Goal: Task Accomplishment & Management: Use online tool/utility

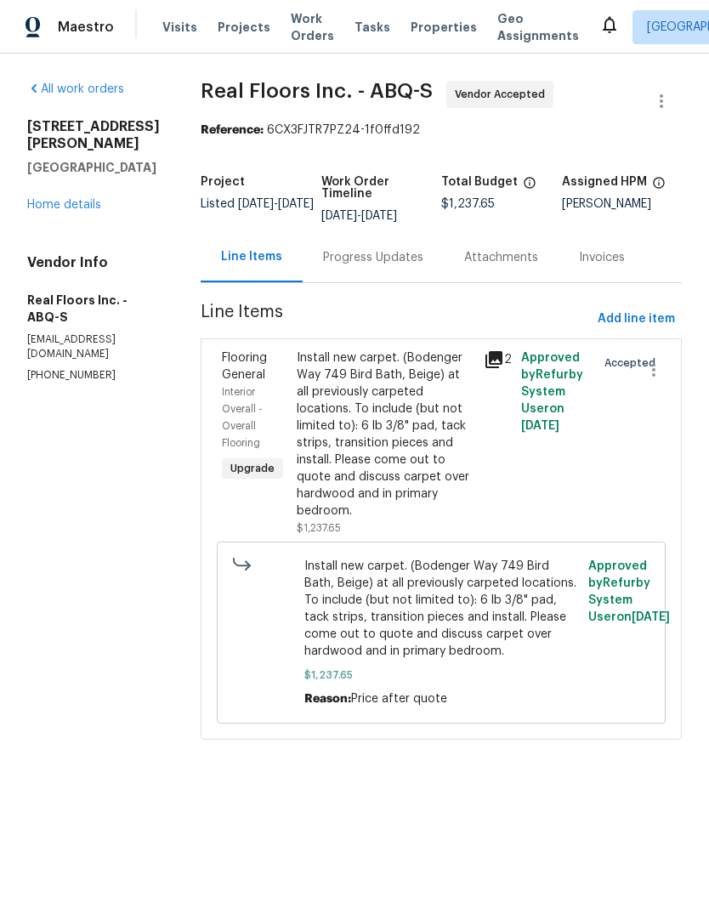
click at [411, 25] on span "Properties" at bounding box center [444, 27] width 66 height 17
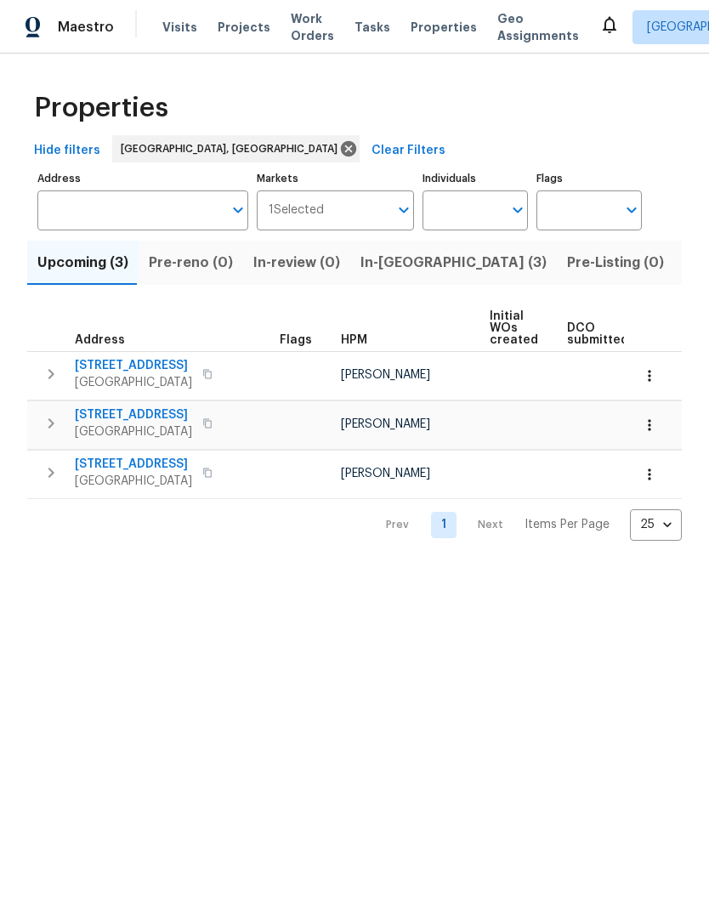
click at [366, 263] on span "In-[GEOGRAPHIC_DATA] (3)" at bounding box center [453, 263] width 186 height 24
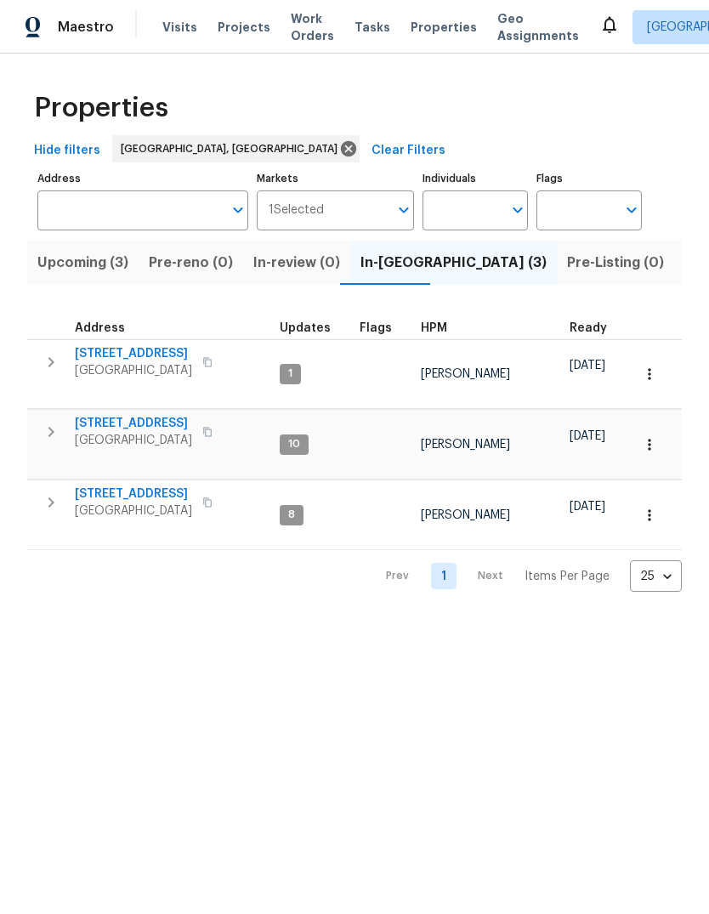
click at [125, 485] on span "8015 Alto Rey Ct NW" at bounding box center [133, 493] width 117 height 17
click at [603, 24] on icon at bounding box center [610, 25] width 14 height 17
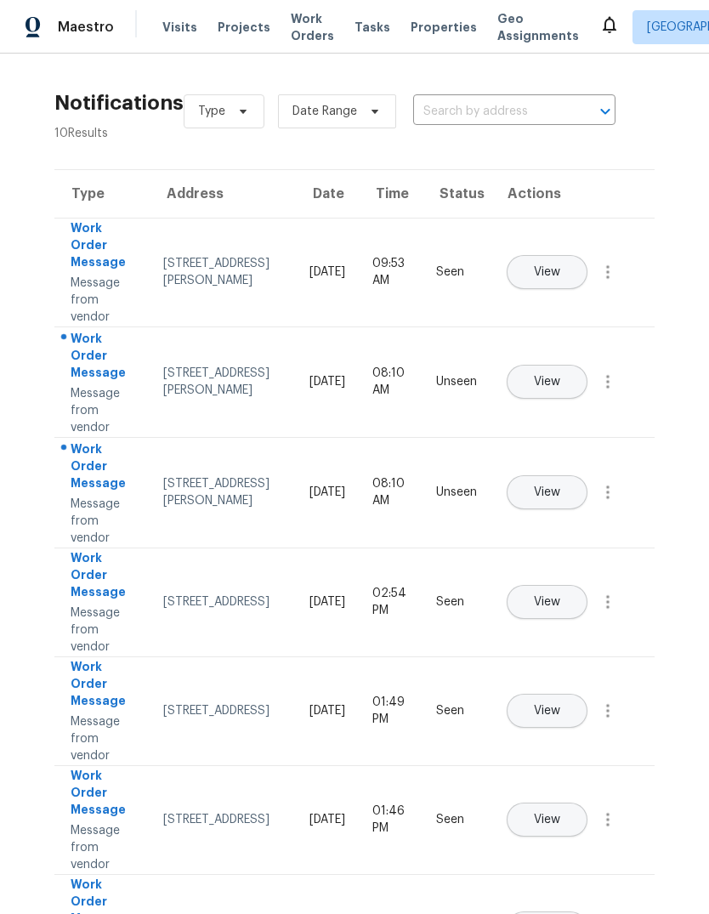
click at [560, 376] on span "View" at bounding box center [547, 382] width 26 height 13
click at [419, 31] on span "Properties" at bounding box center [444, 27] width 66 height 17
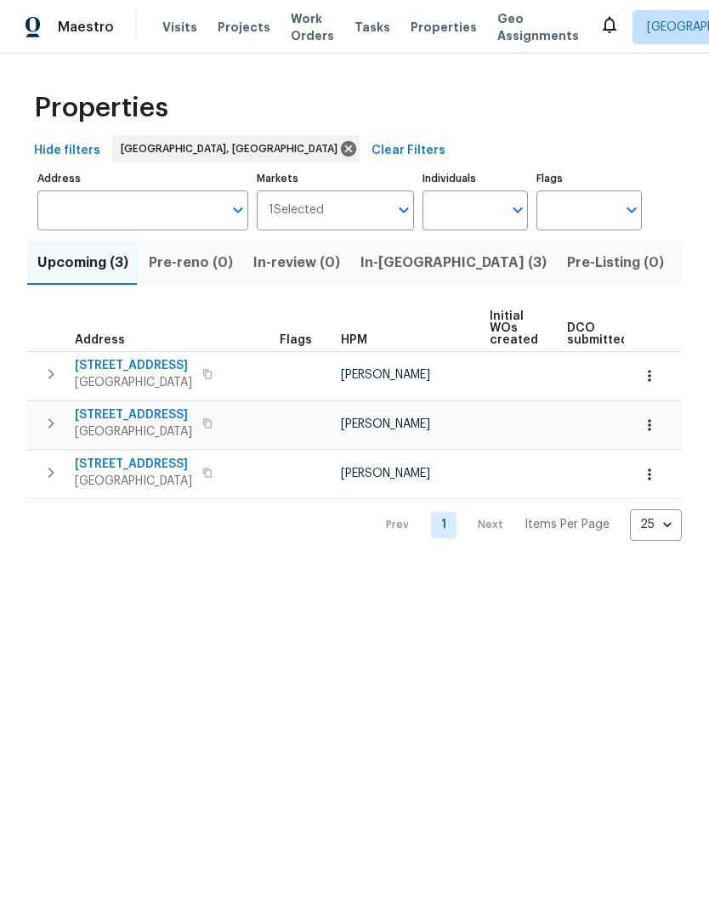
click at [684, 267] on span "Listed (24)" at bounding box center [721, 263] width 74 height 24
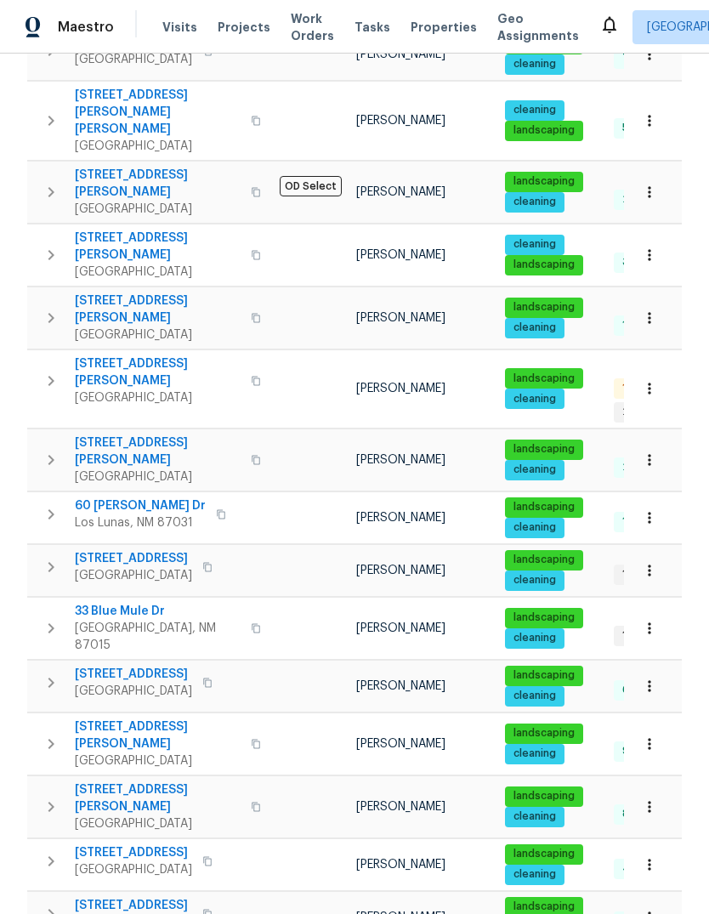
scroll to position [722, 0]
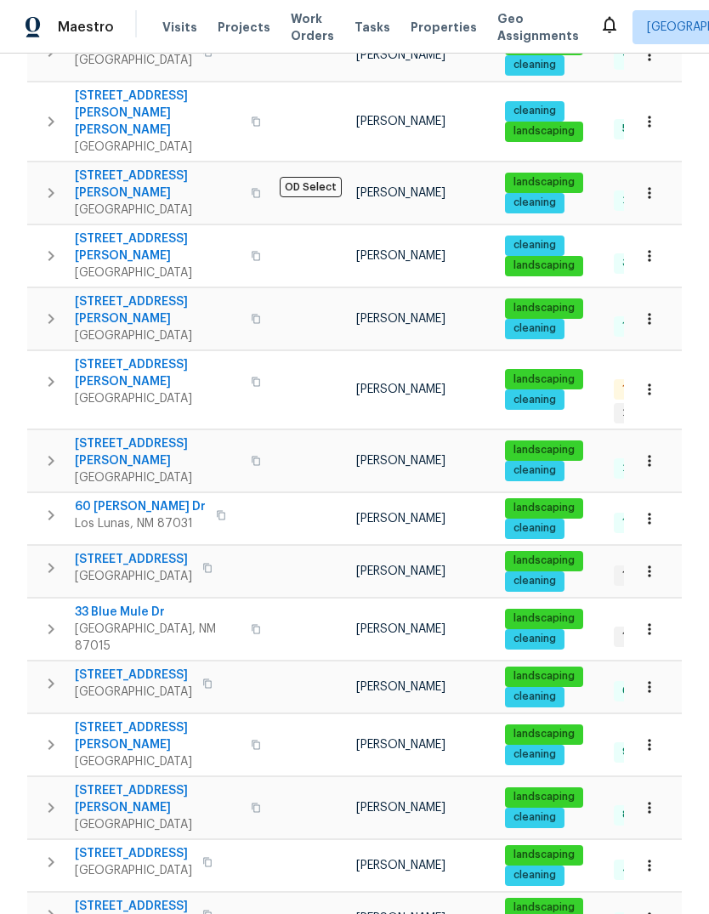
click at [45, 371] on icon "button" at bounding box center [51, 381] width 20 height 20
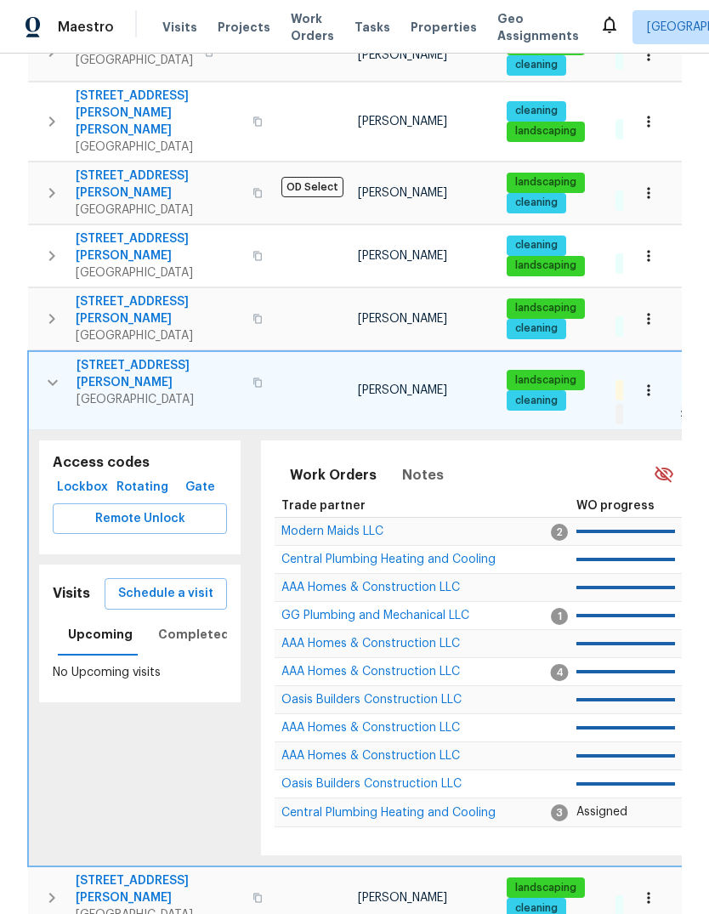
click at [157, 583] on span "Schedule a visit" at bounding box center [165, 593] width 95 height 21
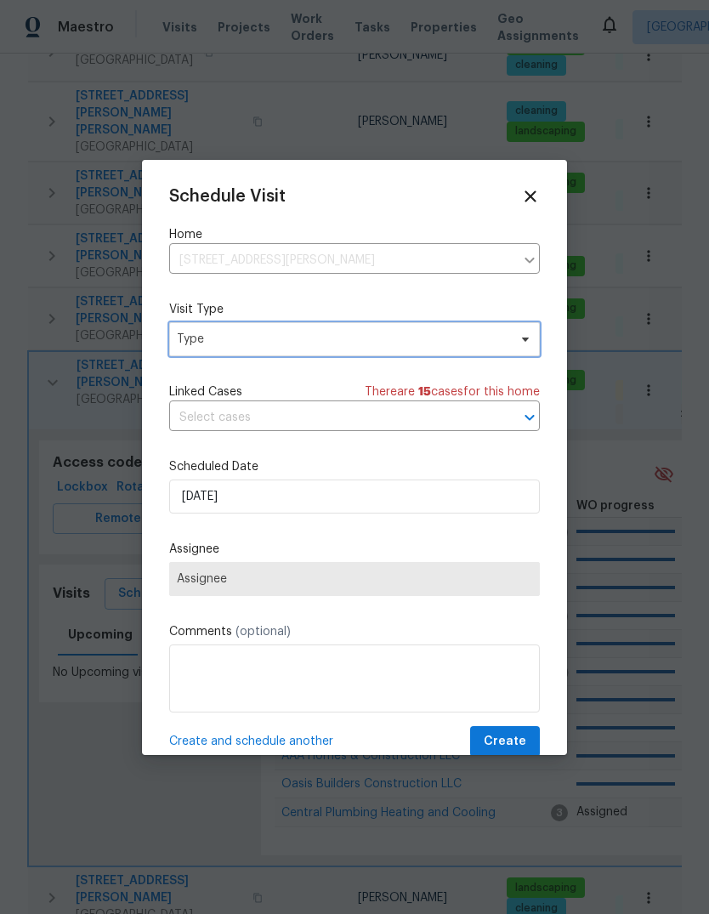
click at [184, 337] on span "Type" at bounding box center [342, 339] width 331 height 17
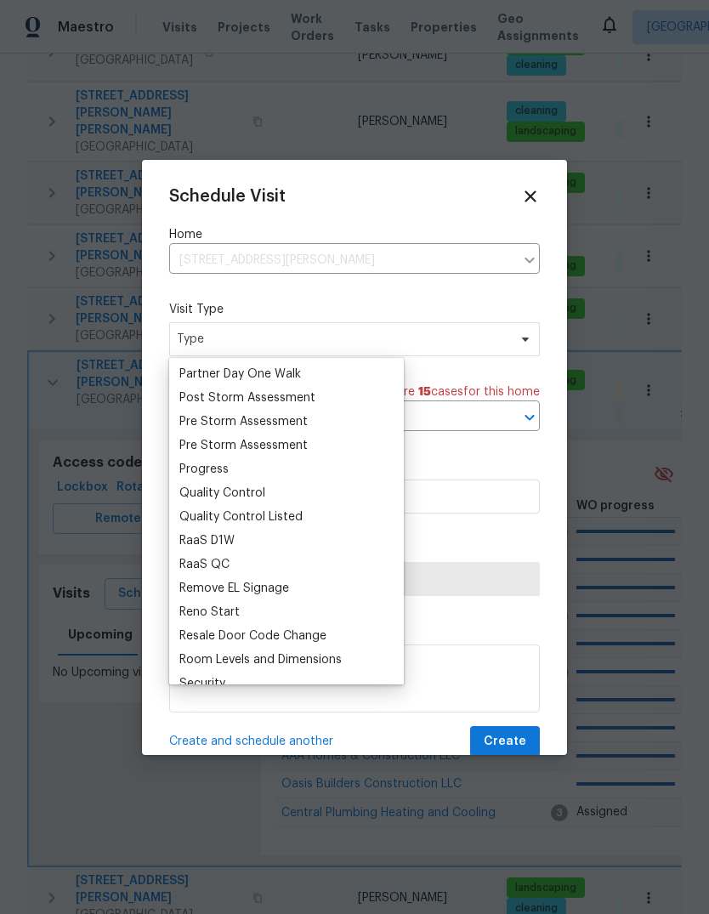
scroll to position [1049, 0]
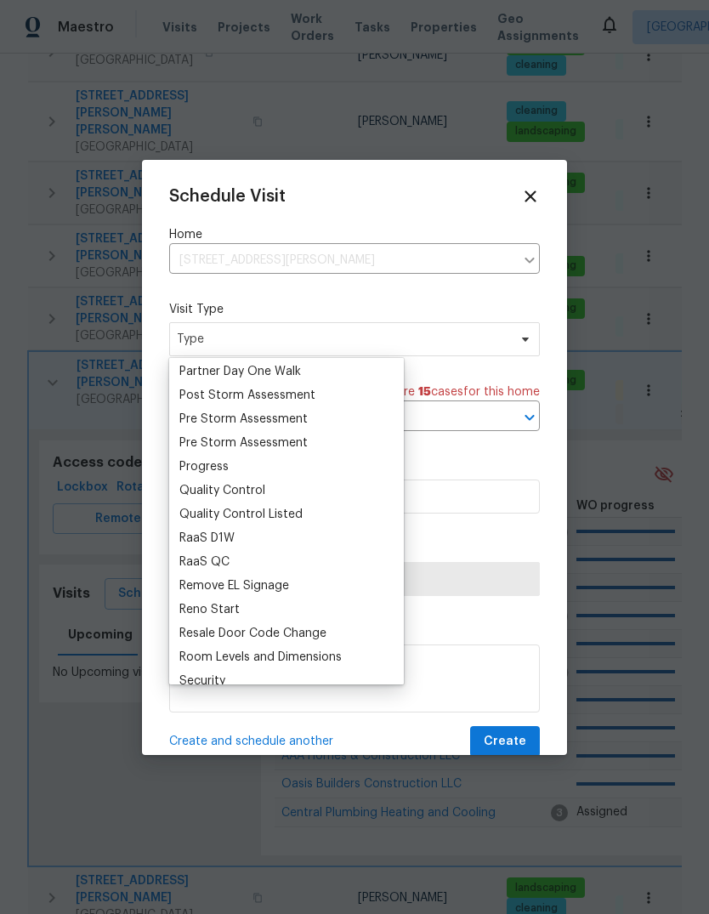
click at [194, 464] on div "Progress" at bounding box center [203, 466] width 49 height 17
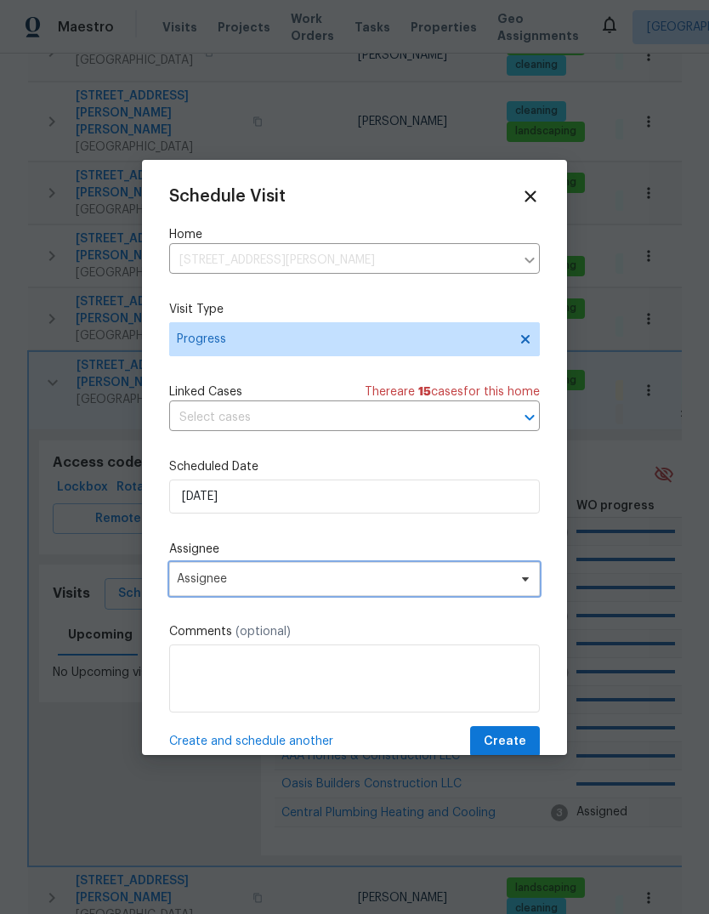
click at [203, 583] on span "Assignee" at bounding box center [343, 579] width 333 height 14
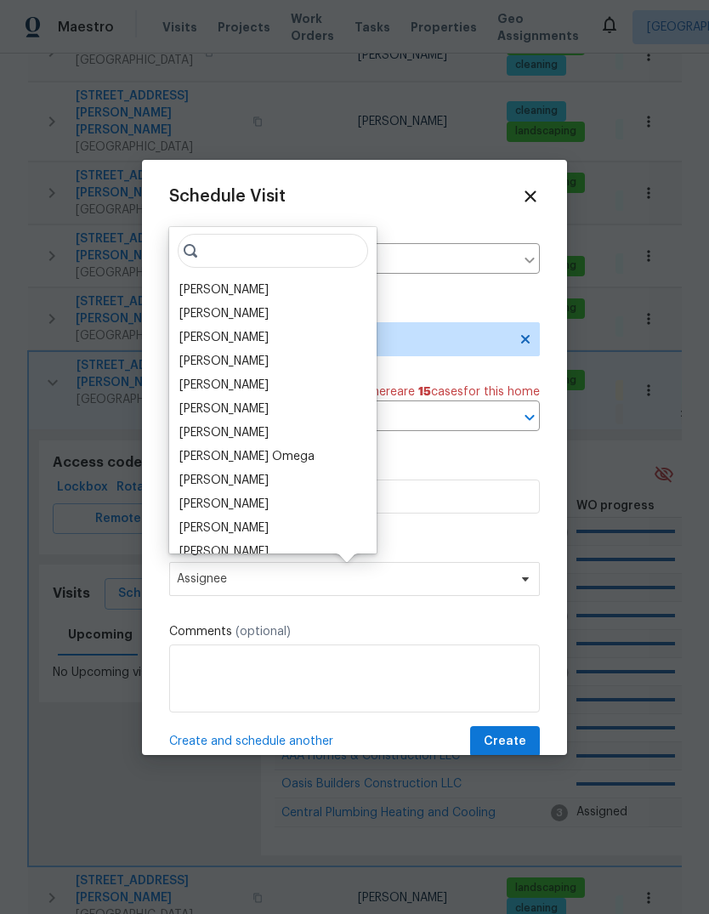
click at [183, 289] on div "[PERSON_NAME]" at bounding box center [223, 289] width 89 height 17
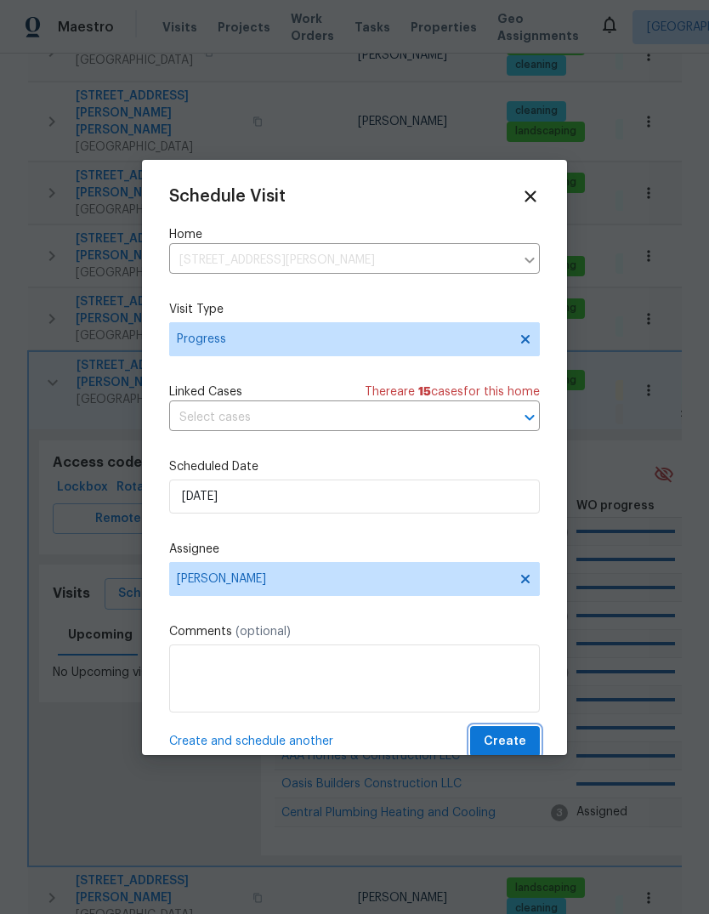
click at [497, 733] on button "Create" at bounding box center [505, 741] width 70 height 31
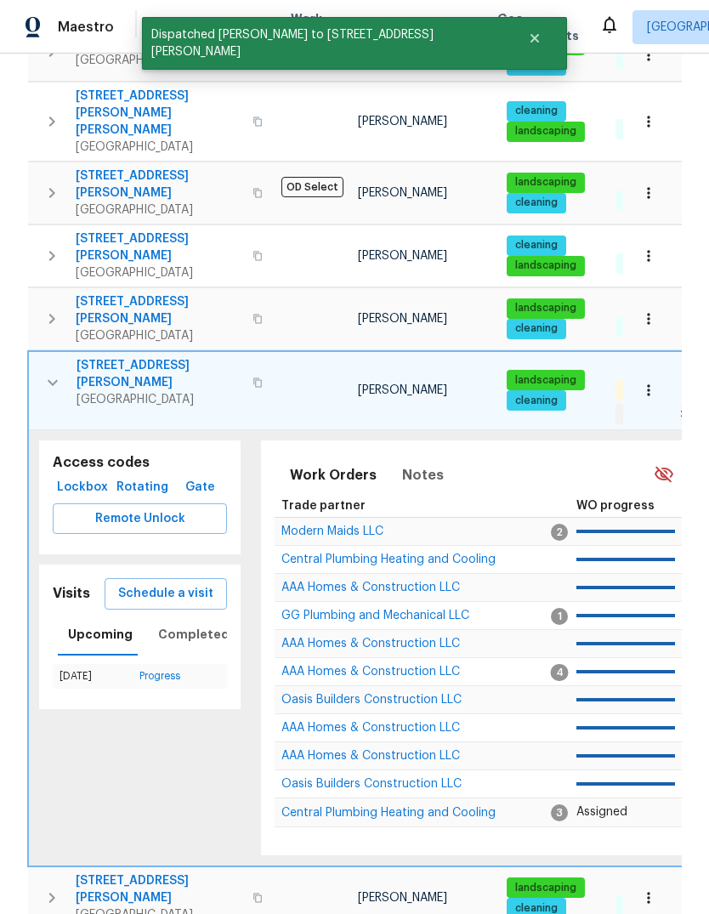
click at [57, 372] on icon "button" at bounding box center [52, 382] width 20 height 20
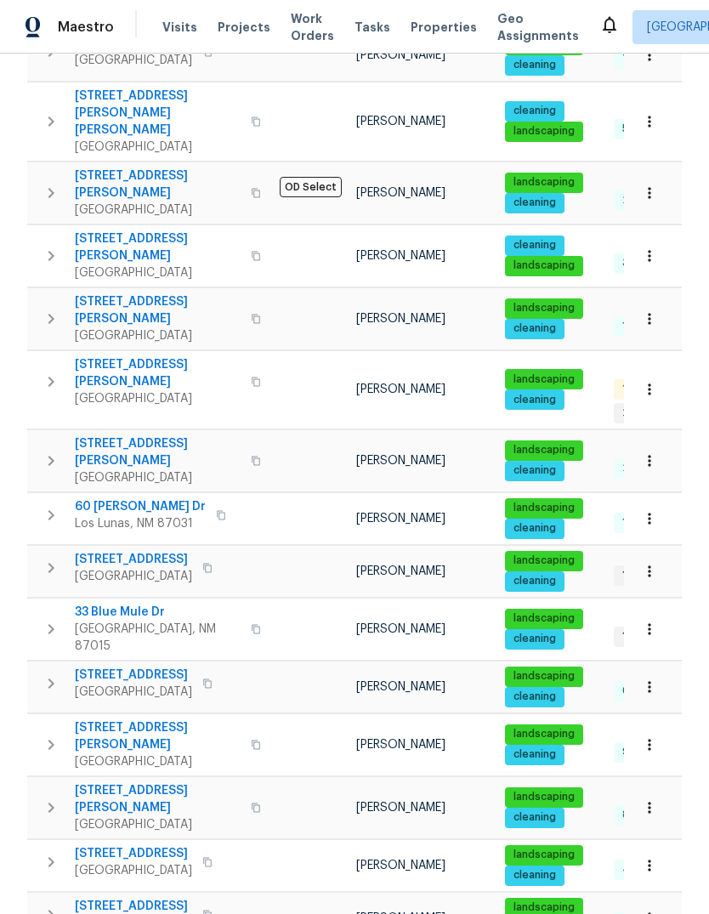
click at [292, 26] on span "Work Orders" at bounding box center [312, 27] width 43 height 34
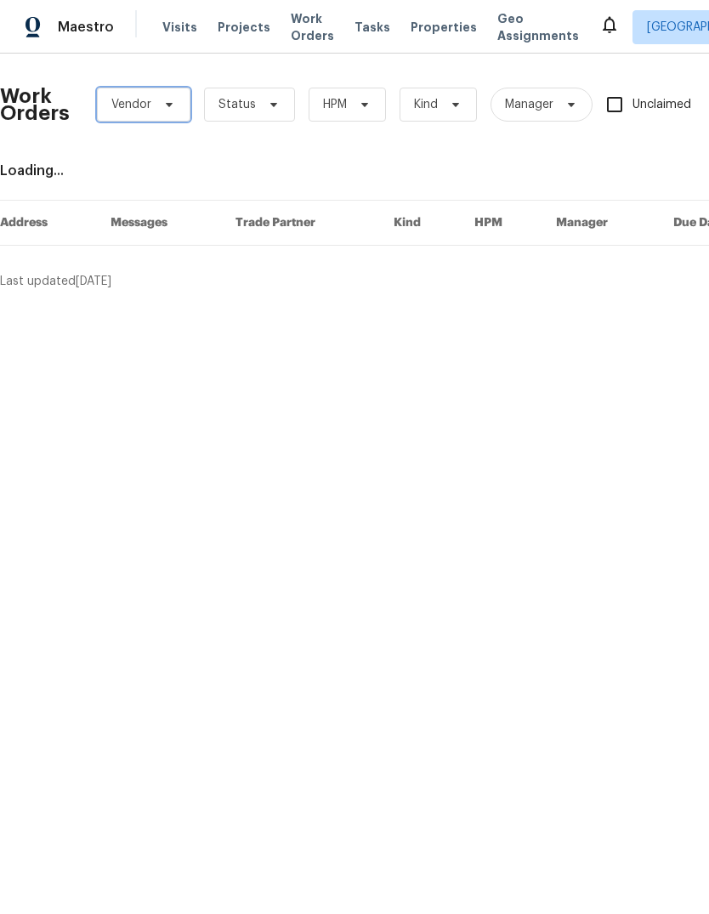
click at [173, 109] on icon at bounding box center [169, 105] width 14 height 14
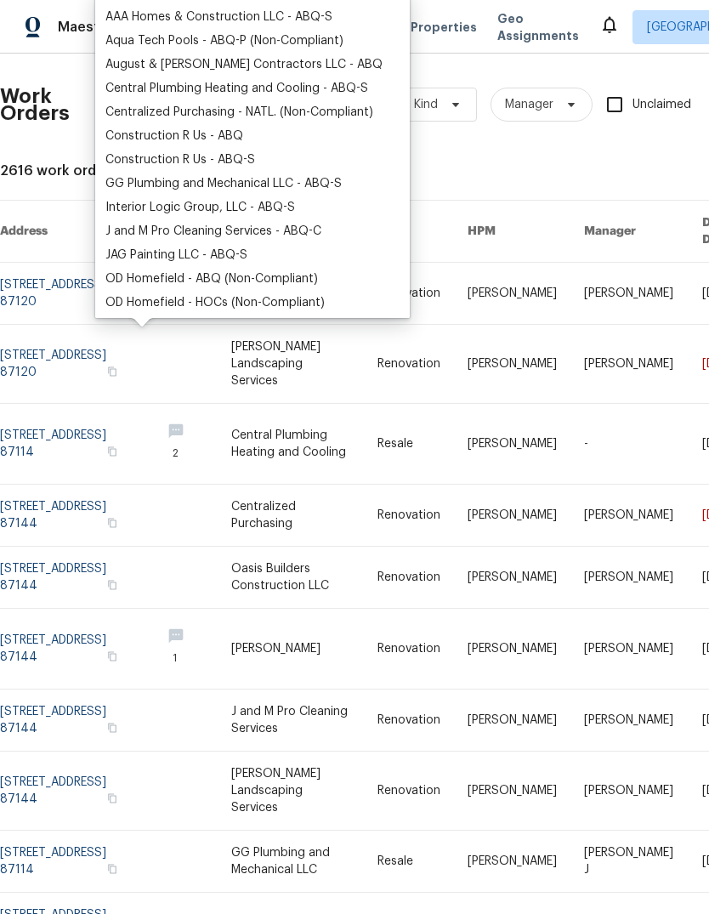
scroll to position [58, 0]
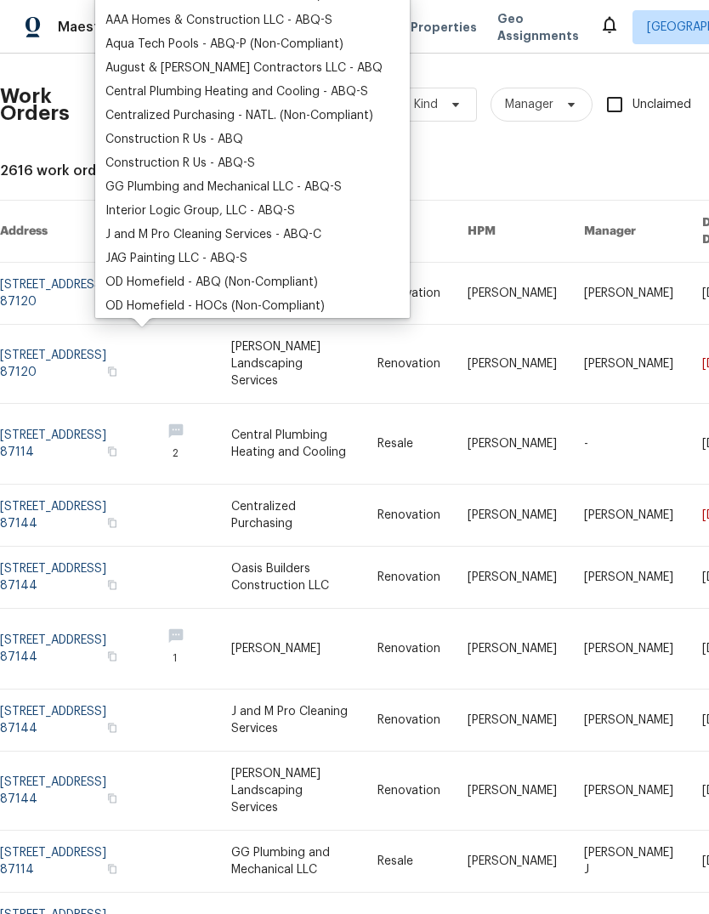
click at [191, 263] on div "JAG Painting LLC - ABQ-S" at bounding box center [176, 258] width 142 height 17
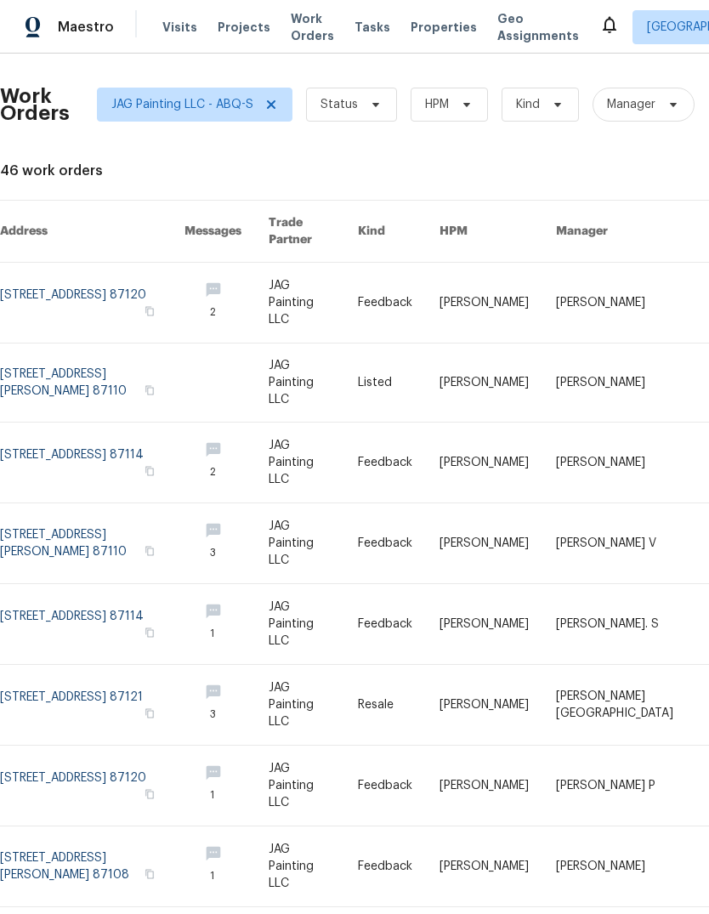
click at [439, 377] on link at bounding box center [399, 382] width 82 height 78
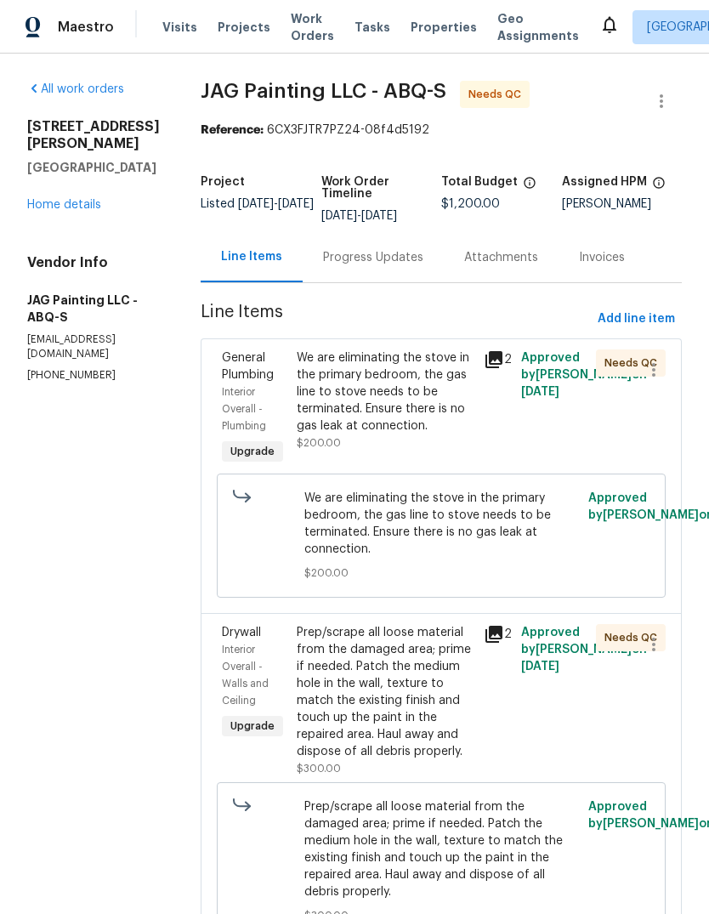
click at [364, 403] on div "We are eliminating the stove in the primary bedroom, the gas line to stove need…" at bounding box center [385, 391] width 177 height 85
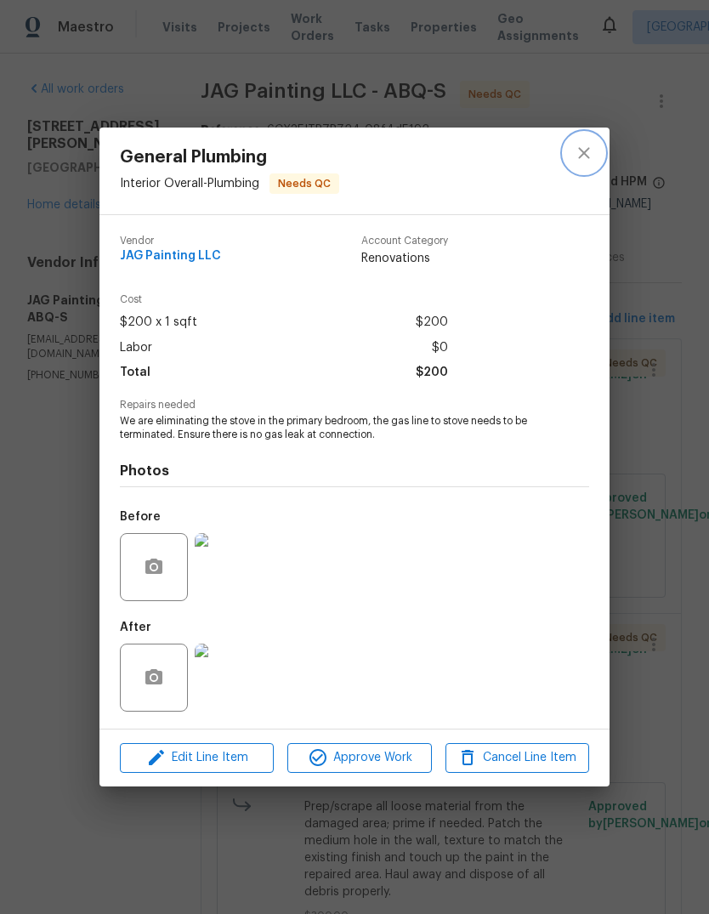
click at [580, 154] on icon "close" at bounding box center [584, 153] width 20 height 20
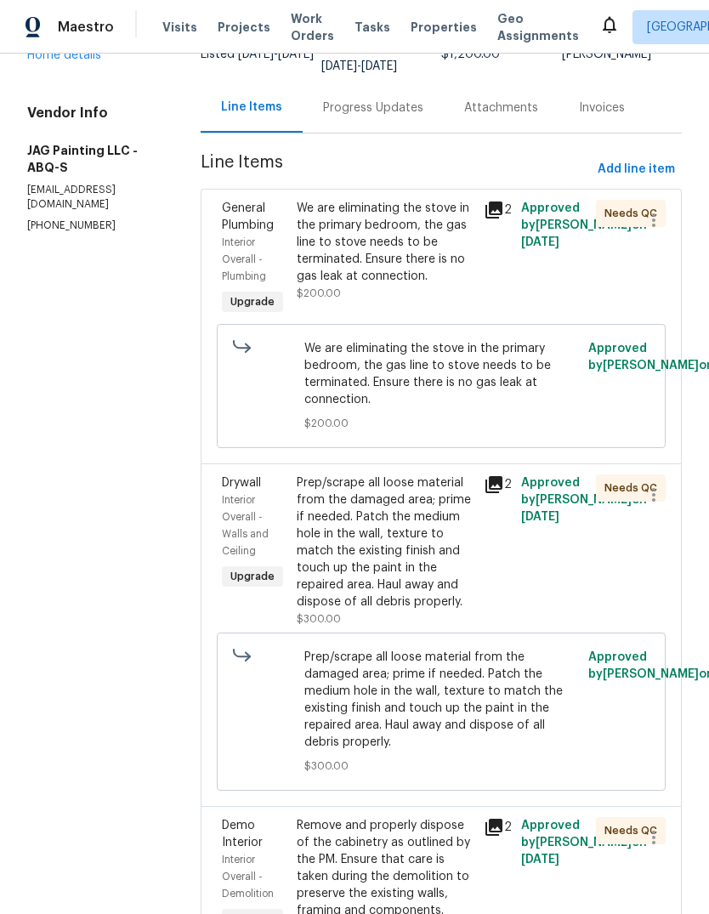
scroll to position [151, 0]
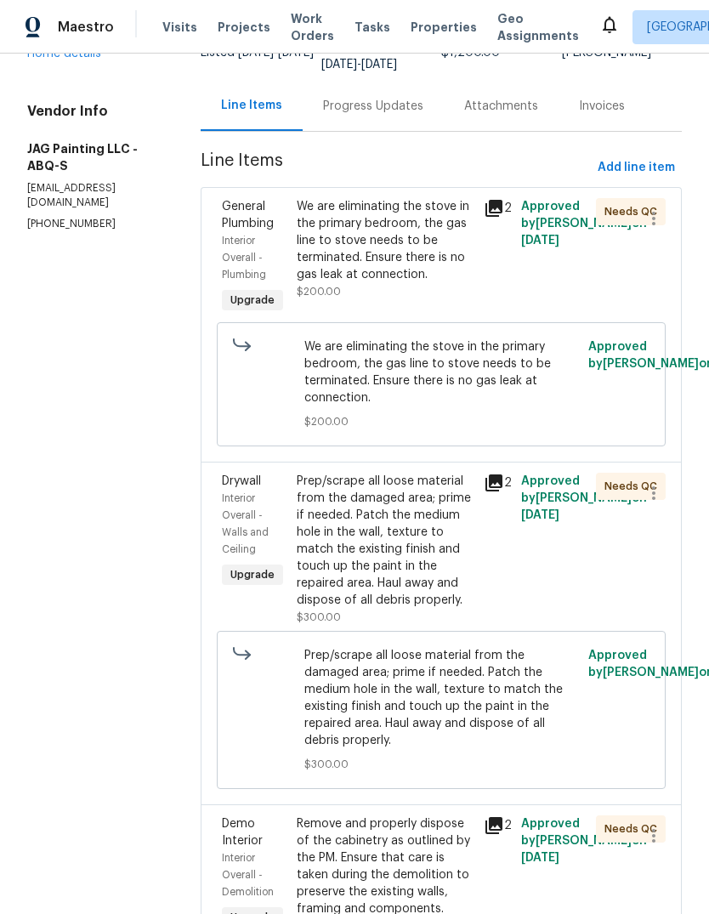
click at [364, 233] on div "We are eliminating the stove in the primary bedroom, the gas line to stove need…" at bounding box center [385, 240] width 177 height 85
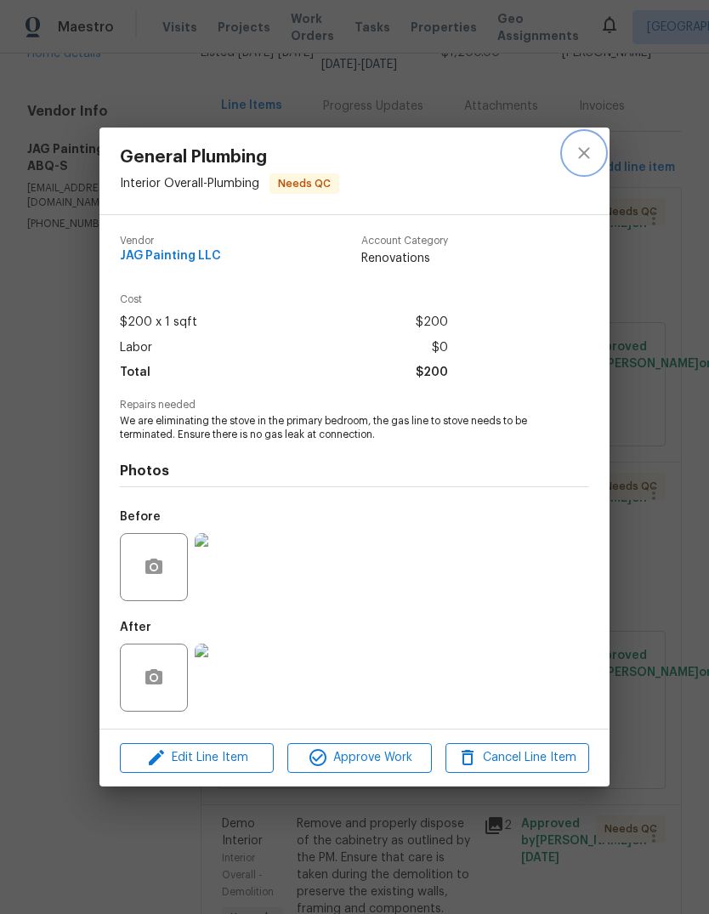
click at [577, 151] on icon "close" at bounding box center [584, 153] width 20 height 20
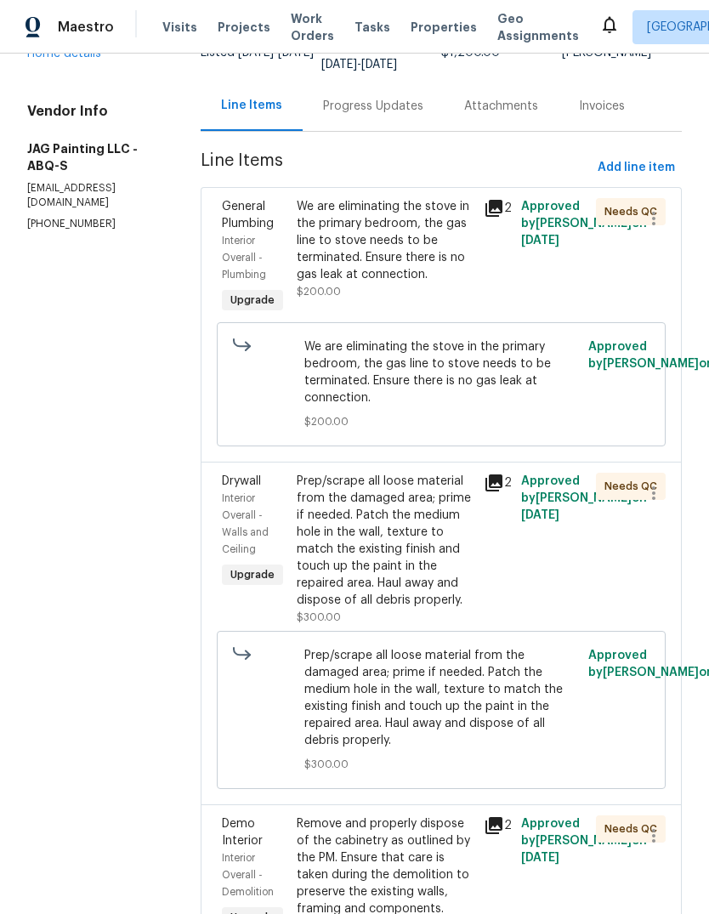
click at [368, 107] on div "Progress Updates" at bounding box center [373, 106] width 100 height 17
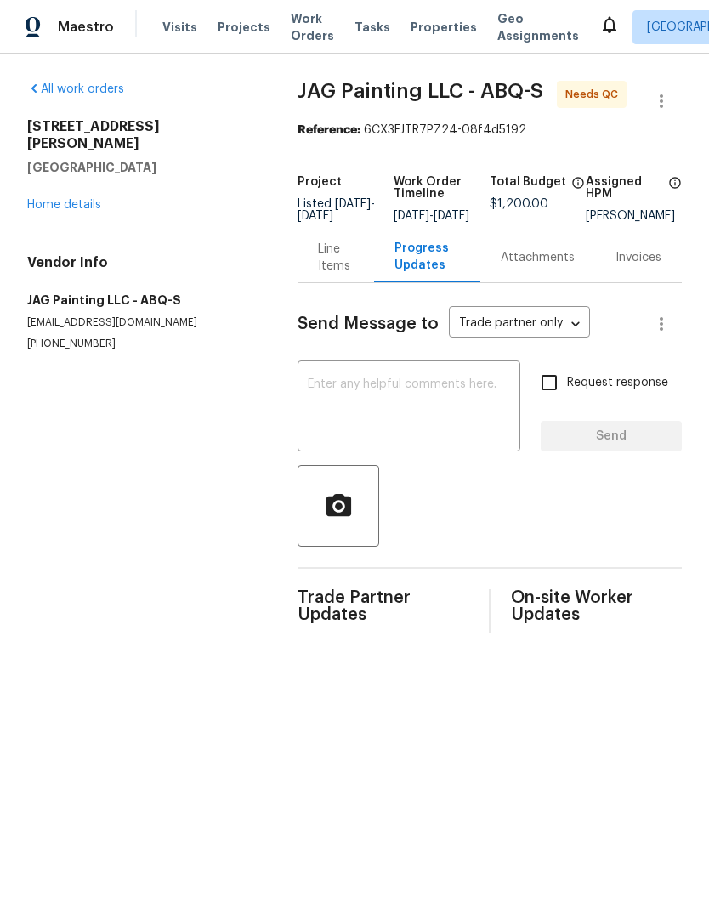
click at [360, 405] on textarea at bounding box center [409, 407] width 202 height 59
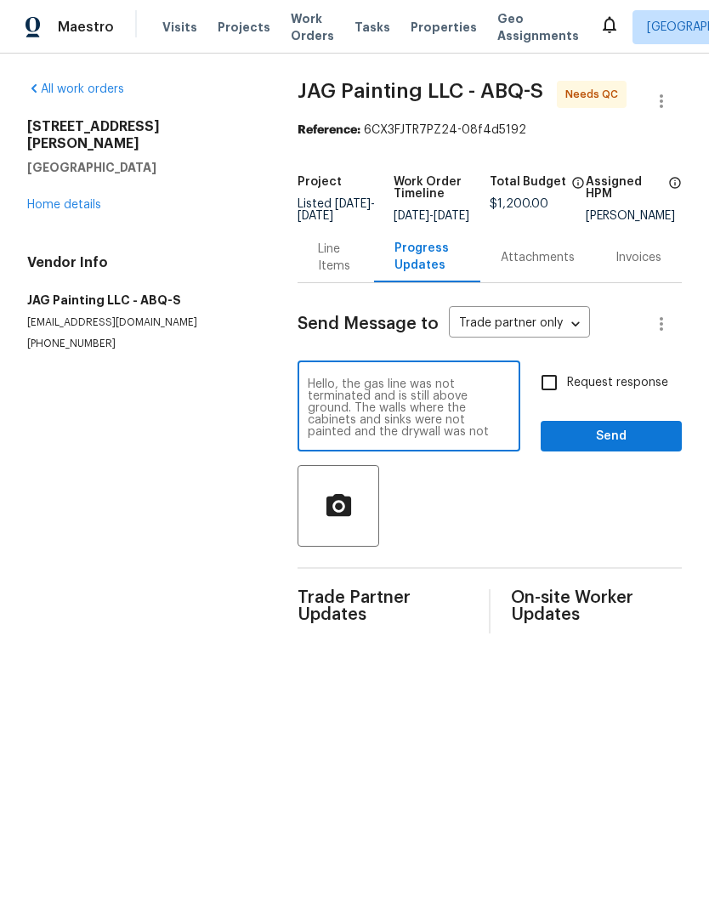
type textarea "Hello, the gas line was not terminated and is still above ground. The walls whe…"
click at [337, 509] on icon "button" at bounding box center [338, 504] width 25 height 22
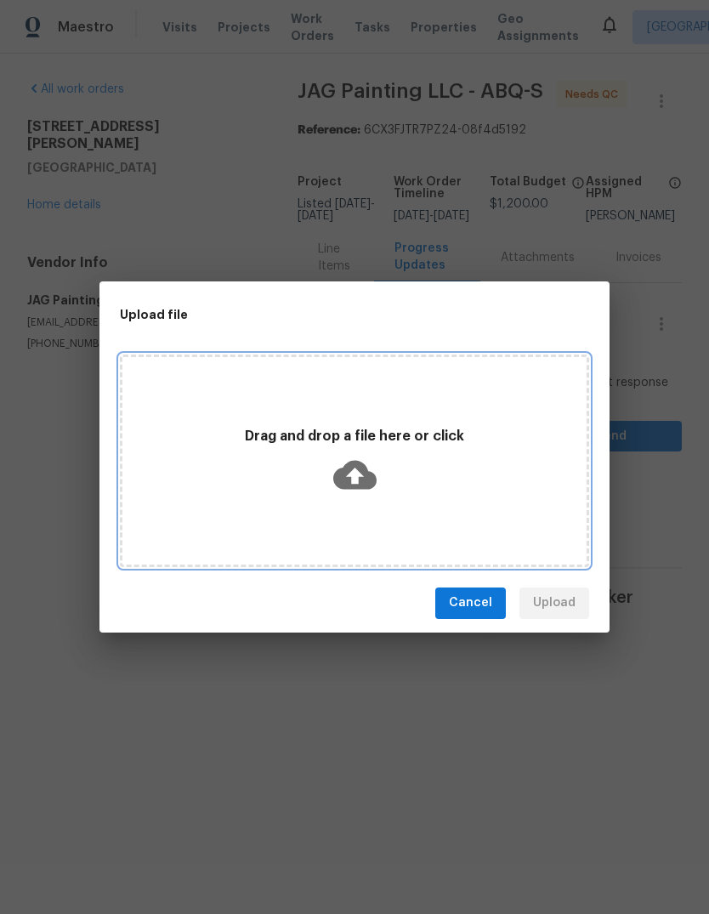
click at [286, 463] on div "Drag and drop a file here or click" at bounding box center [354, 461] width 464 height 80
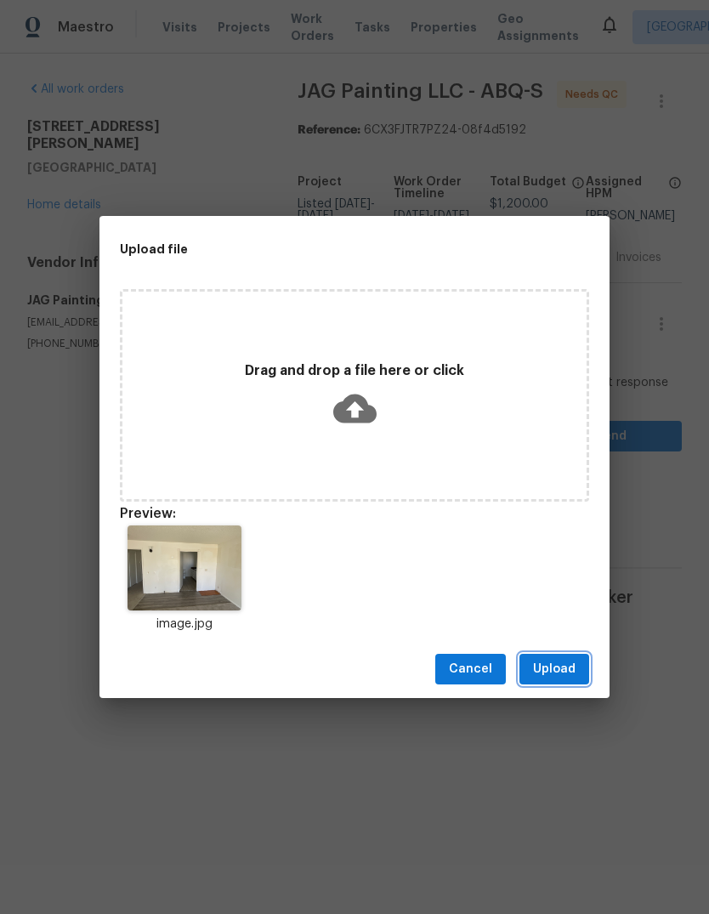
click at [554, 662] on span "Upload" at bounding box center [554, 669] width 42 height 21
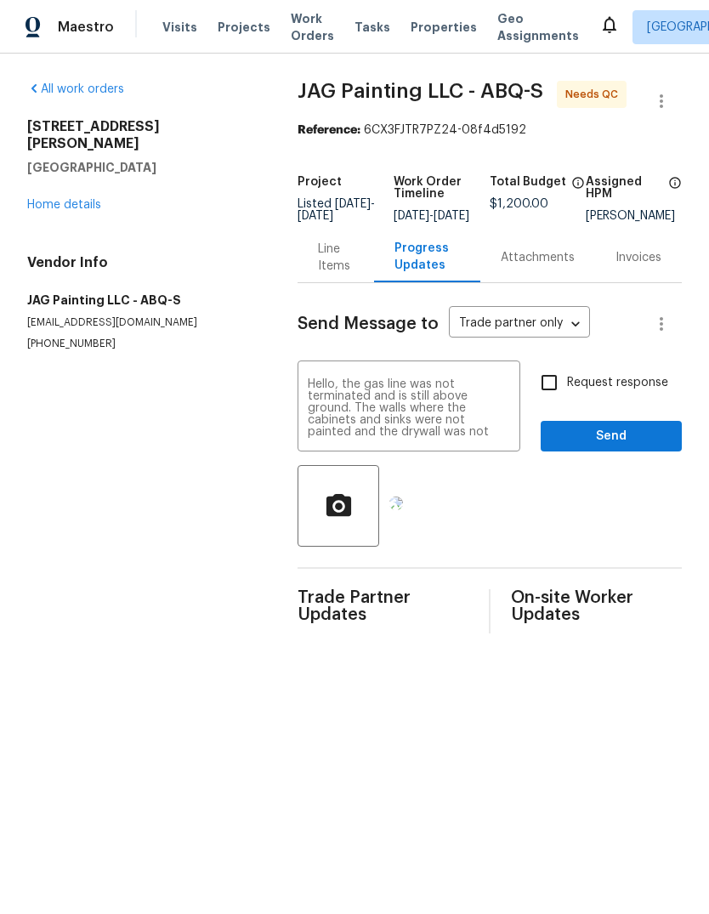
click at [546, 391] on input "Request response" at bounding box center [549, 383] width 36 height 36
checkbox input "true"
click at [620, 440] on span "Send" at bounding box center [611, 436] width 114 height 21
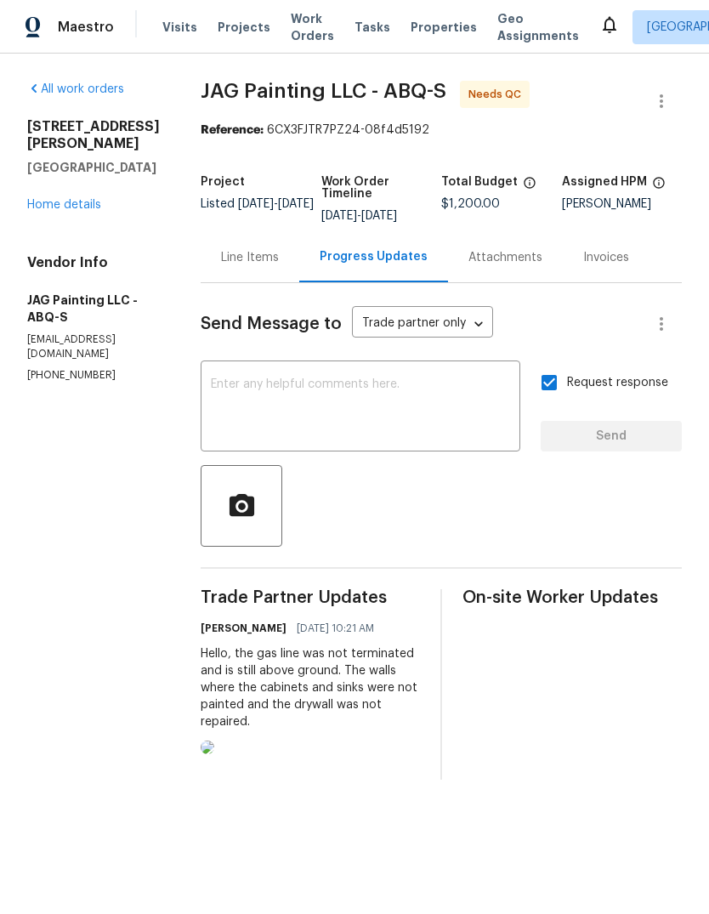
click at [59, 211] on link "Home details" at bounding box center [64, 205] width 74 height 12
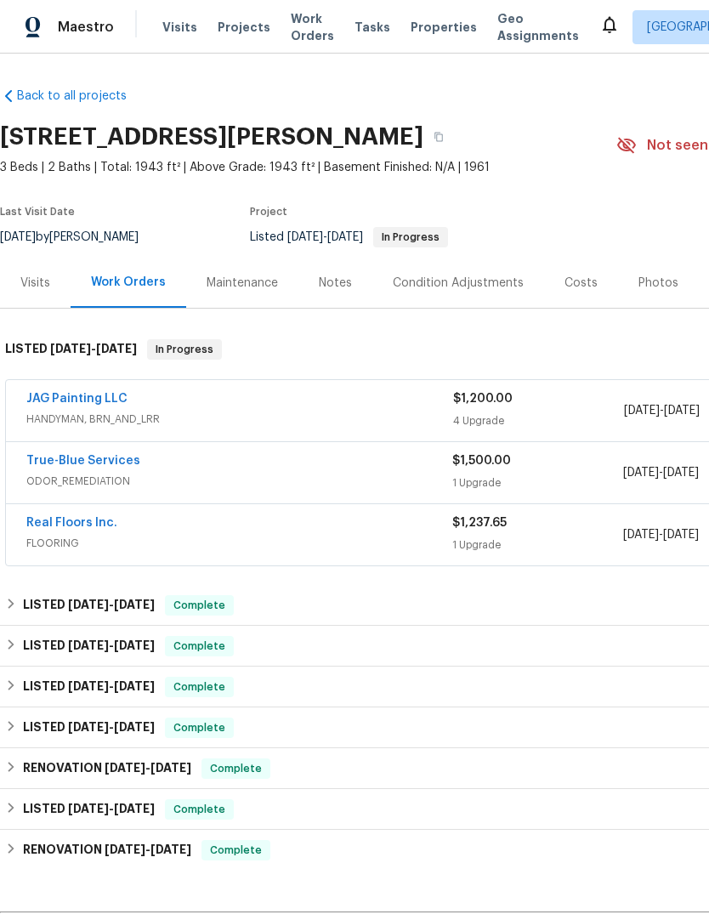
click at [78, 517] on link "Real Floors Inc." at bounding box center [71, 523] width 91 height 12
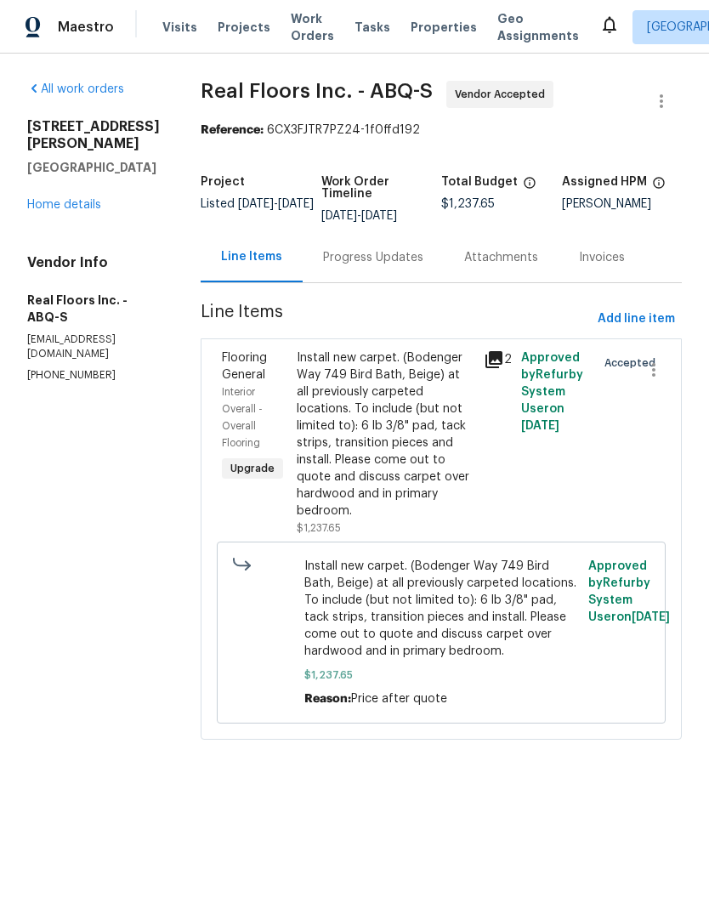
click at [385, 250] on div "Progress Updates" at bounding box center [373, 257] width 100 height 17
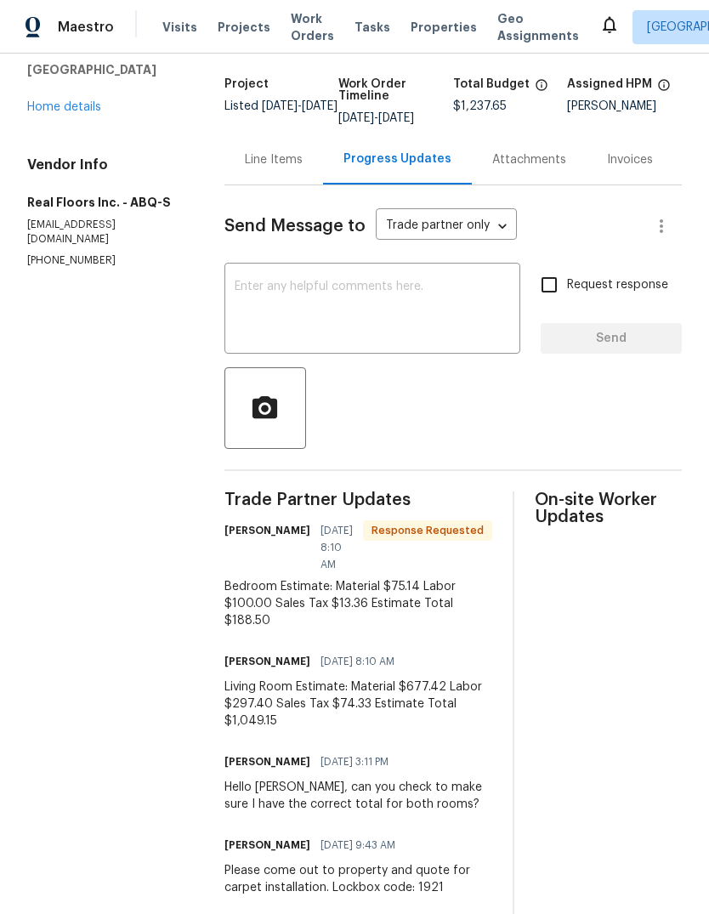
scroll to position [97, 0]
click at [270, 169] on div "Line Items" at bounding box center [274, 160] width 58 height 17
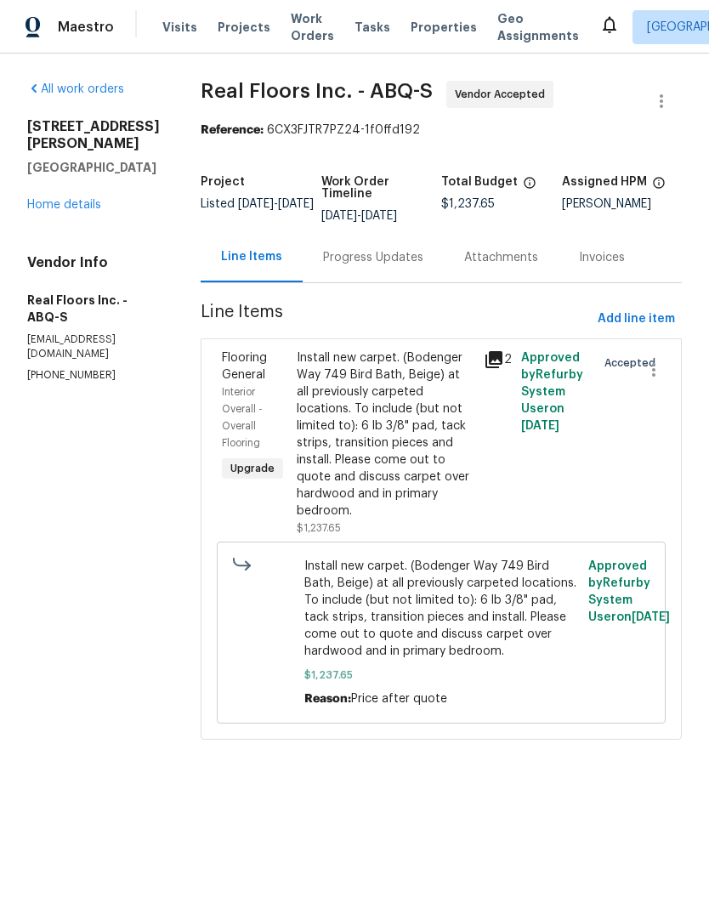
click at [399, 435] on div "Install new carpet. (Bodenger Way 749 Bird Bath, Beige) at all previously carpe…" at bounding box center [385, 434] width 177 height 170
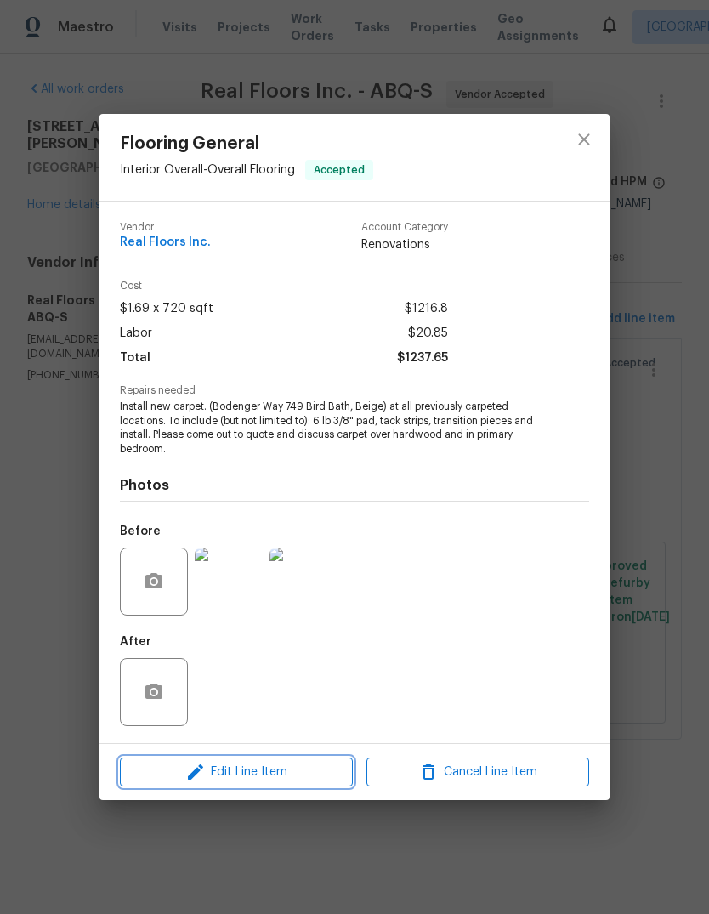
click at [269, 762] on span "Edit Line Item" at bounding box center [236, 772] width 223 height 21
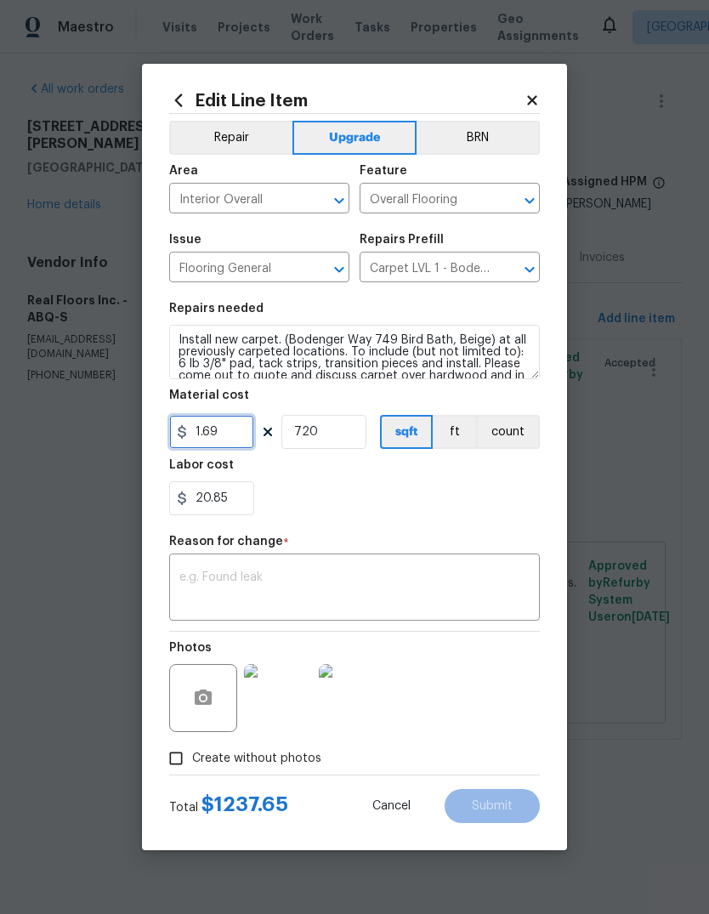
click at [229, 433] on input "1.69" at bounding box center [211, 432] width 85 height 34
type input "1049.15"
click at [335, 439] on input "720" at bounding box center [323, 432] width 85 height 34
type input "1"
click at [229, 506] on input "20.85" at bounding box center [211, 498] width 85 height 34
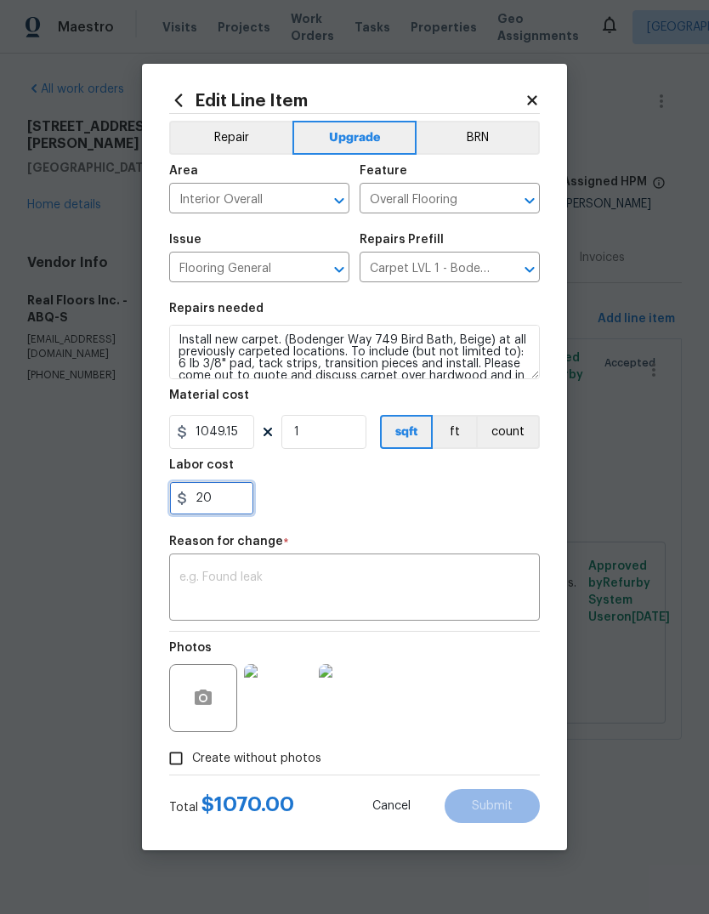
type input "2"
click at [440, 496] on div at bounding box center [354, 498] width 371 height 34
type input "0"
click at [207, 581] on textarea at bounding box center [354, 589] width 350 height 36
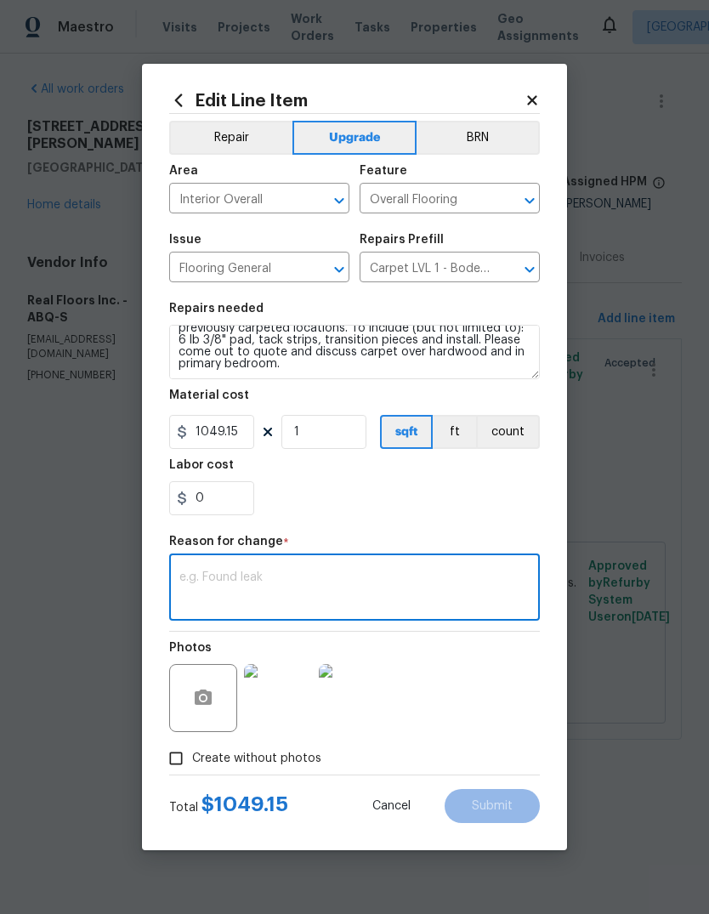
scroll to position [24, 0]
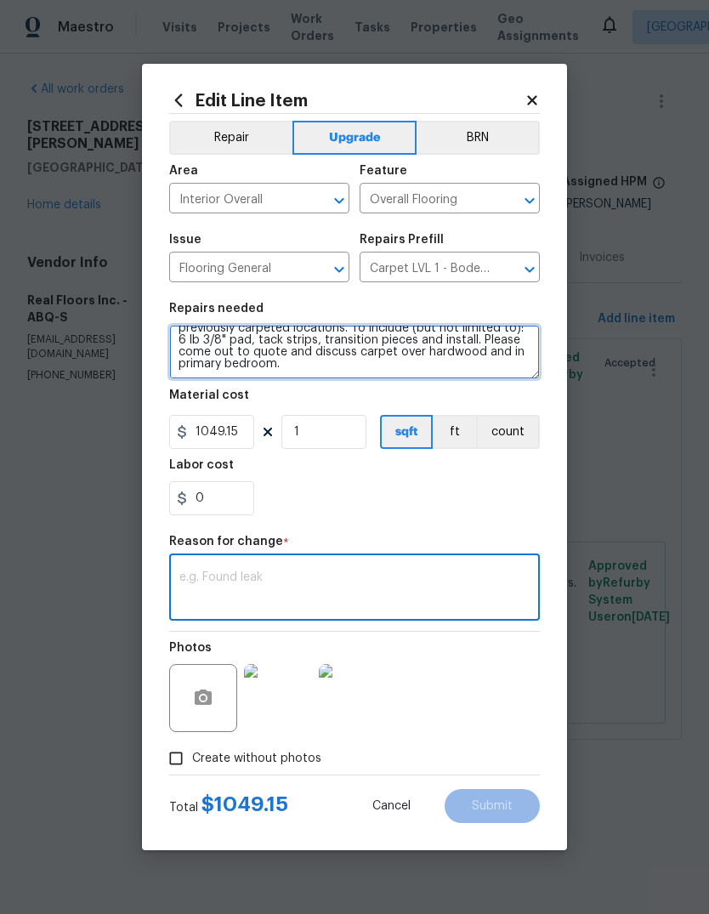
click at [520, 356] on textarea "Install new carpet. (Bodenger Way 749 Bird Bath, Beige) at all previously carpe…" at bounding box center [354, 352] width 371 height 54
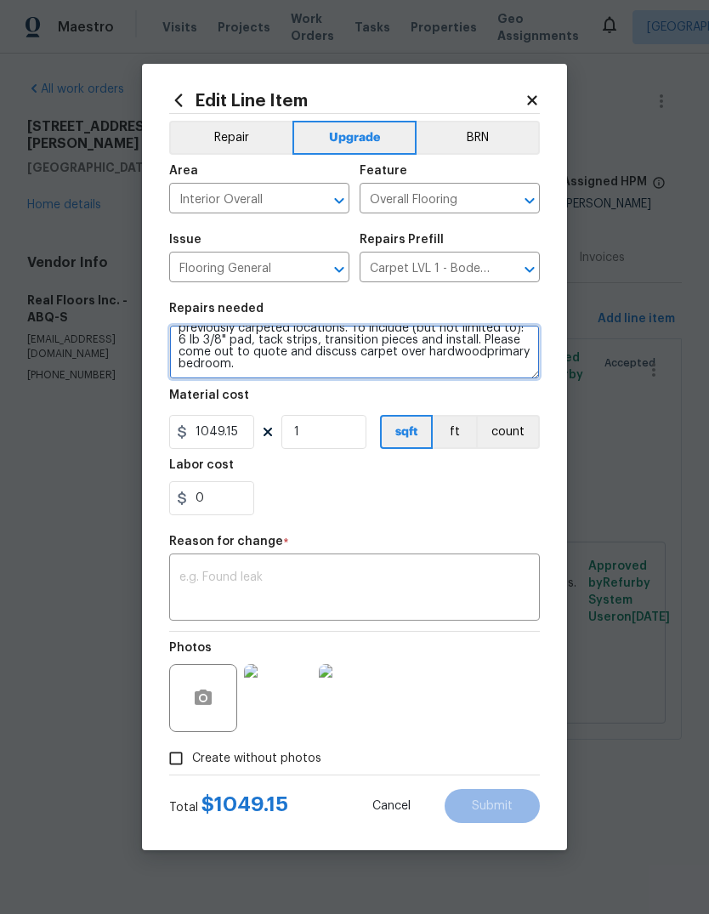
click at [244, 366] on textarea "Install new carpet. (Bodenger Way 749 Bird Bath, Beige) at all previously carpe…" at bounding box center [354, 352] width 371 height 54
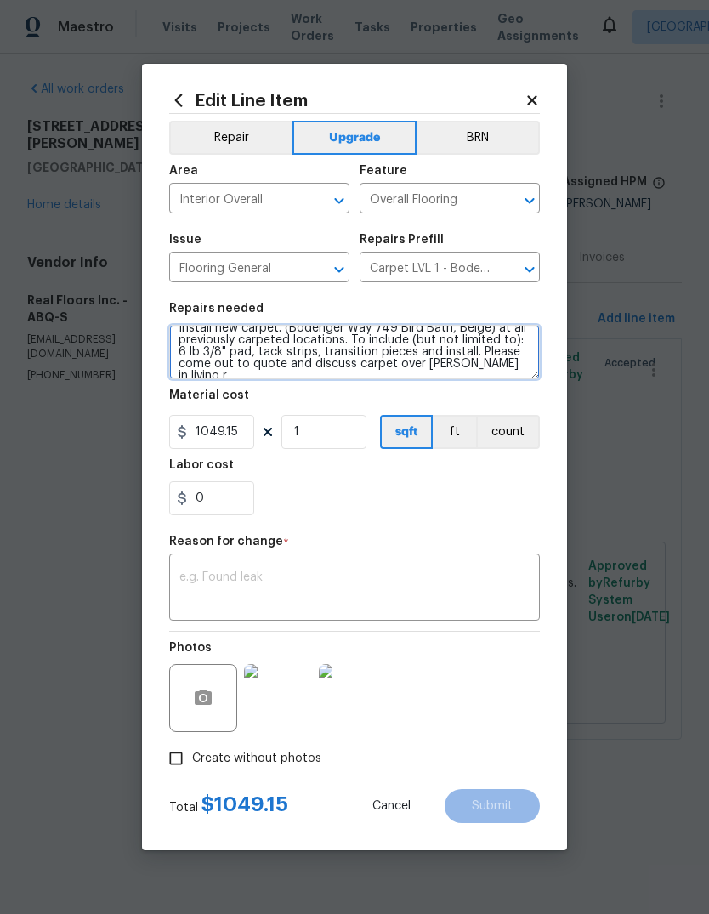
scroll to position [15, 0]
type textarea "Install new carpet. (Bodenger Way 749 Bird Bath, Beige) at all previously carpe…"
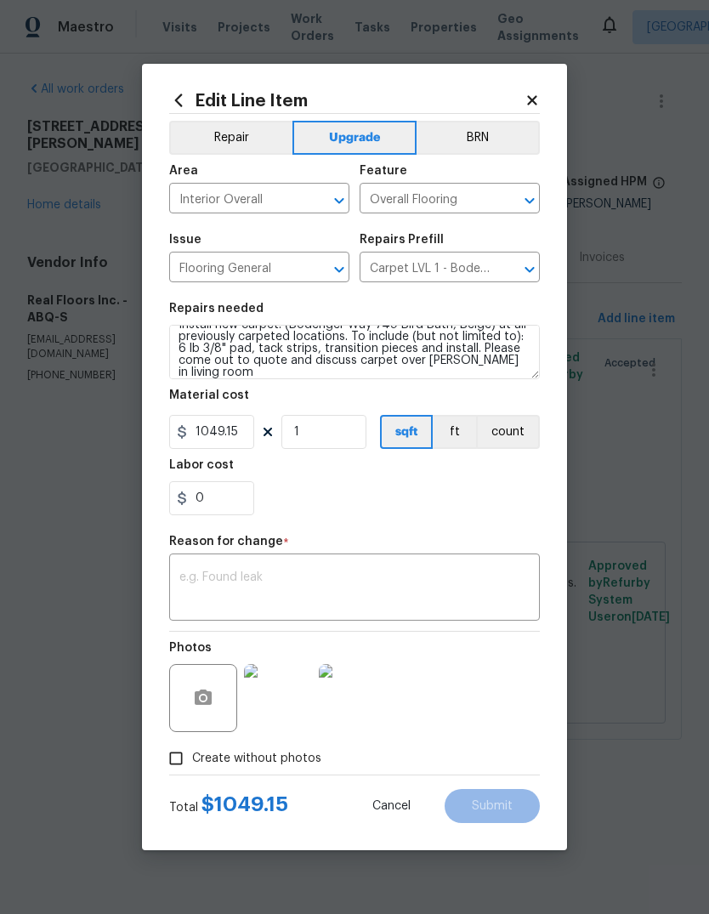
click at [302, 498] on div "0" at bounding box center [354, 498] width 371 height 34
click at [269, 700] on img at bounding box center [278, 698] width 68 height 68
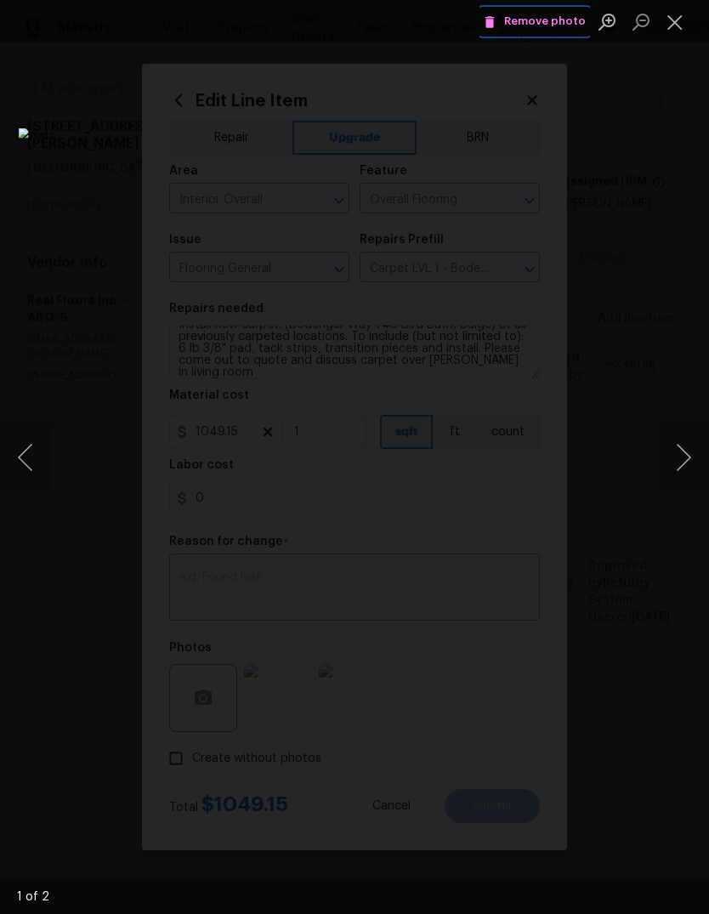
click at [552, 18] on span "Remove photo" at bounding box center [535, 22] width 102 height 20
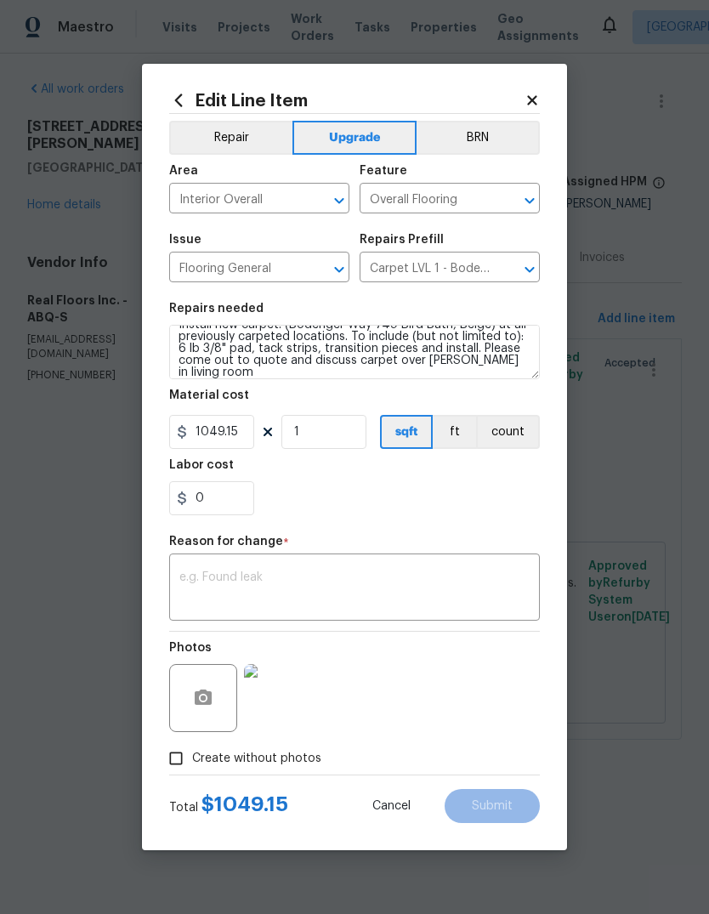
click at [222, 581] on textarea at bounding box center [354, 589] width 350 height 36
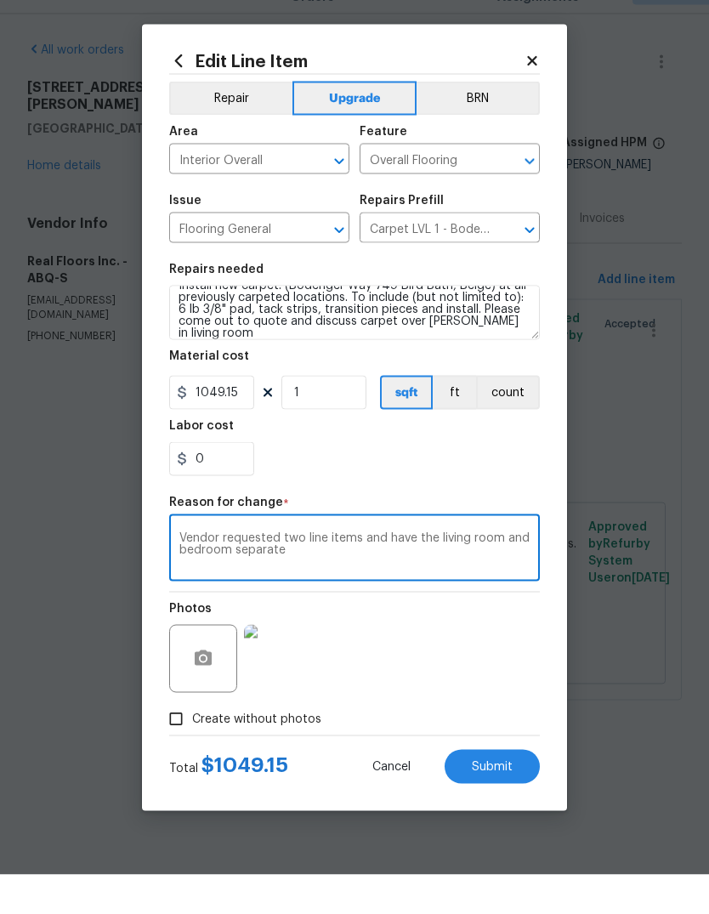
type textarea "Vendor requested two line items and have the living room and bedroom separate"
click at [631, 450] on body "Maestro Visits Projects Work Orders Tasks Properties Geo Assignments Albuquerqu…" at bounding box center [354, 393] width 709 height 787
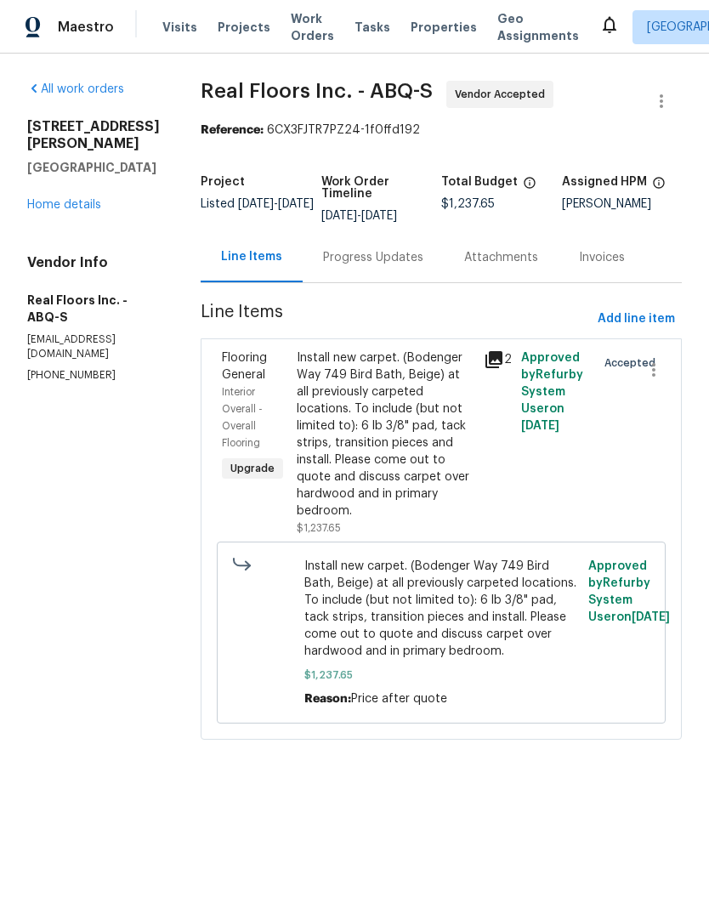
click at [375, 437] on div "Install new carpet. (Bodenger Way 749 Bird Bath, Beige) at all previously carpe…" at bounding box center [385, 434] width 177 height 170
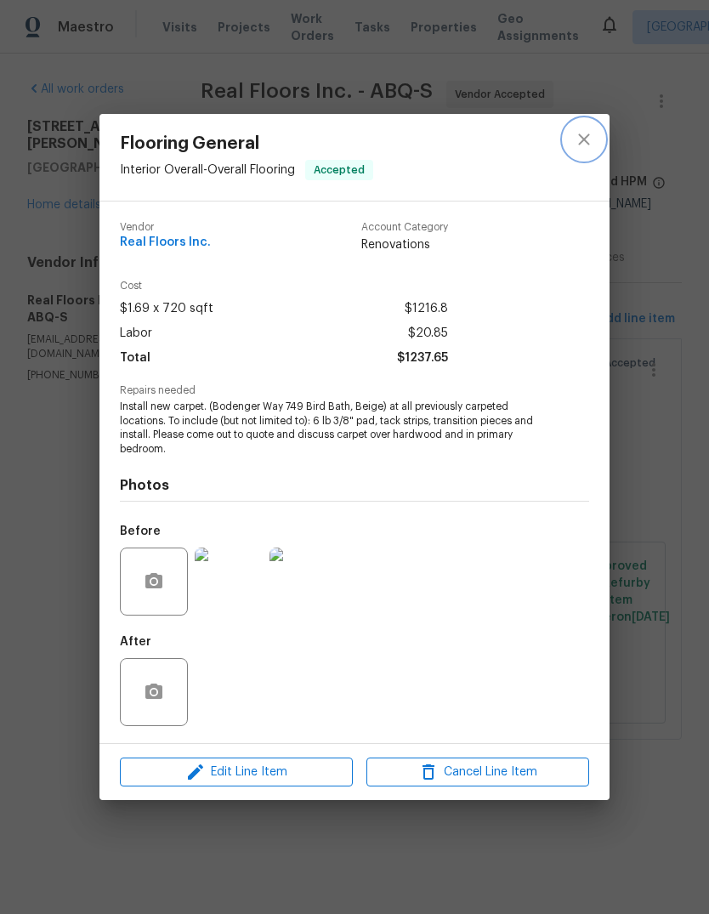
click at [592, 139] on icon "close" at bounding box center [584, 139] width 20 height 20
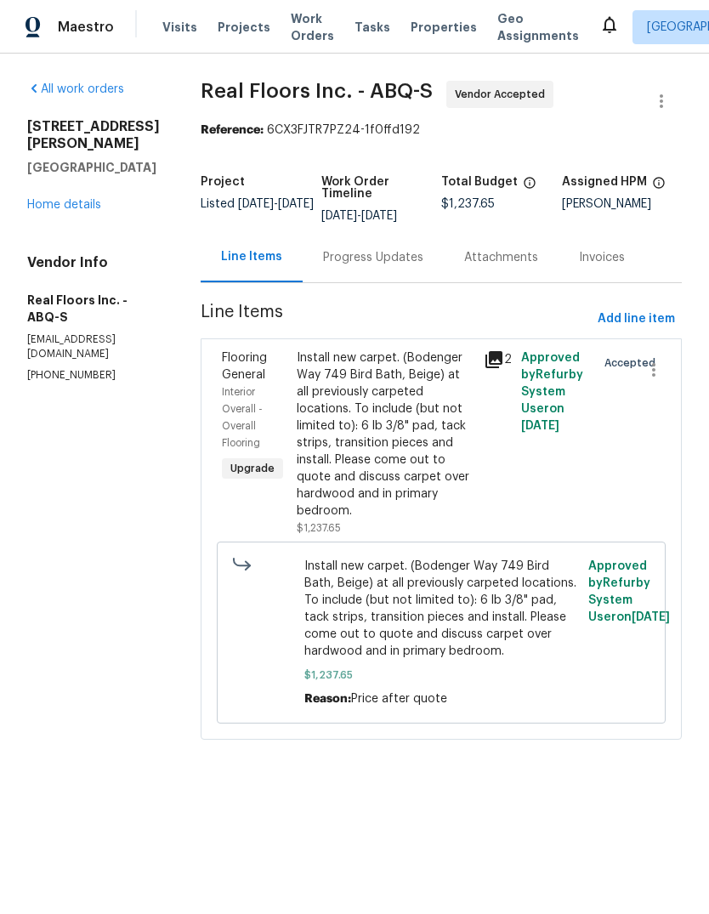
click at [376, 258] on div "Progress Updates" at bounding box center [373, 257] width 100 height 17
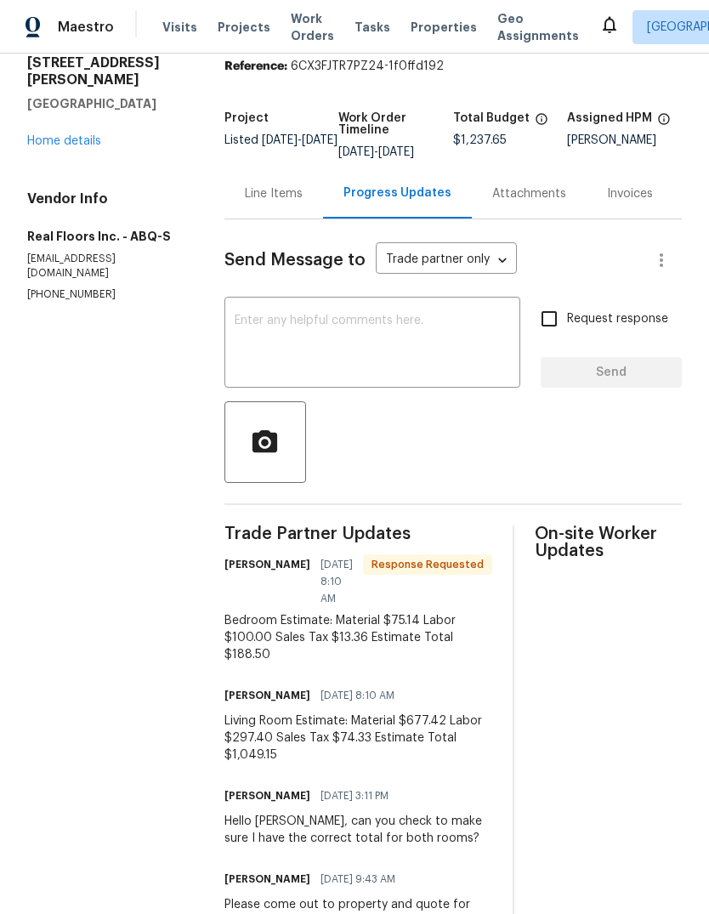
scroll to position [84, 0]
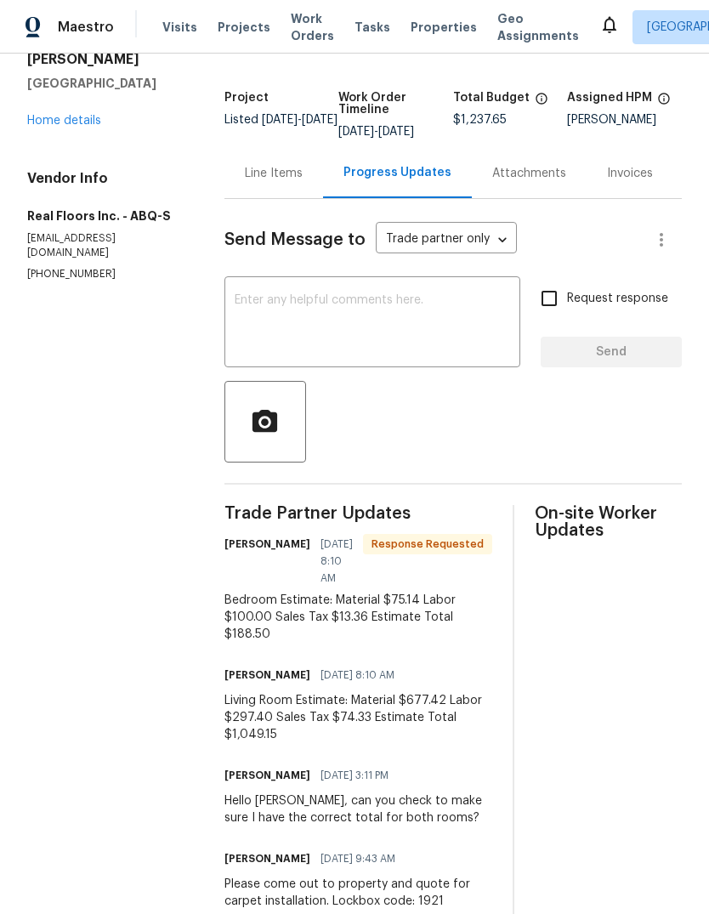
click at [275, 182] on div "Line Items" at bounding box center [274, 173] width 58 height 17
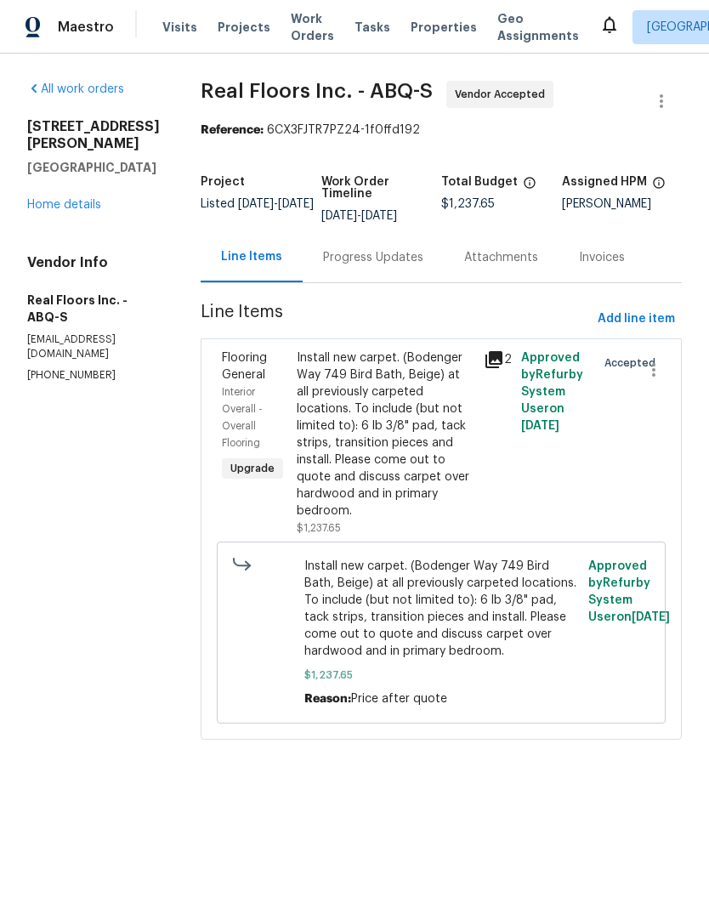
click at [391, 400] on div "Install new carpet. (Bodenger Way 749 Bird Bath, Beige) at all previously carpe…" at bounding box center [385, 434] width 177 height 170
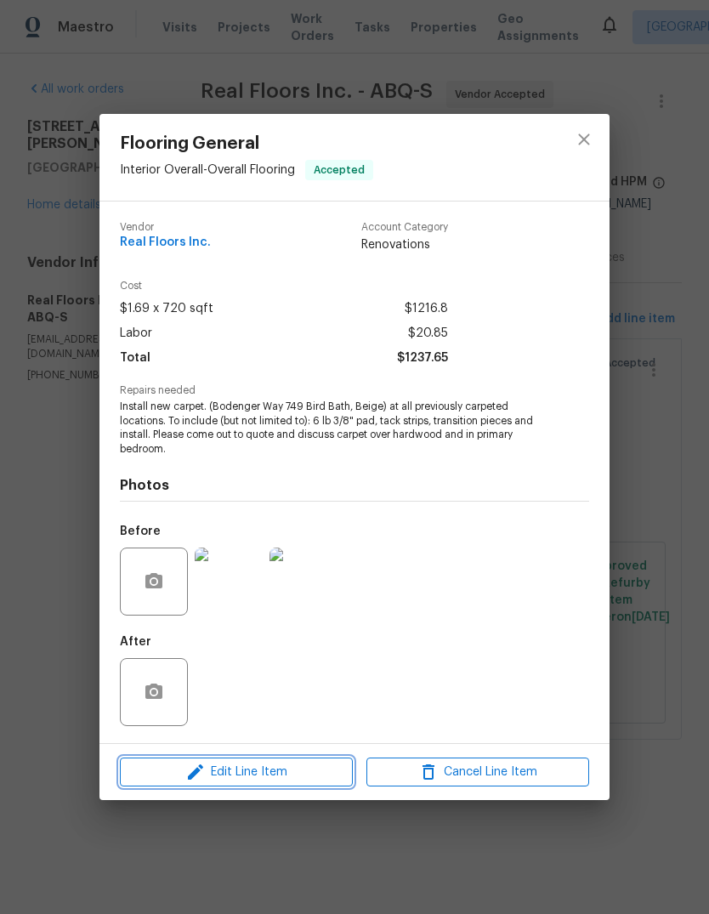
click at [274, 774] on span "Edit Line Item" at bounding box center [236, 772] width 223 height 21
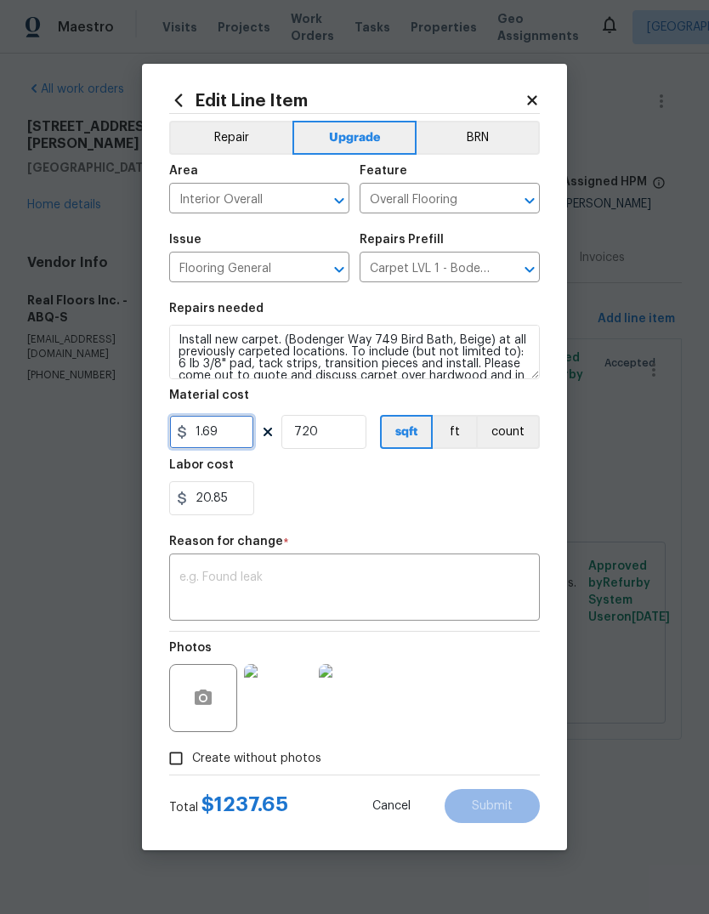
click at [229, 433] on input "1.69" at bounding box center [211, 432] width 85 height 34
type input "1049.15"
click at [346, 433] on input "720" at bounding box center [323, 432] width 85 height 34
type input "1"
click at [314, 484] on div "20.85" at bounding box center [354, 498] width 371 height 34
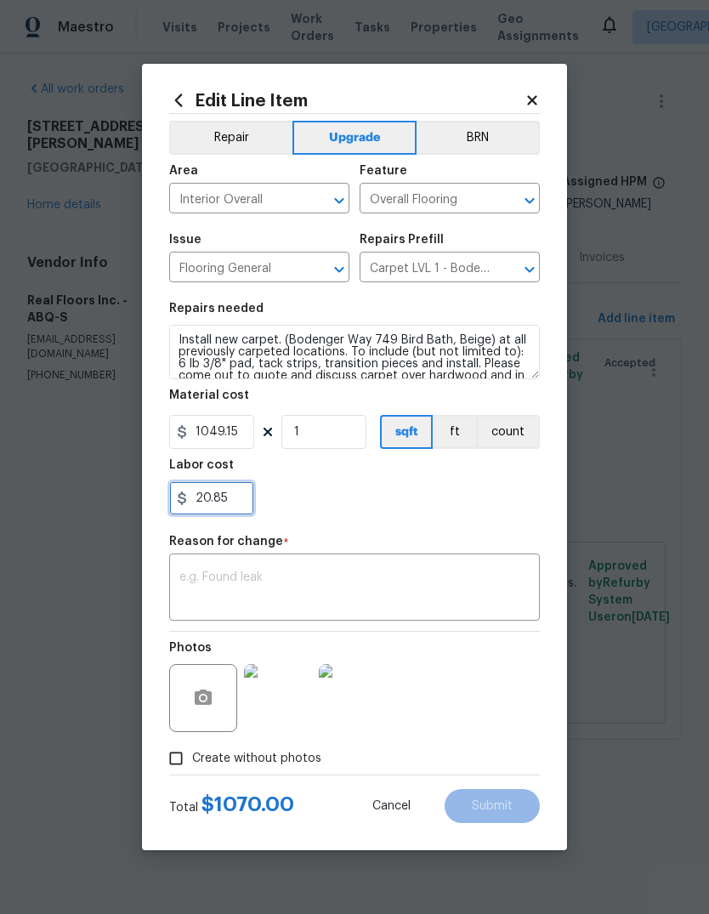
click at [232, 499] on input "20.85" at bounding box center [211, 498] width 85 height 34
type input "2"
click at [345, 486] on div at bounding box center [354, 498] width 371 height 34
type input "0"
click at [190, 577] on textarea at bounding box center [354, 589] width 350 height 36
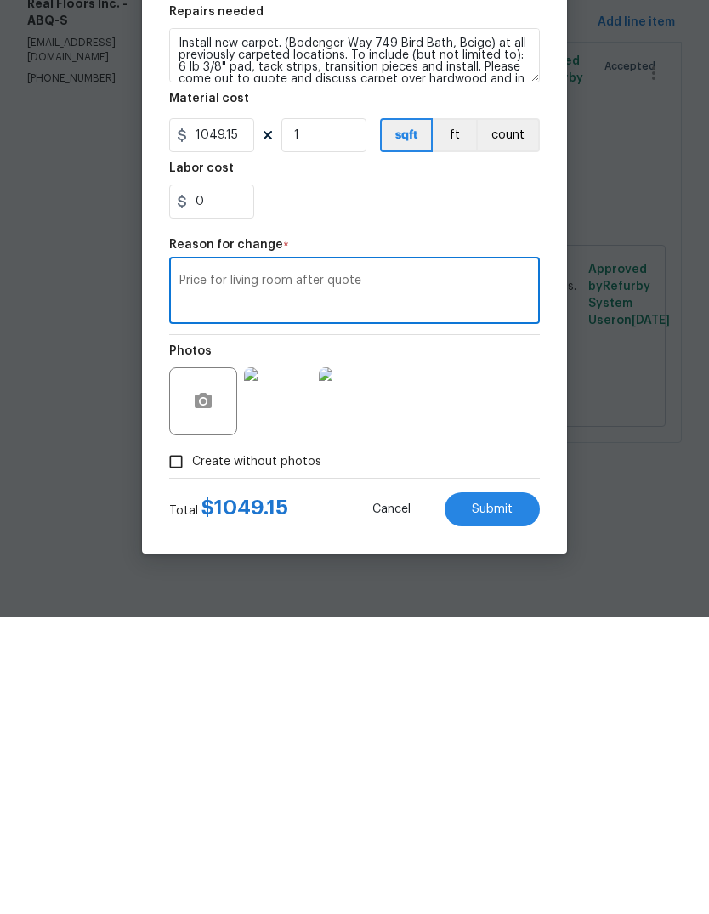
type textarea "Price for living room after quote"
click at [487, 800] on span "Submit" at bounding box center [492, 806] width 41 height 13
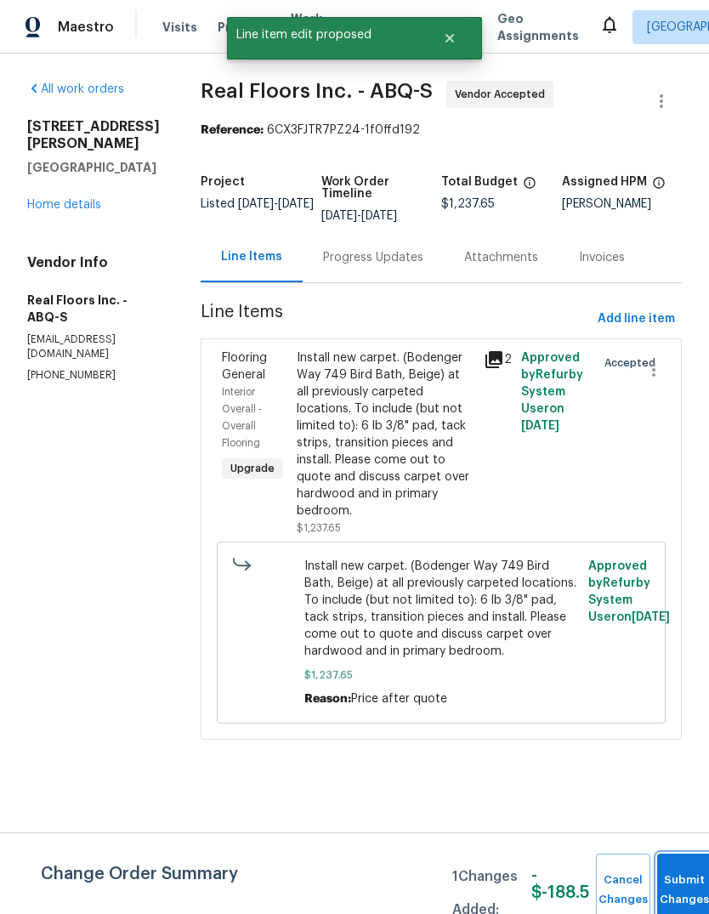
click at [670, 869] on button "Submit Changes" at bounding box center [684, 889] width 54 height 73
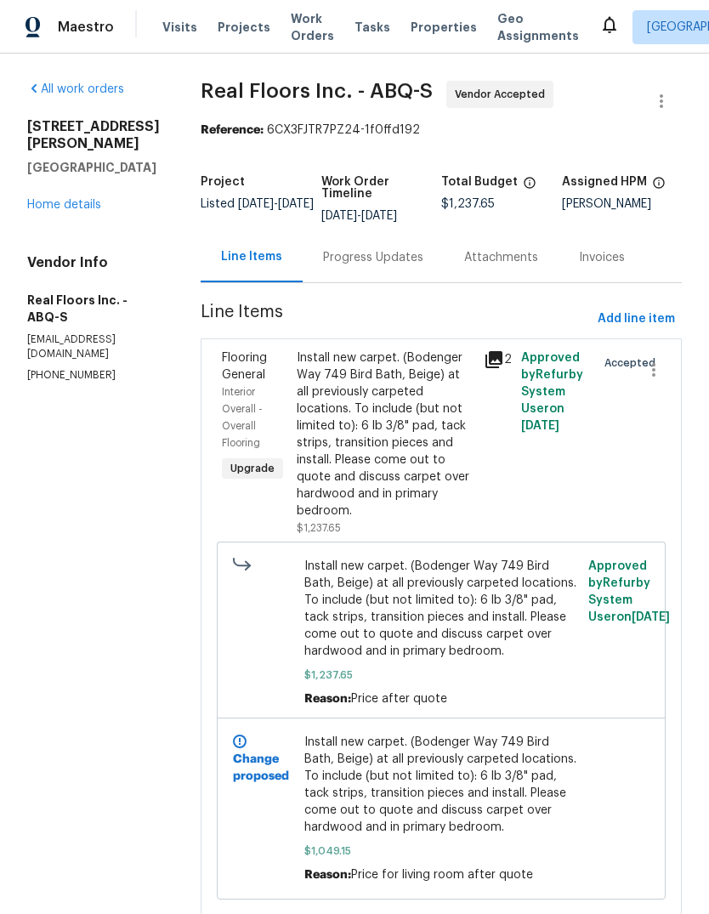
scroll to position [35, 0]
click at [633, 309] on span "Add line item" at bounding box center [636, 319] width 77 height 21
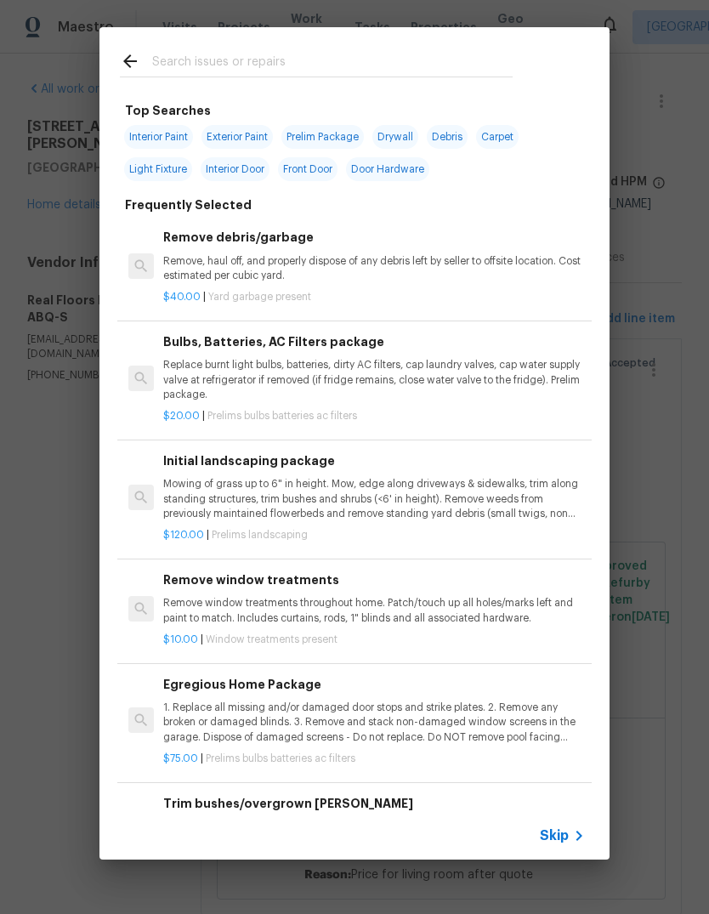
click at [161, 57] on input "text" at bounding box center [332, 63] width 360 height 25
type input "Flooring"
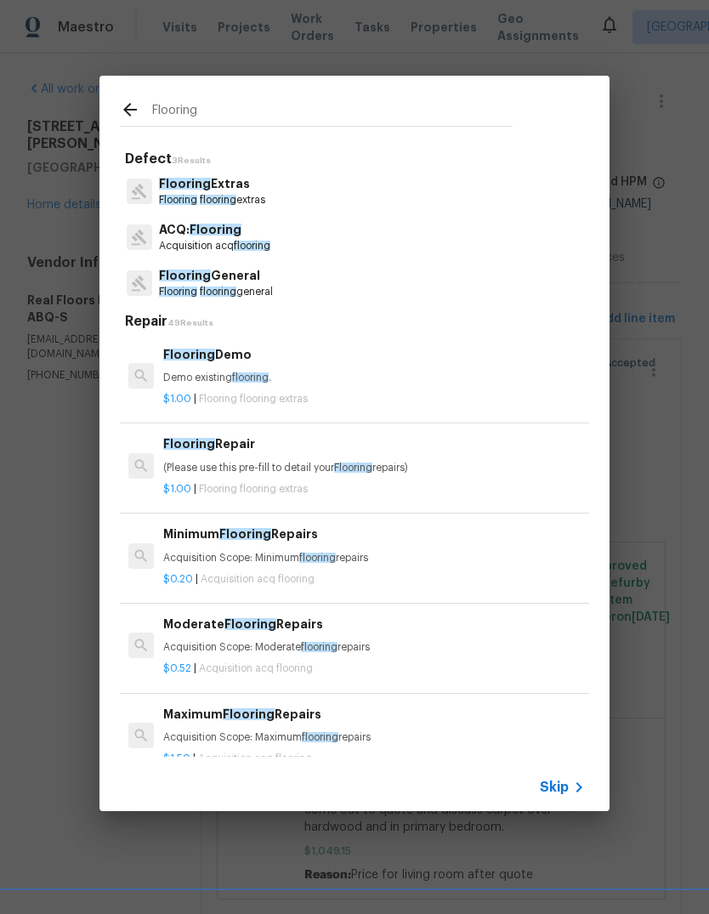
click at [273, 277] on p "Flooring General" at bounding box center [216, 276] width 114 height 18
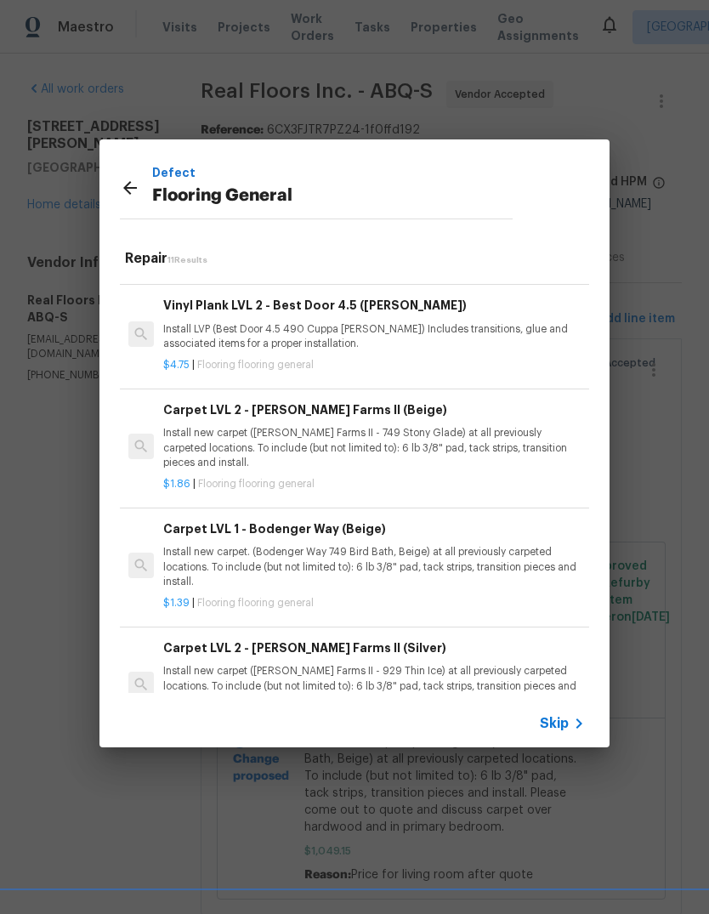
scroll to position [509, 0]
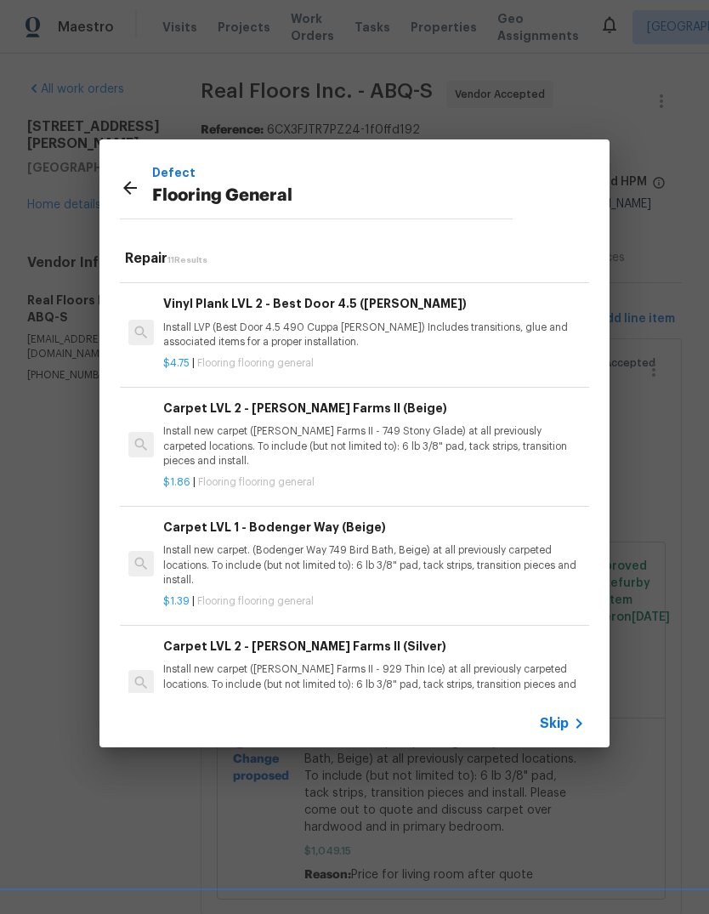
click at [387, 535] on div "Carpet LVL 1 - Bodenger Way (Beige) Install new carpet. (Bodenger Way 749 Bird …" at bounding box center [374, 553] width 422 height 70
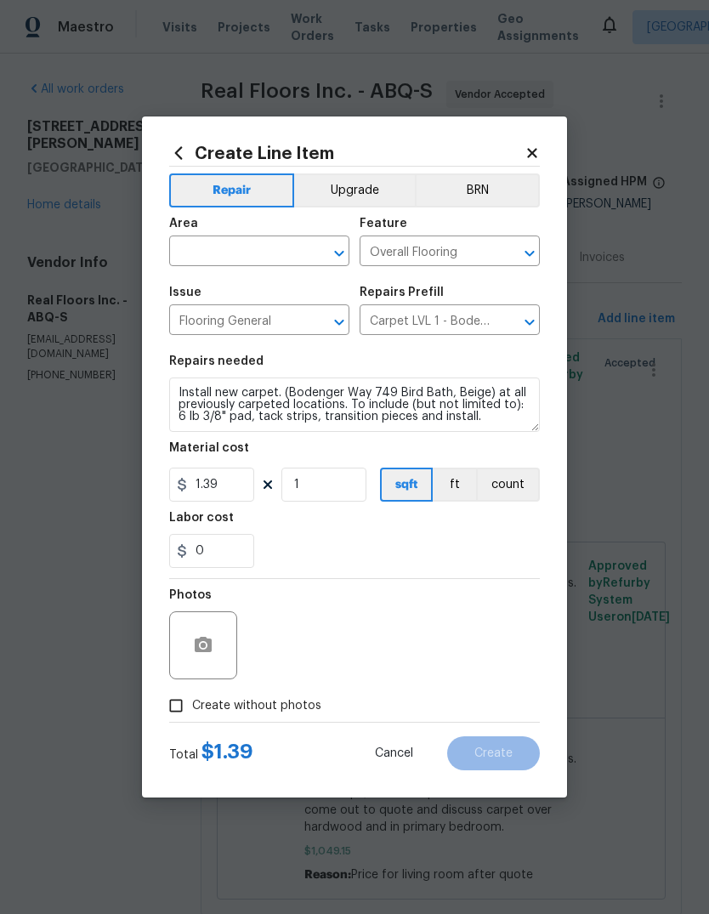
click at [347, 252] on icon "Open" at bounding box center [339, 253] width 20 height 20
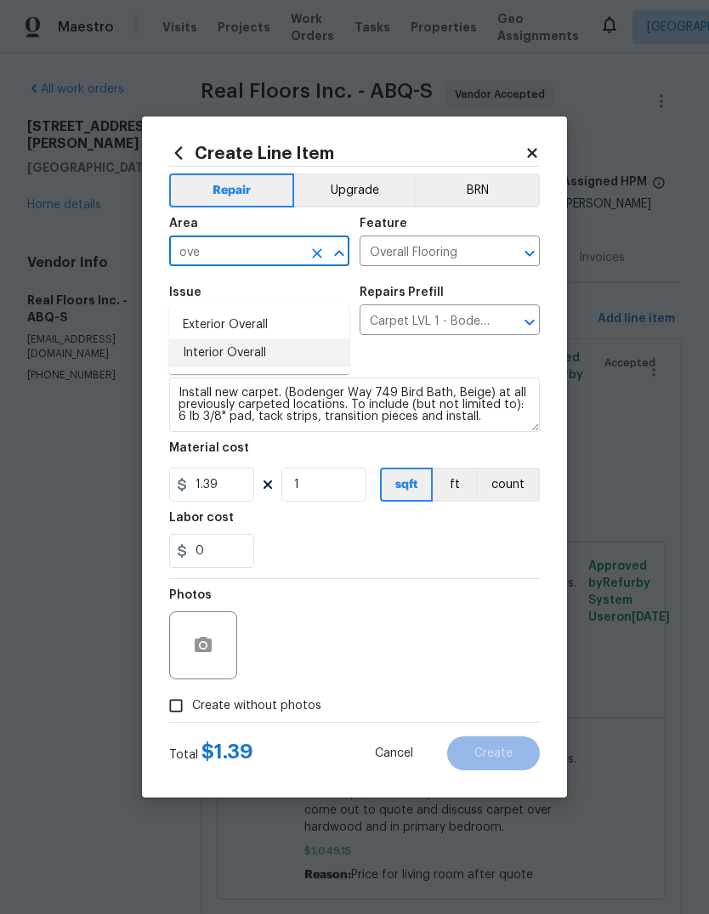
click at [205, 339] on li "Interior Overall" at bounding box center [259, 353] width 180 height 28
type input "Interior Overall"
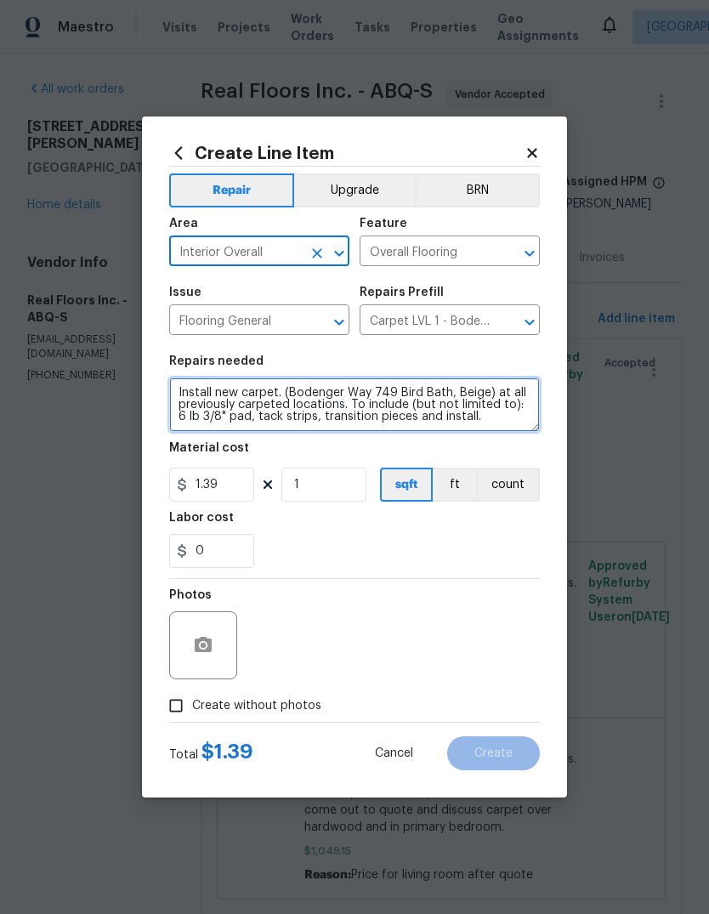
click at [476, 426] on textarea "Install new carpet. (Bodenger Way 749 Bird Bath, Beige) at all previously carpe…" at bounding box center [354, 404] width 371 height 54
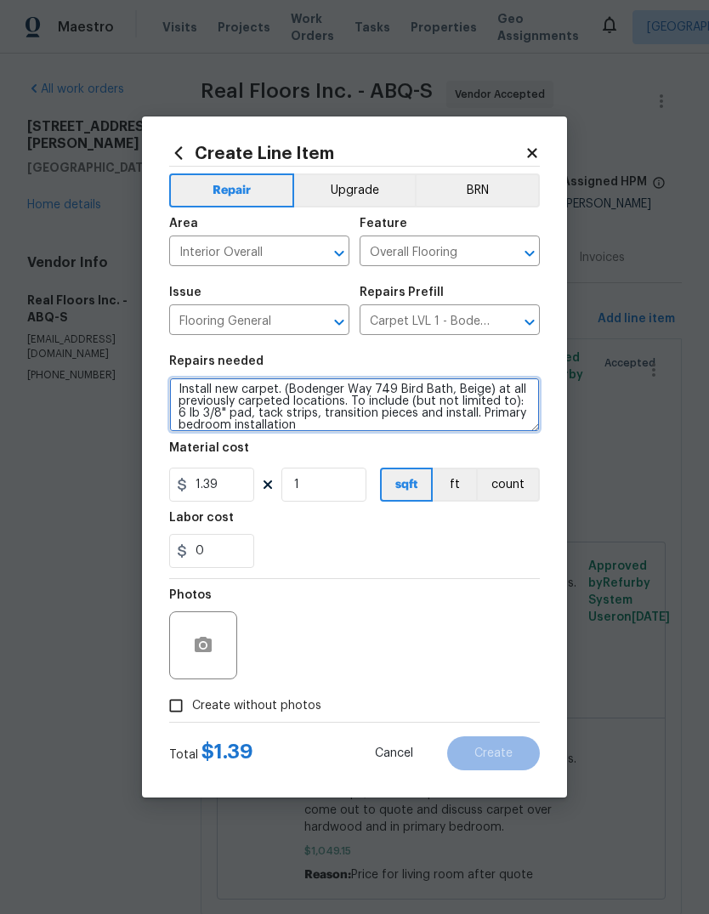
type textarea "Install new carpet. (Bodenger Way 749 Bird Bath, Beige) at all previously carpe…"
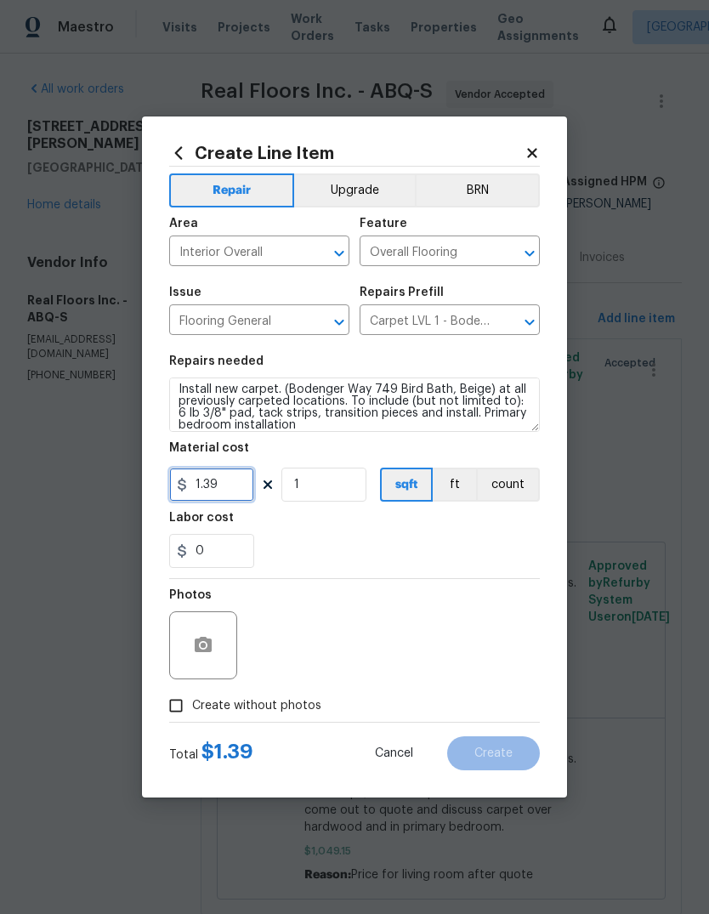
click at [230, 484] on input "1.39" at bounding box center [211, 484] width 85 height 34
click at [233, 491] on input "1.39" at bounding box center [211, 484] width 85 height 34
click at [313, 526] on div "Labor cost" at bounding box center [354, 523] width 371 height 22
type input "188.5"
click at [210, 644] on icon "button" at bounding box center [203, 644] width 17 height 15
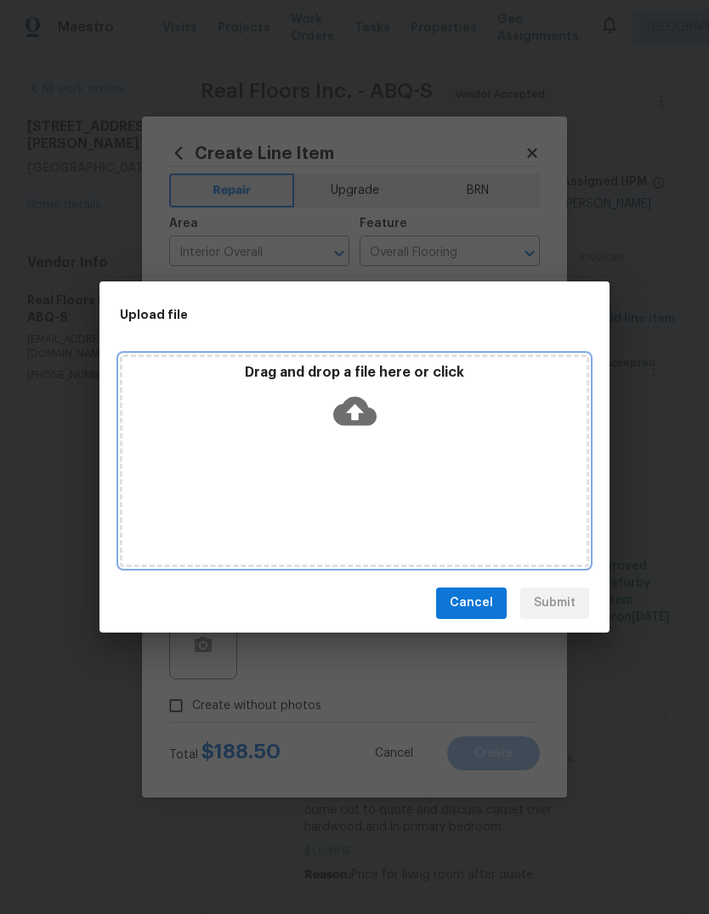
click at [346, 455] on div "Drag and drop a file here or click" at bounding box center [354, 460] width 469 height 212
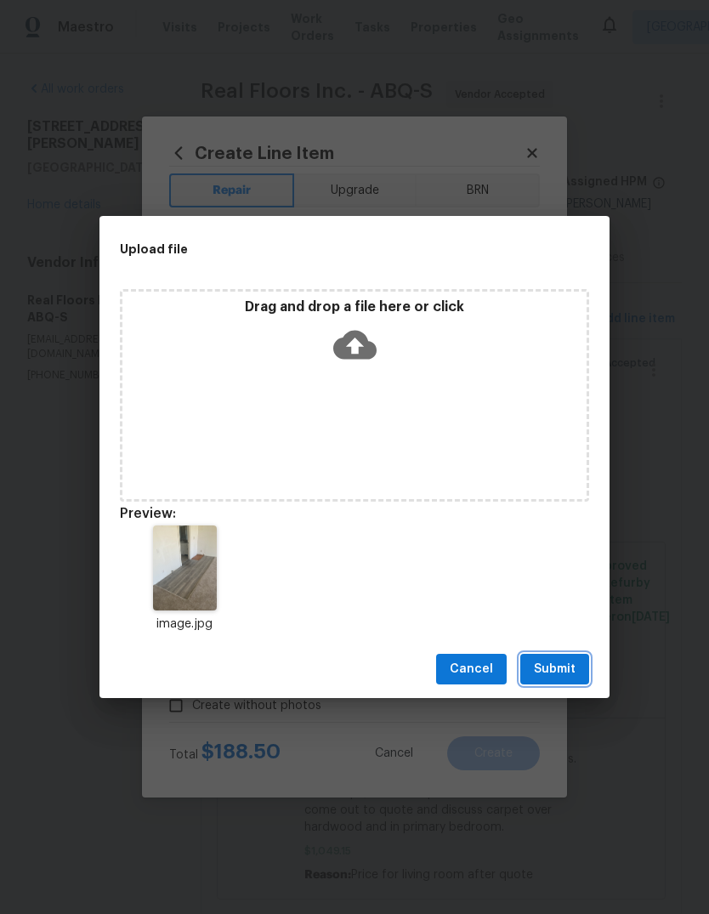
click at [550, 665] on span "Submit" at bounding box center [555, 669] width 42 height 21
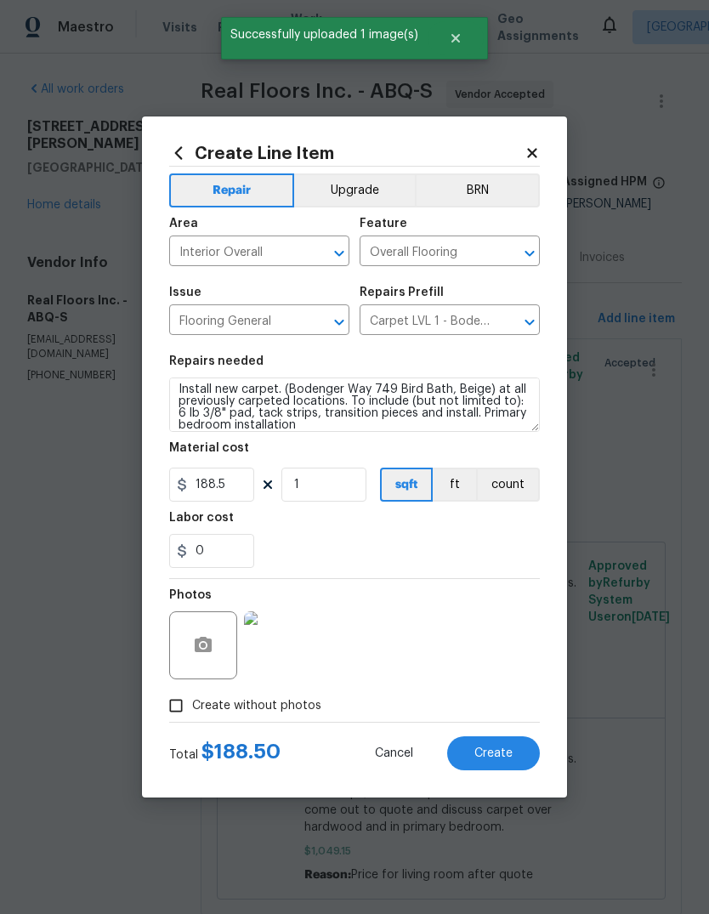
click at [481, 755] on span "Create" at bounding box center [493, 753] width 38 height 13
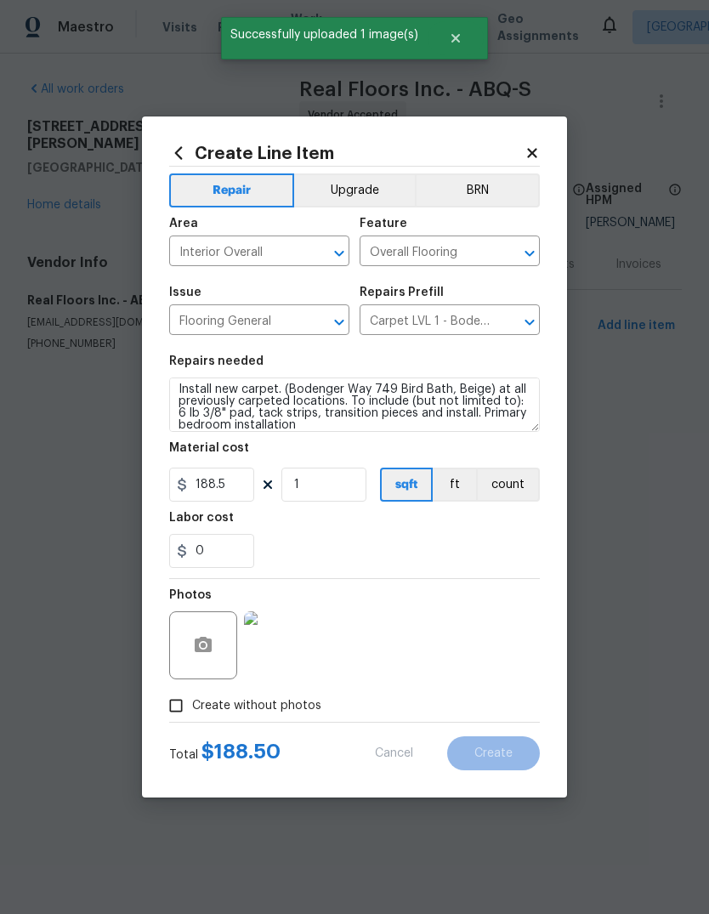
type input "0"
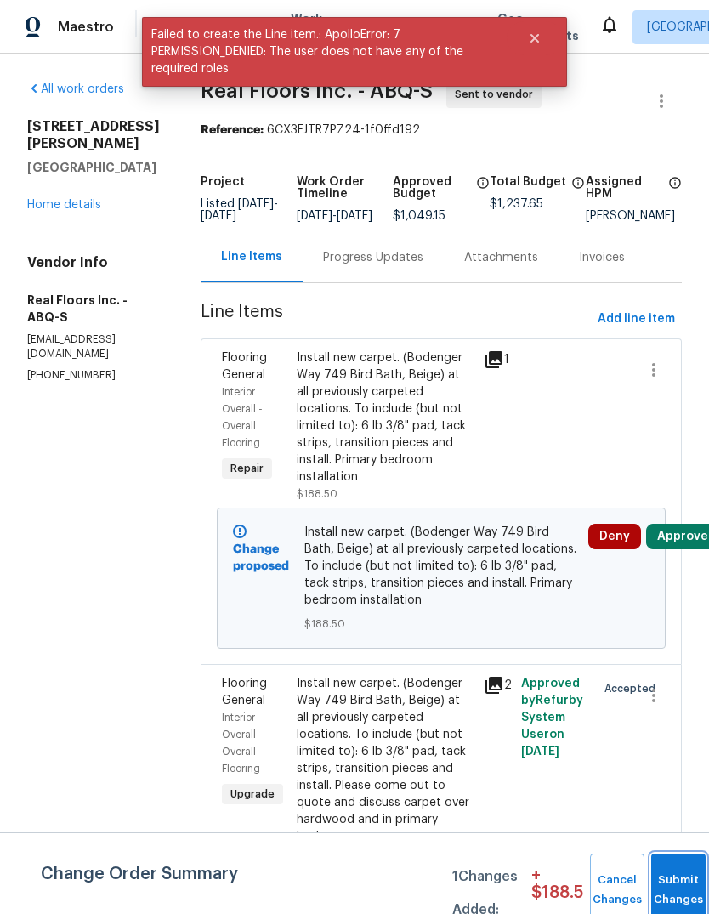
click at [674, 879] on button "Submit Changes" at bounding box center [678, 889] width 54 height 73
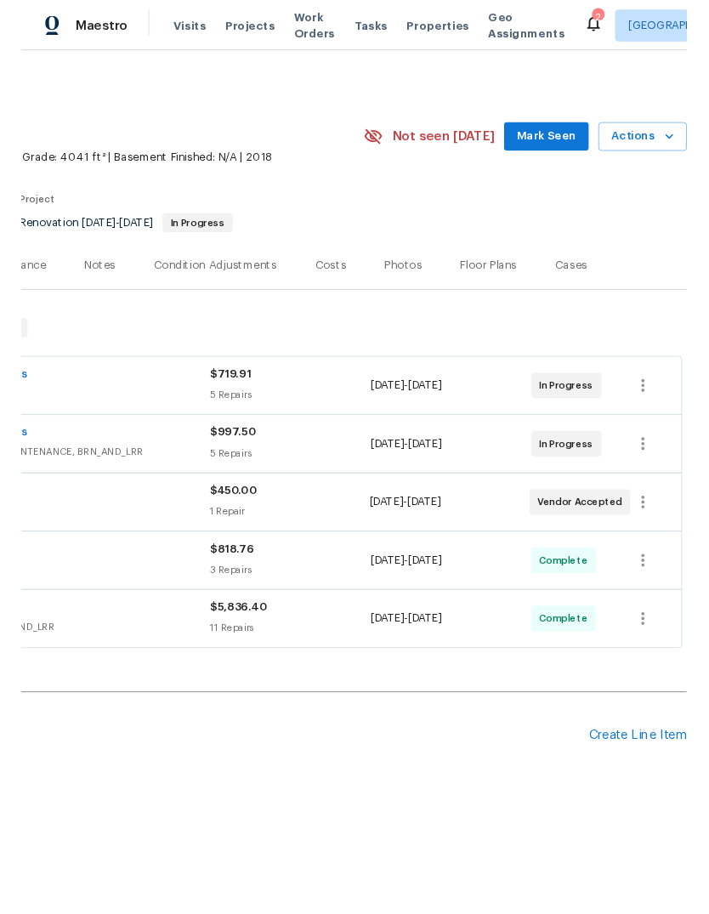
scroll to position [0, 252]
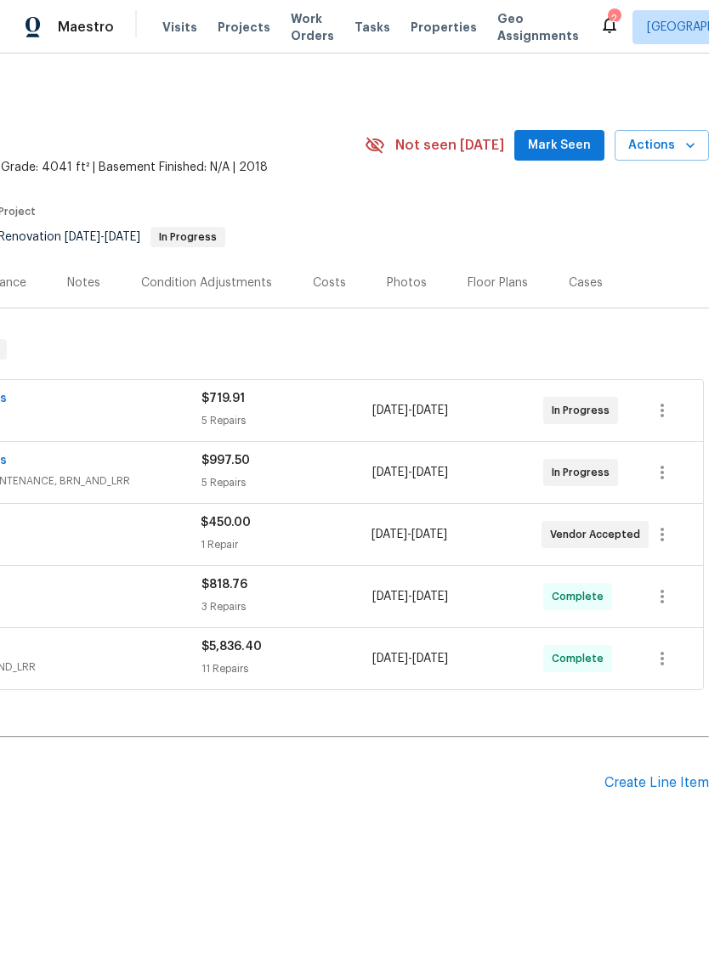
click at [570, 139] on span "Mark Seen" at bounding box center [559, 145] width 63 height 21
click at [643, 781] on div "Create Line Item" at bounding box center [656, 783] width 105 height 16
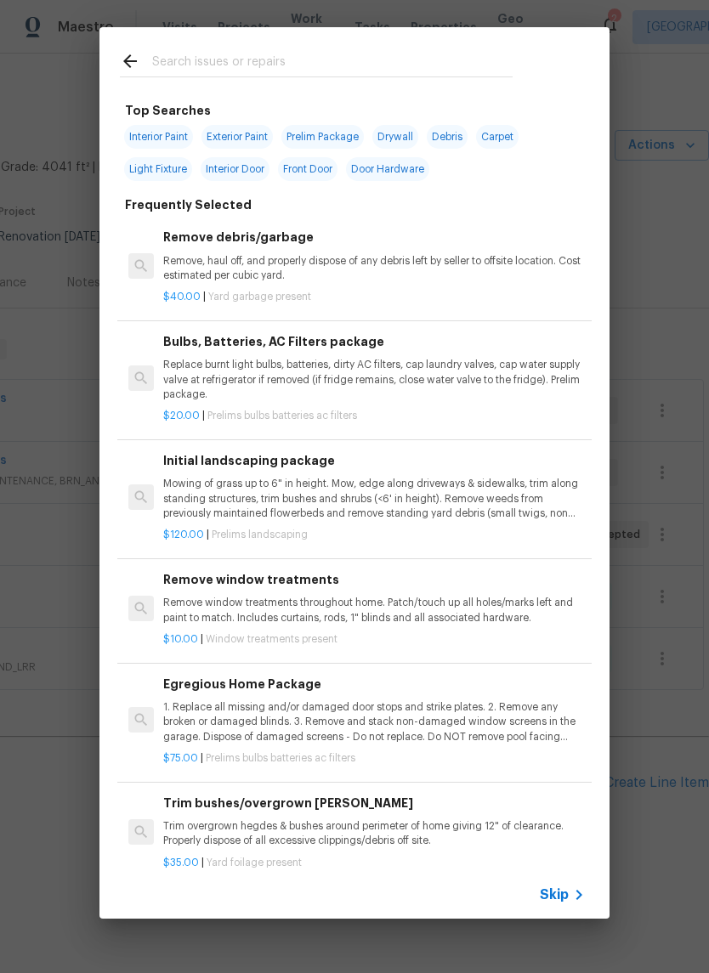
click at [199, 56] on input "text" at bounding box center [332, 63] width 360 height 25
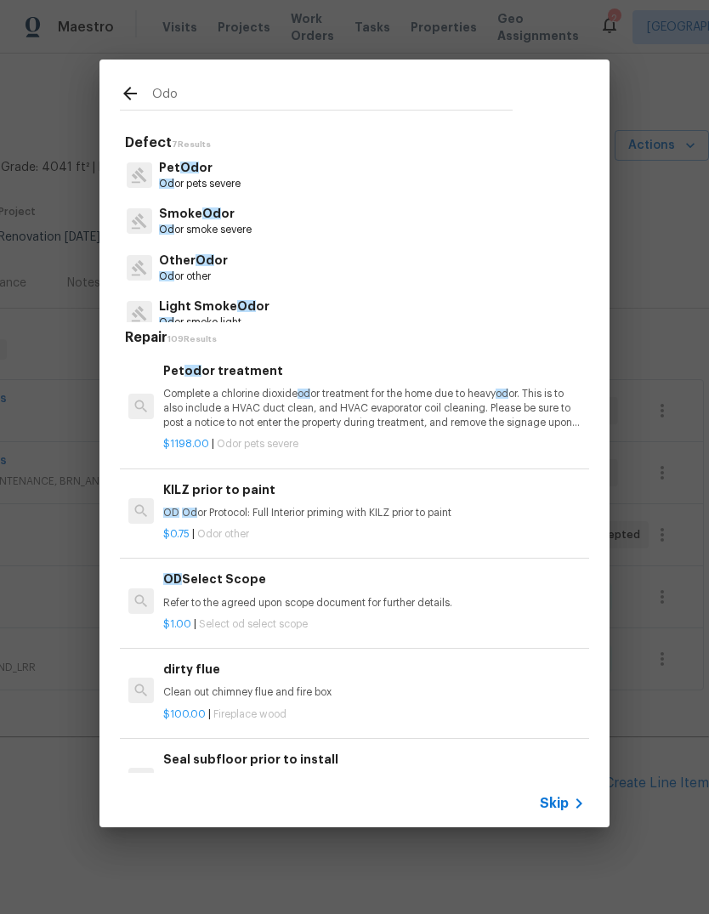
type input "Odor"
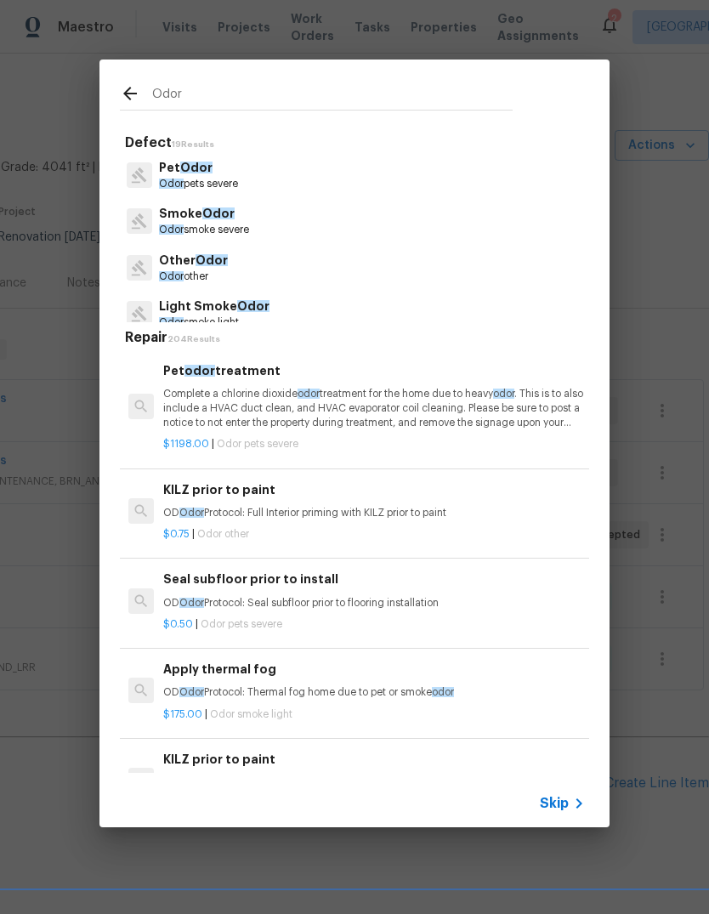
click at [193, 262] on p "Other Odor" at bounding box center [193, 261] width 69 height 18
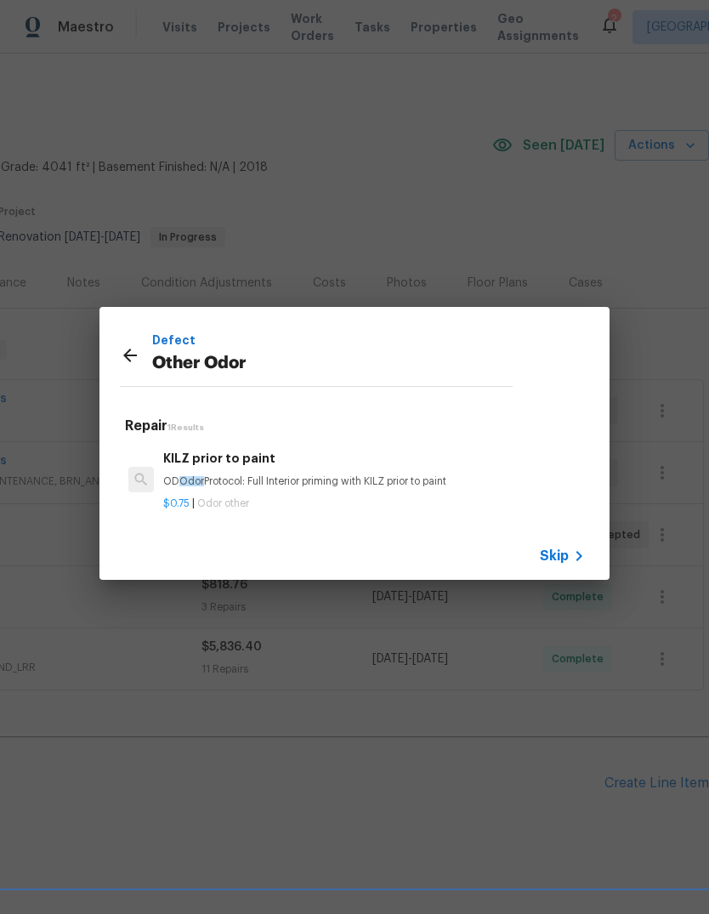
click at [128, 360] on icon at bounding box center [130, 355] width 14 height 14
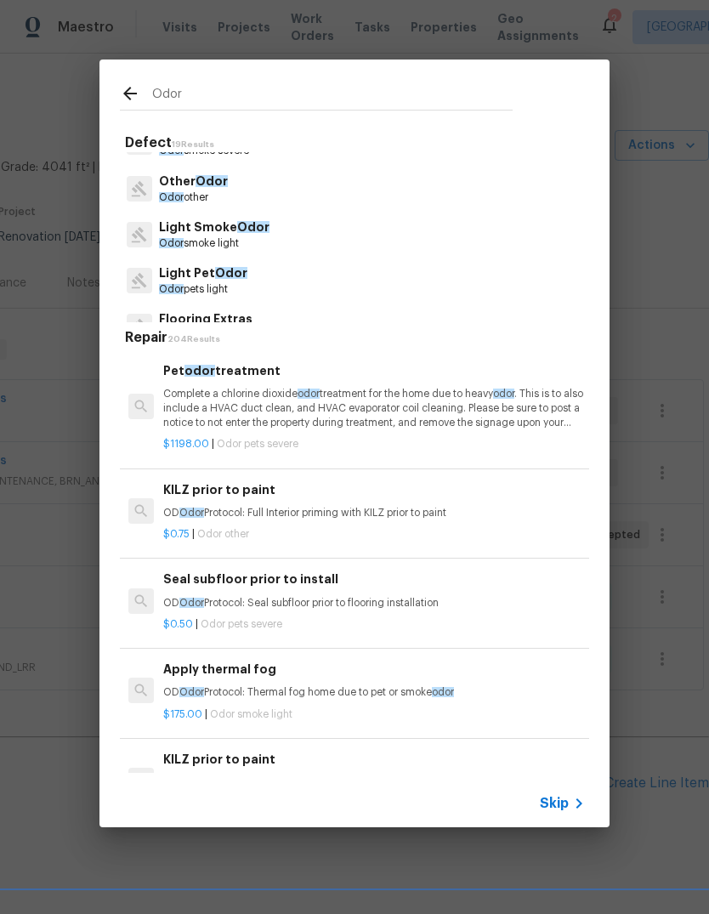
scroll to position [81, 0]
click at [194, 277] on p "Light Pet Odor" at bounding box center [203, 272] width 88 height 18
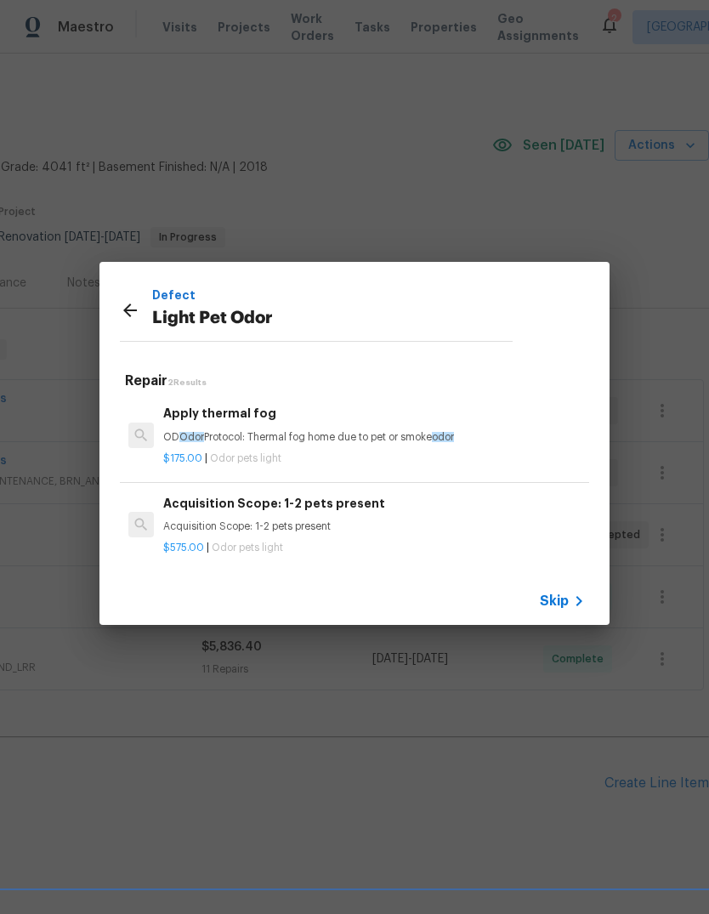
click at [213, 506] on h6 "Acquisition Scope: 1-2 pets present" at bounding box center [374, 503] width 422 height 19
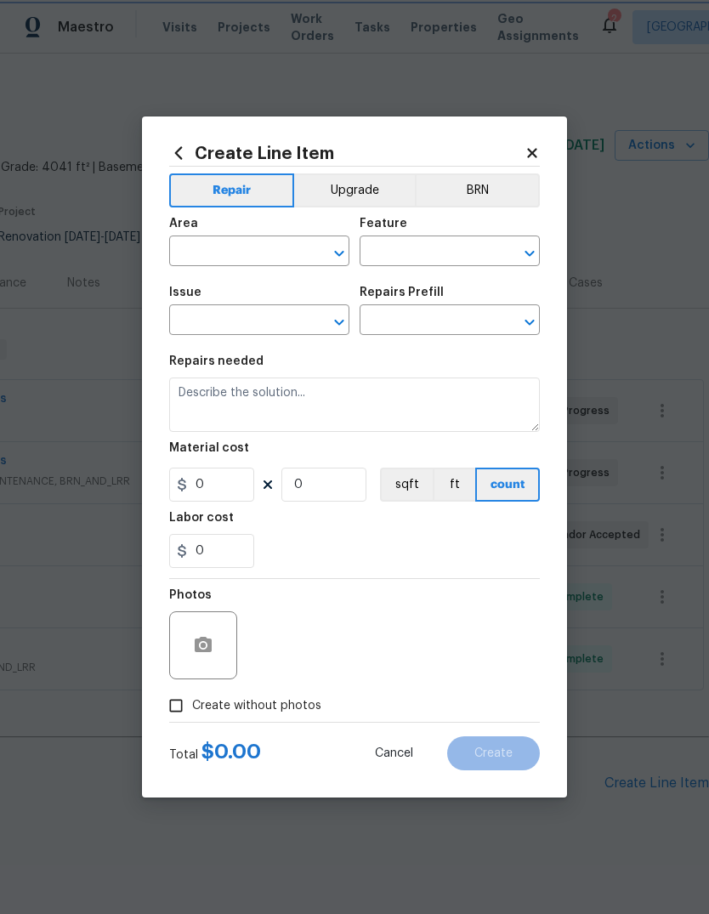
type input "Light Pet Odor"
type input "Acquisition Scope: 1-2 pets present $575.00"
type textarea "Acquisition Scope: 1-2 pets present"
type input "575"
type input "1"
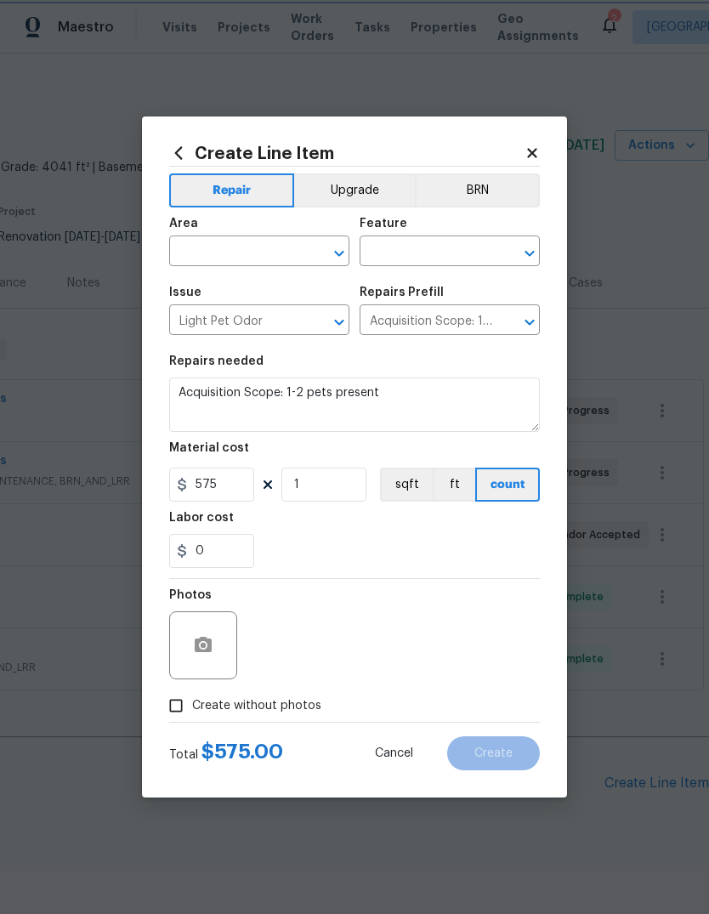
click at [332, 252] on icon "Open" at bounding box center [339, 253] width 20 height 20
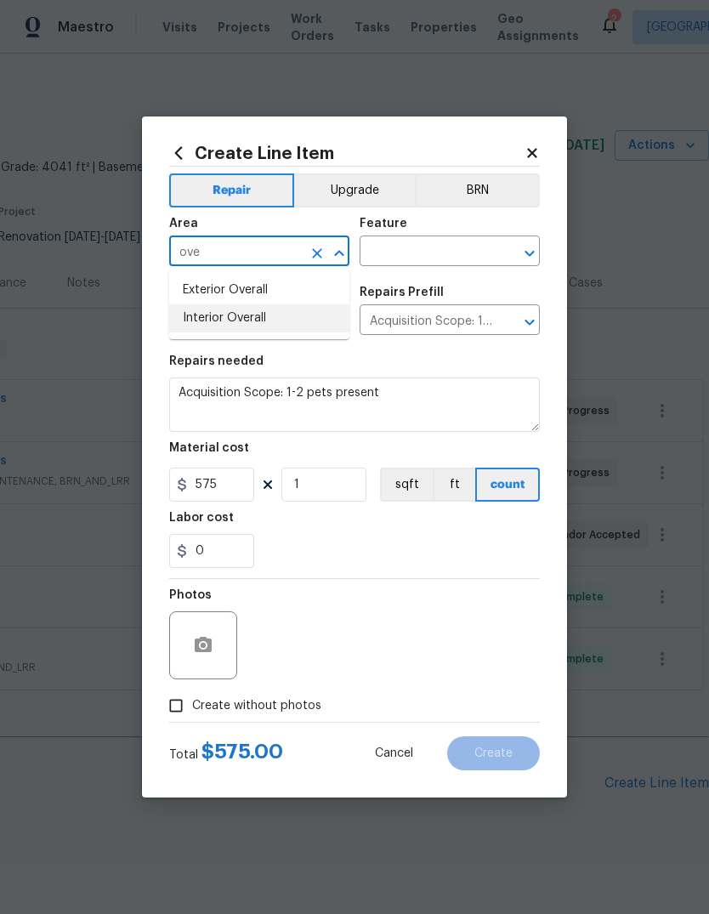
click at [208, 314] on li "Interior Overall" at bounding box center [259, 318] width 180 height 28
type input "Interior Overall"
click at [435, 250] on input "text" at bounding box center [426, 253] width 133 height 26
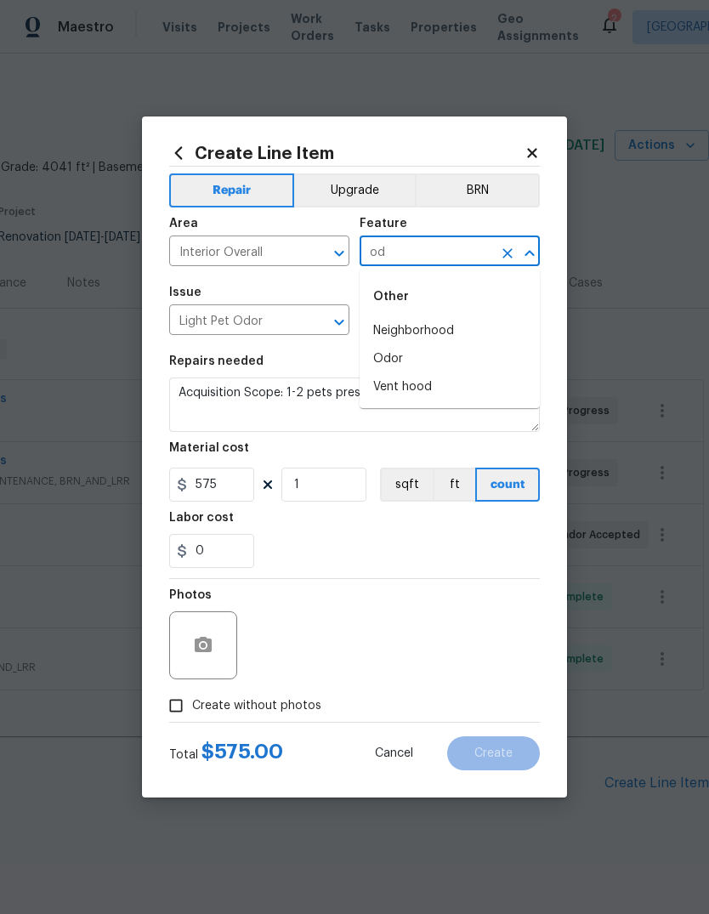
click at [399, 359] on li "Odor" at bounding box center [450, 359] width 180 height 28
type input "Odor"
click at [533, 327] on icon "Open" at bounding box center [529, 322] width 20 height 20
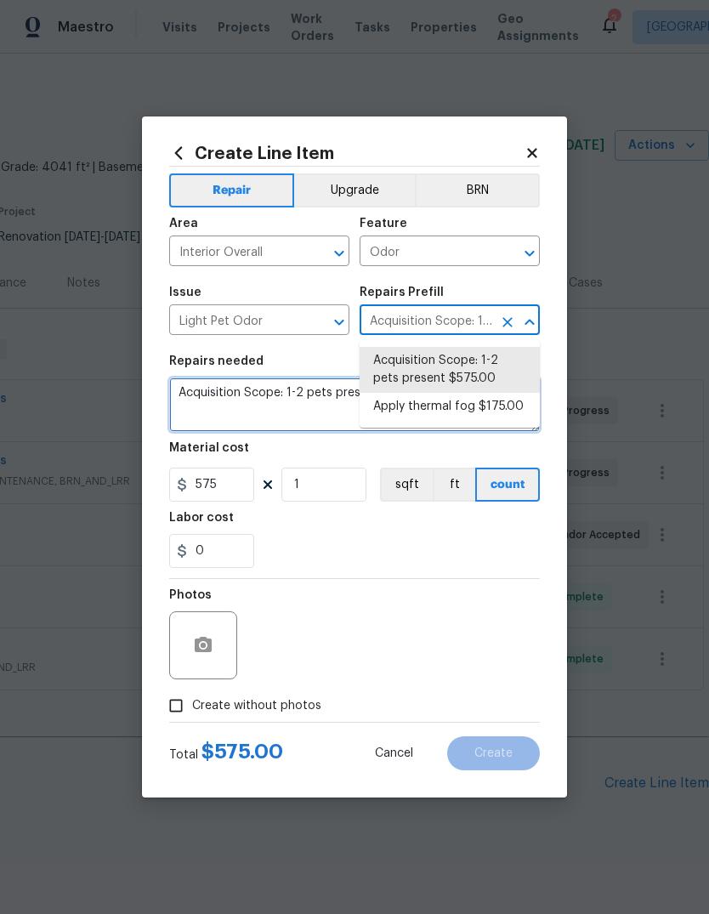
click at [276, 422] on textarea "Acquisition Scope: 1-2 pets present" at bounding box center [354, 404] width 371 height 54
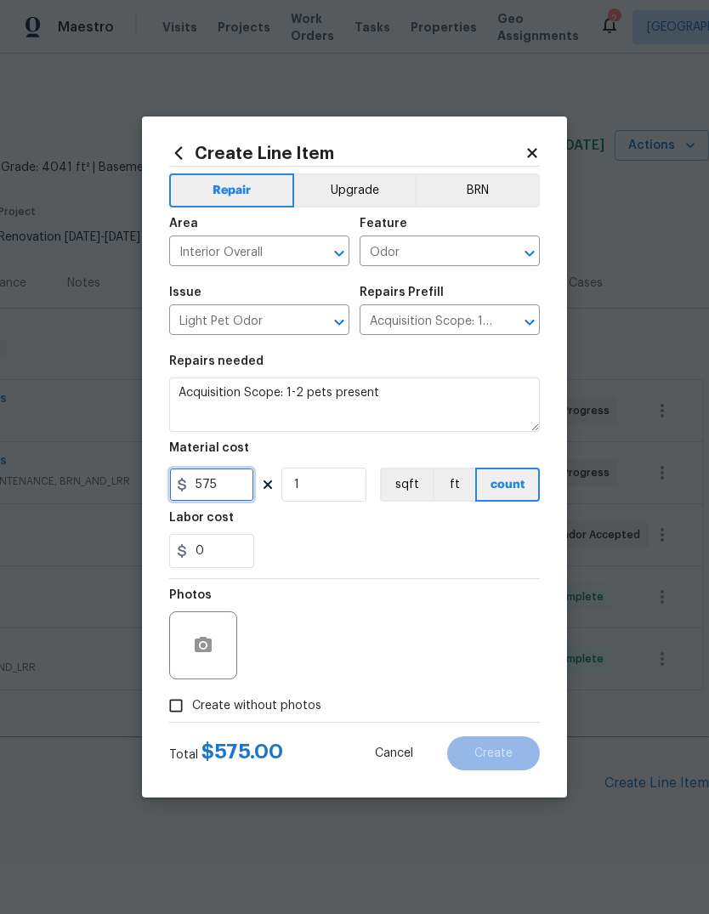
click at [227, 484] on input "575" at bounding box center [211, 484] width 85 height 34
type input "550"
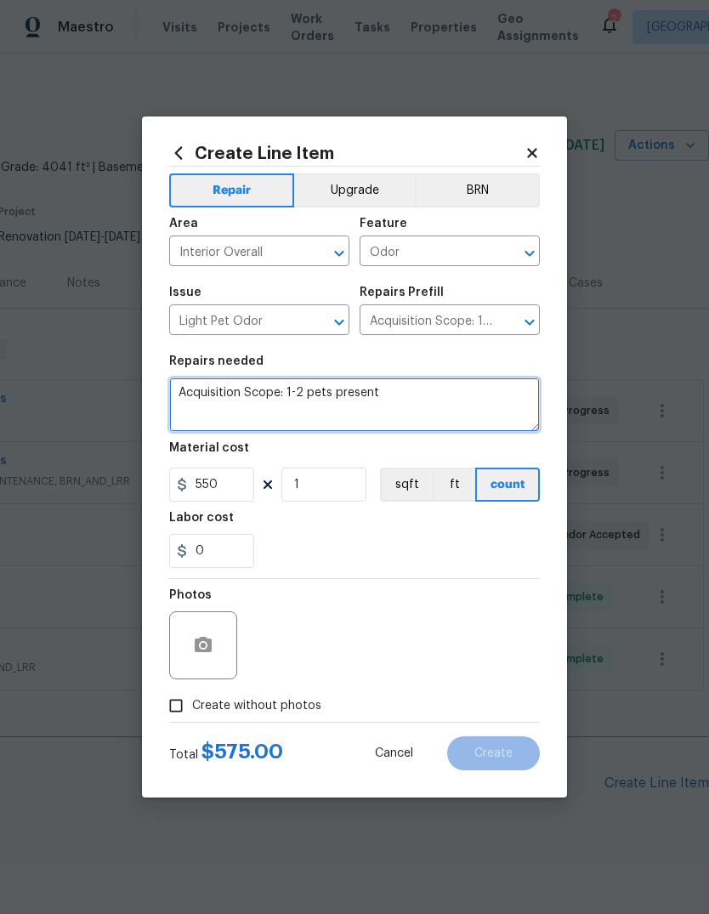
click at [401, 389] on textarea "Acquisition Scope: 1-2 pets present" at bounding box center [354, 404] width 371 height 54
click at [193, 420] on textarea "Acquisition Scope: 1-2 pets present. Pet smells in carpet after steam cleaning." at bounding box center [354, 404] width 371 height 54
paste textarea "This process includes both thermal fogging and ULV fogging with fragrance, appl…"
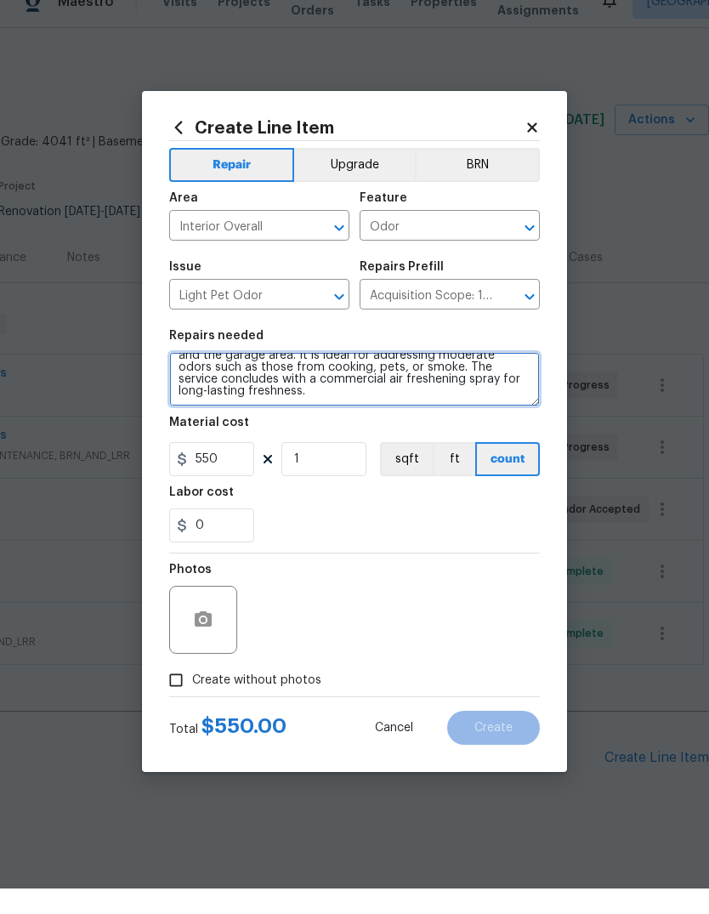
scroll to position [59, 0]
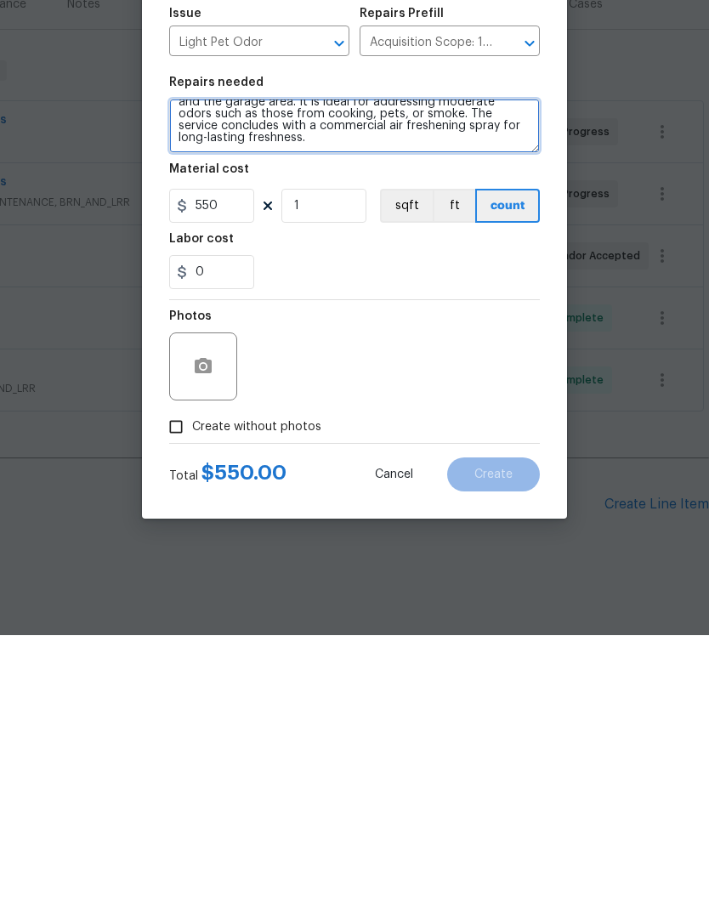
type textarea "Acquisition Scope: 1-2 pets present. Pet smells in carpet after steam cleaning.…"
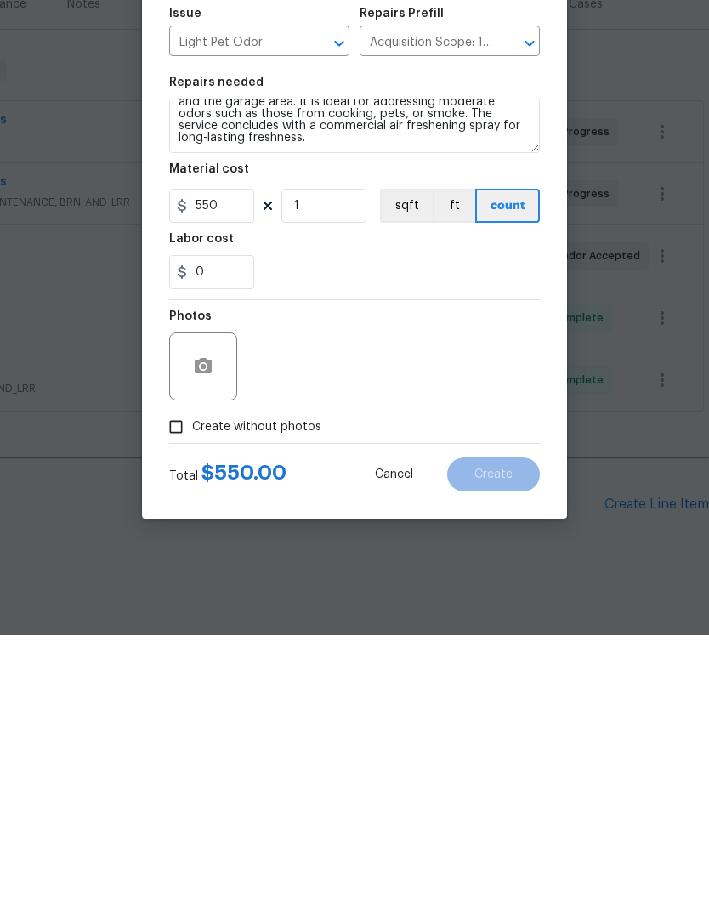
click at [171, 689] on input "Create without photos" at bounding box center [176, 705] width 32 height 32
checkbox input "true"
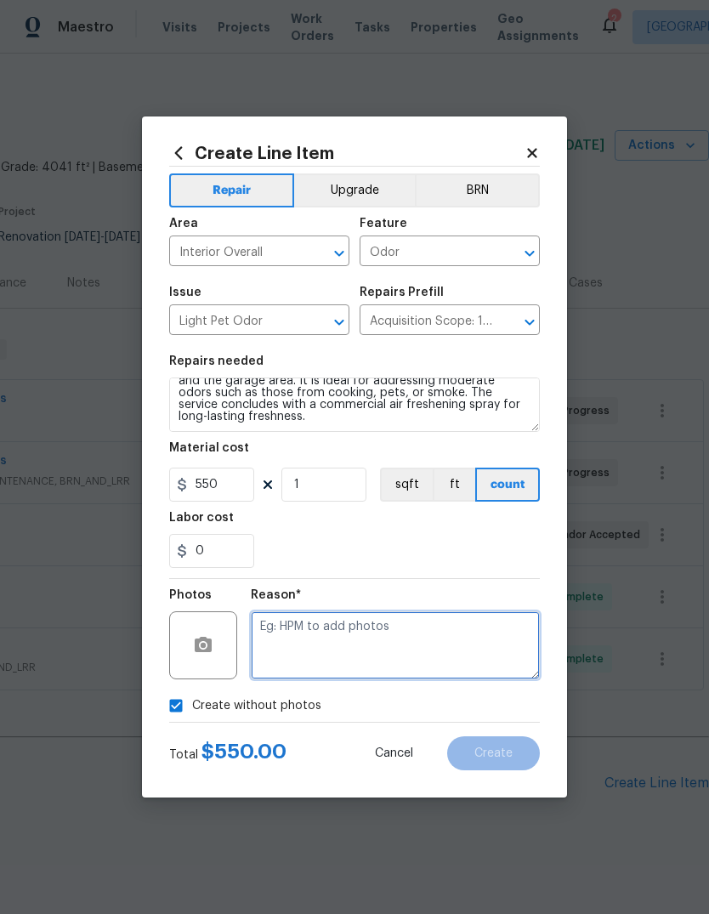
click at [289, 629] on textarea at bounding box center [395, 645] width 289 height 68
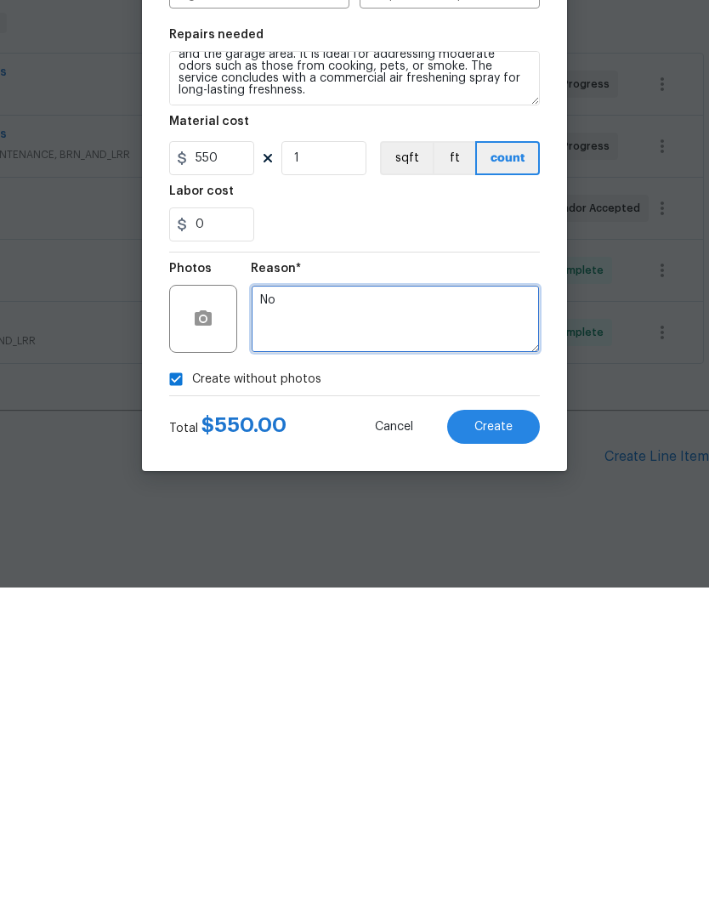
type textarea "N"
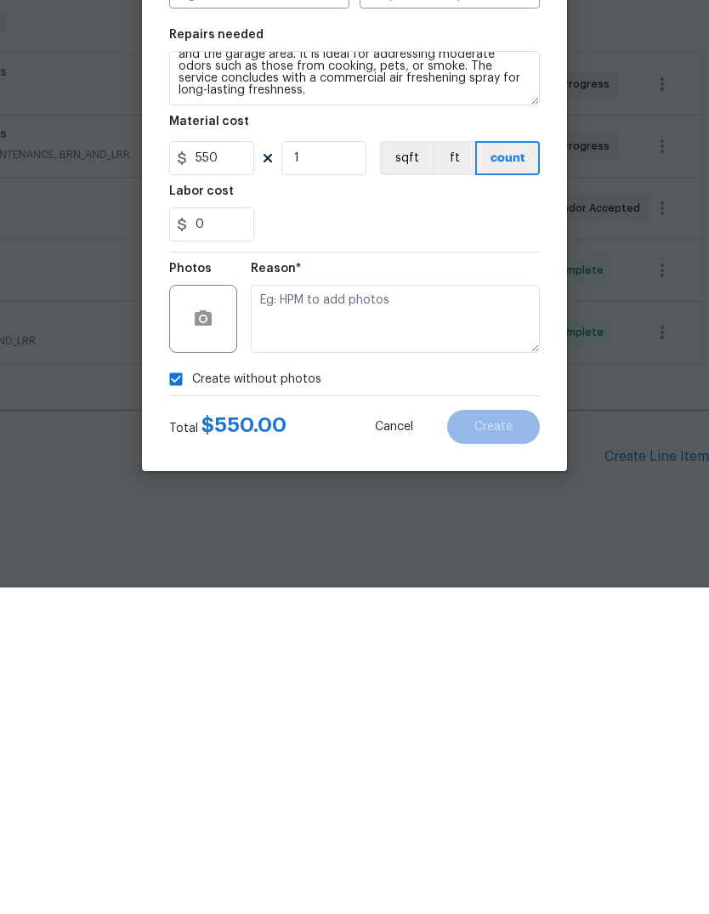
click at [180, 689] on input "Create without photos" at bounding box center [176, 705] width 32 height 32
checkbox input "false"
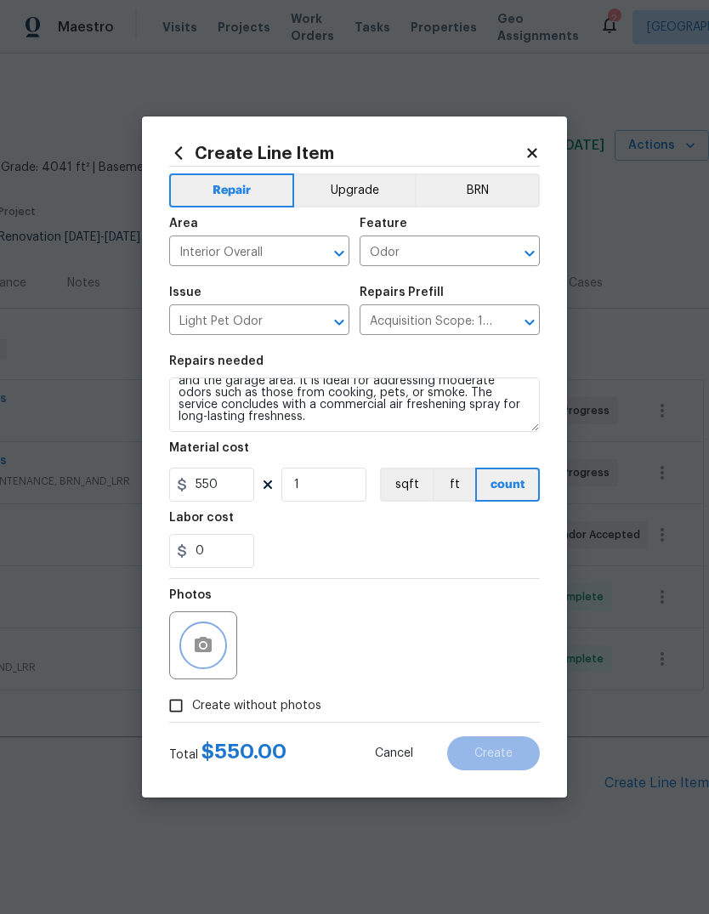
click at [210, 644] on icon "button" at bounding box center [203, 644] width 17 height 15
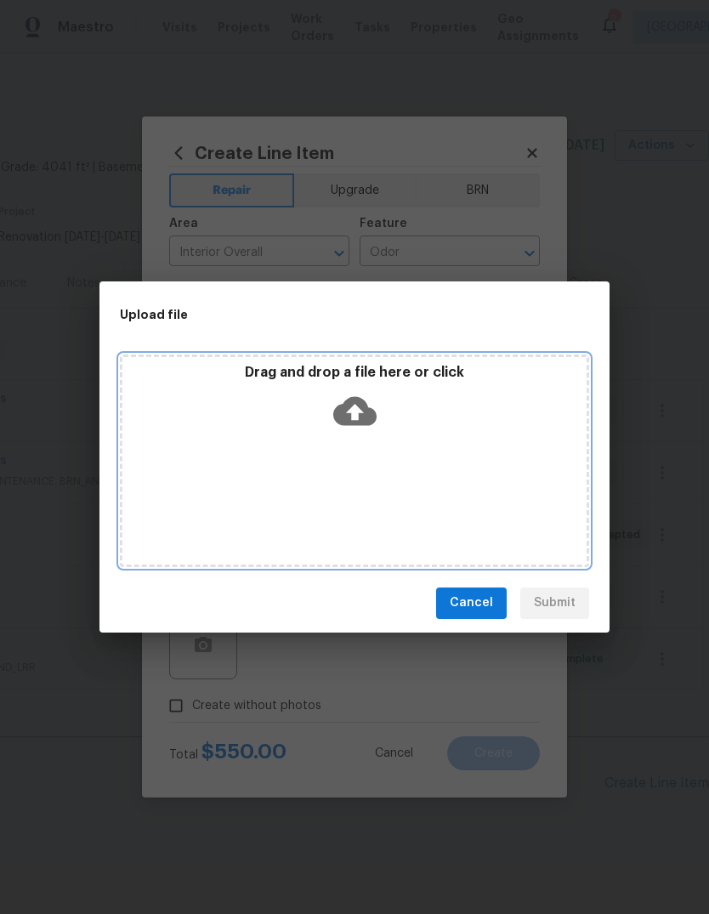
click at [340, 464] on div "Drag and drop a file here or click" at bounding box center [354, 460] width 469 height 212
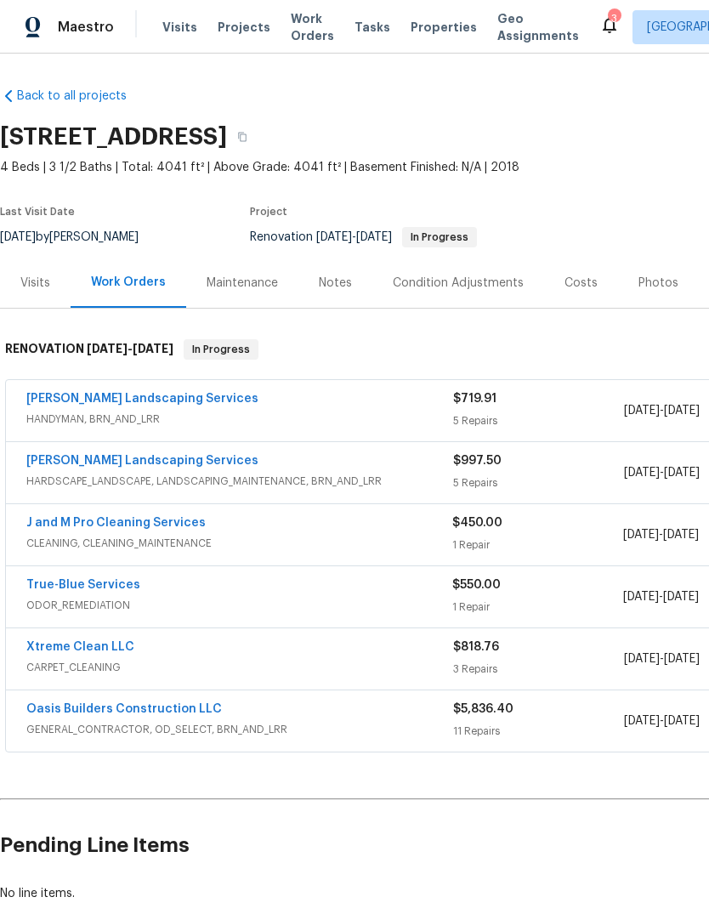
click at [84, 393] on link "[PERSON_NAME] Landscaping Services" at bounding box center [142, 399] width 232 height 12
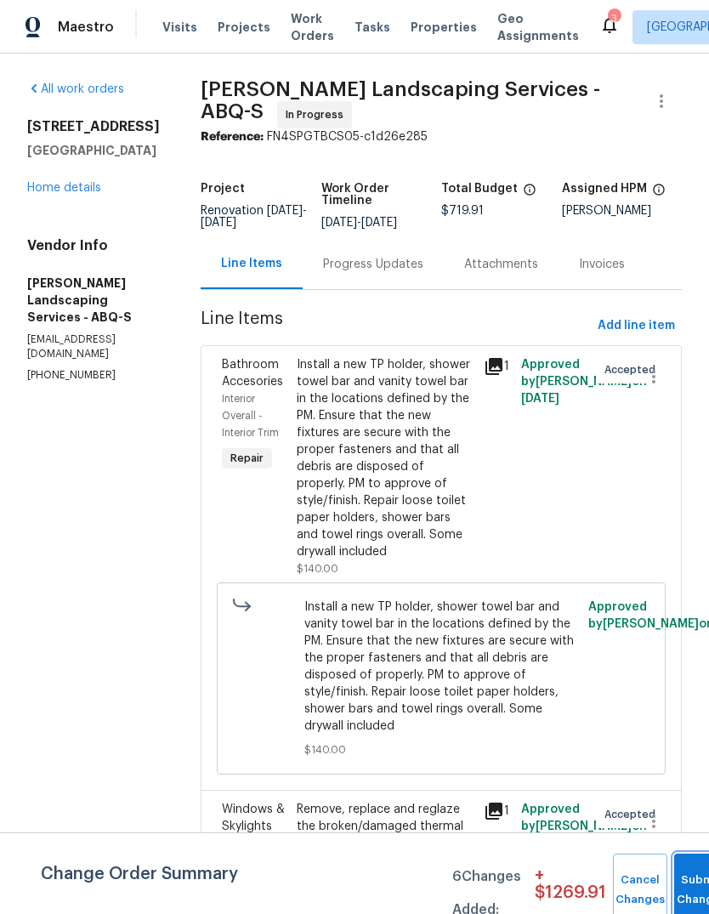
click at [684, 875] on button "Submit Changes" at bounding box center [701, 889] width 54 height 73
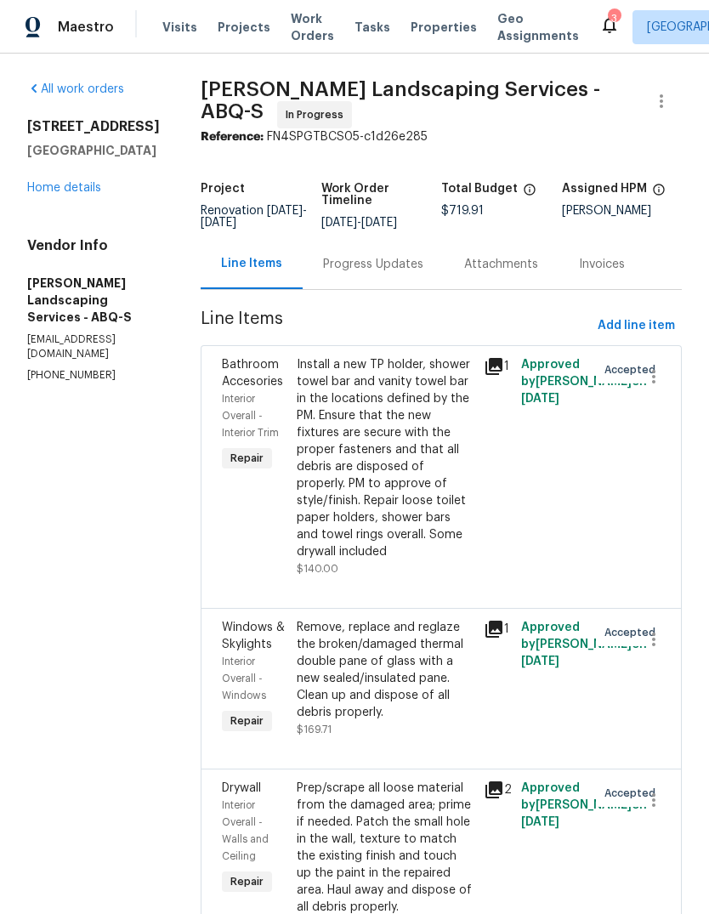
click at [71, 193] on link "Home details" at bounding box center [64, 188] width 74 height 12
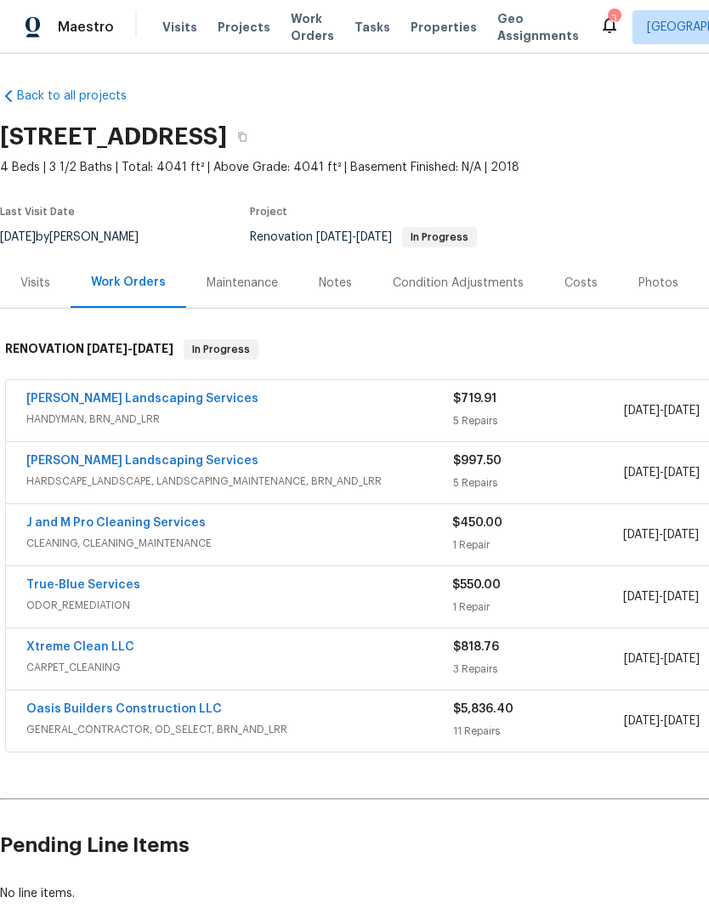
click at [599, 27] on icon at bounding box center [609, 24] width 20 height 20
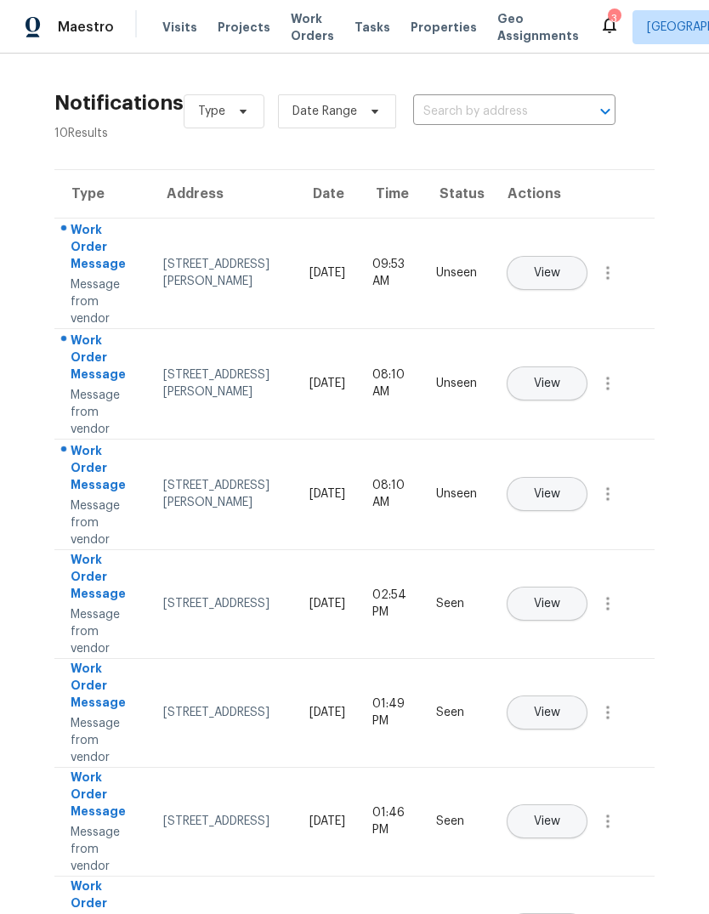
click at [560, 267] on span "View" at bounding box center [547, 273] width 26 height 13
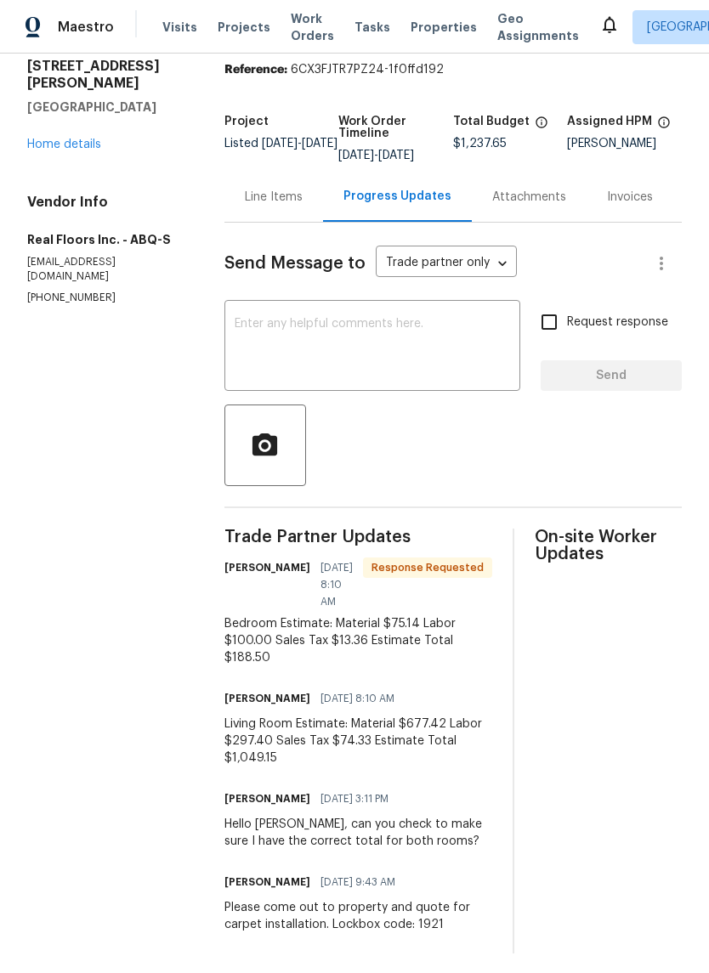
scroll to position [59, 0]
click at [273, 205] on div "Line Items" at bounding box center [274, 198] width 58 height 17
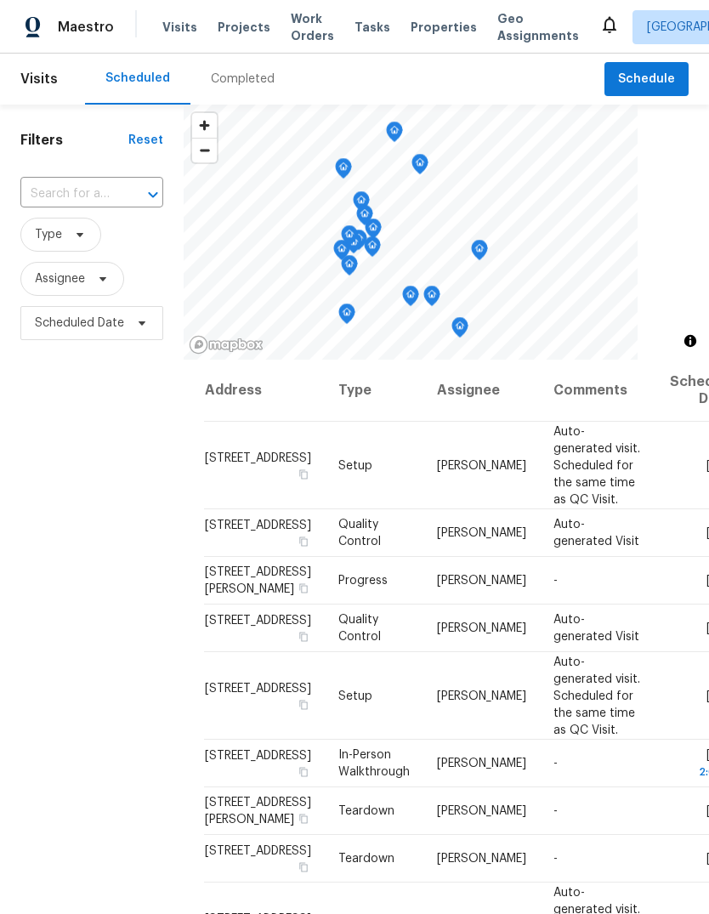
click at [423, 22] on span "Properties" at bounding box center [444, 27] width 66 height 17
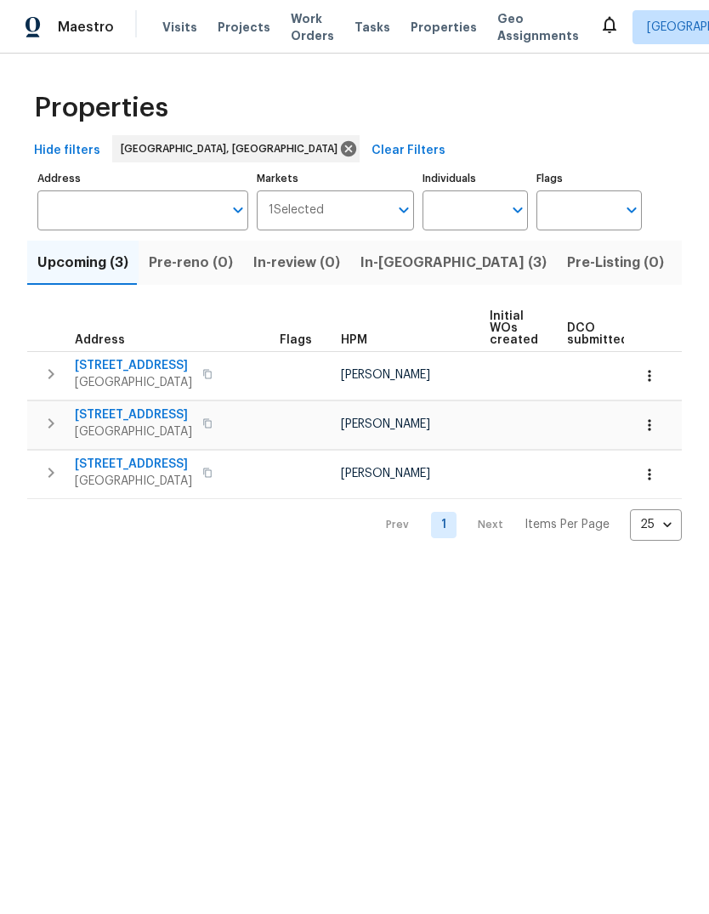
click at [684, 262] on span "Listed (24)" at bounding box center [721, 263] width 74 height 24
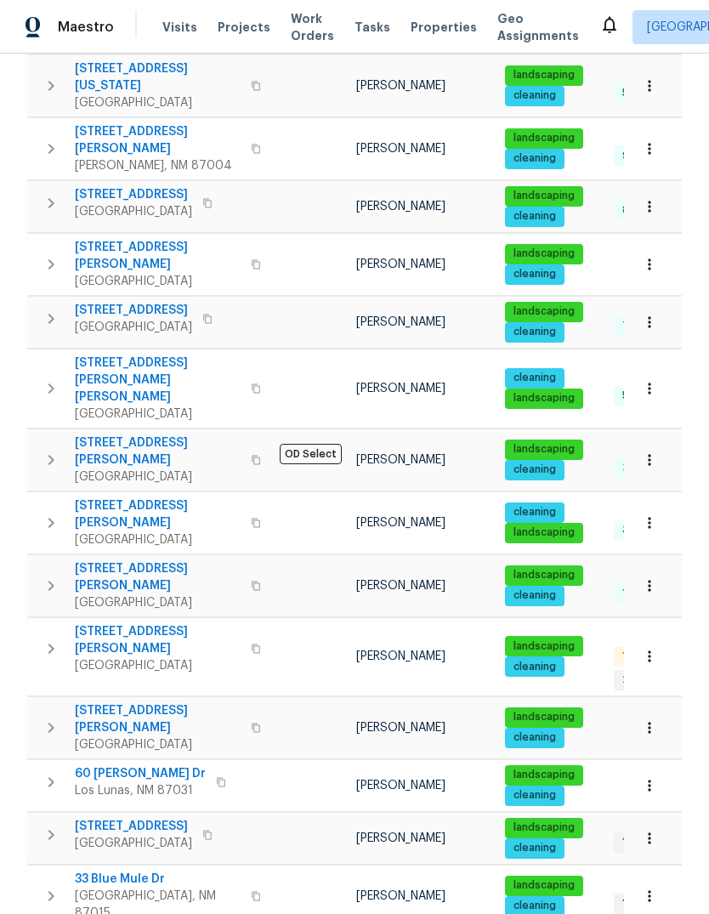
scroll to position [456, 0]
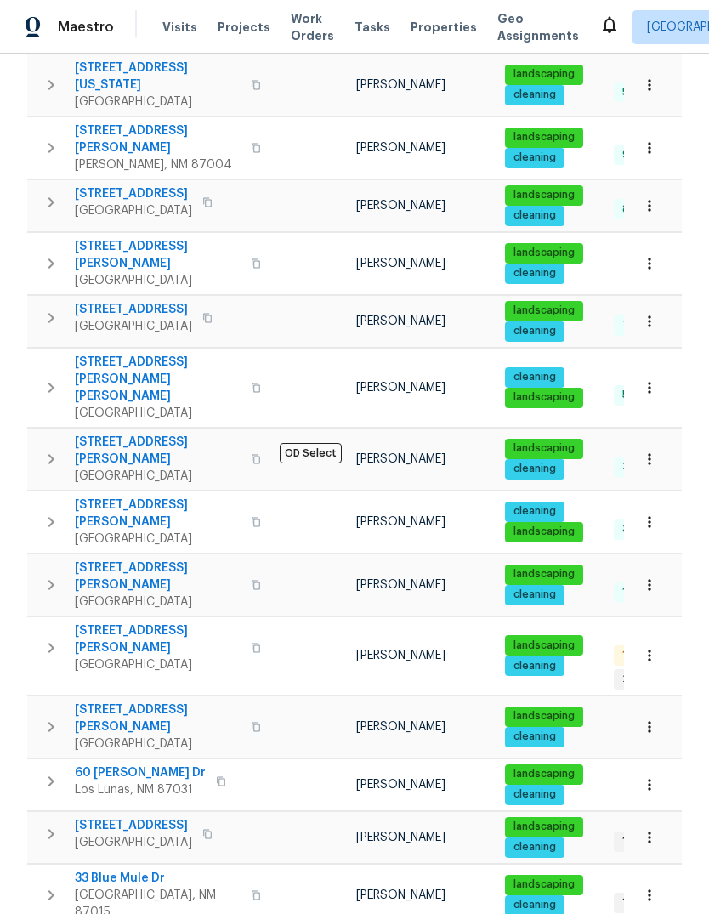
click at [655, 647] on icon "button" at bounding box center [649, 655] width 17 height 17
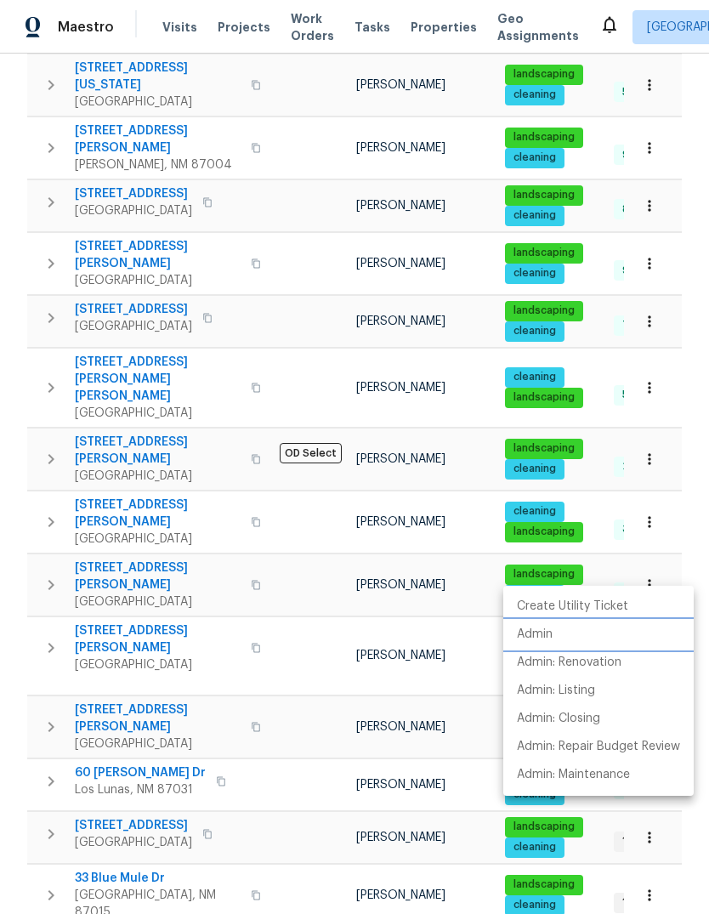
click at [533, 626] on p "Admin" at bounding box center [535, 635] width 36 height 18
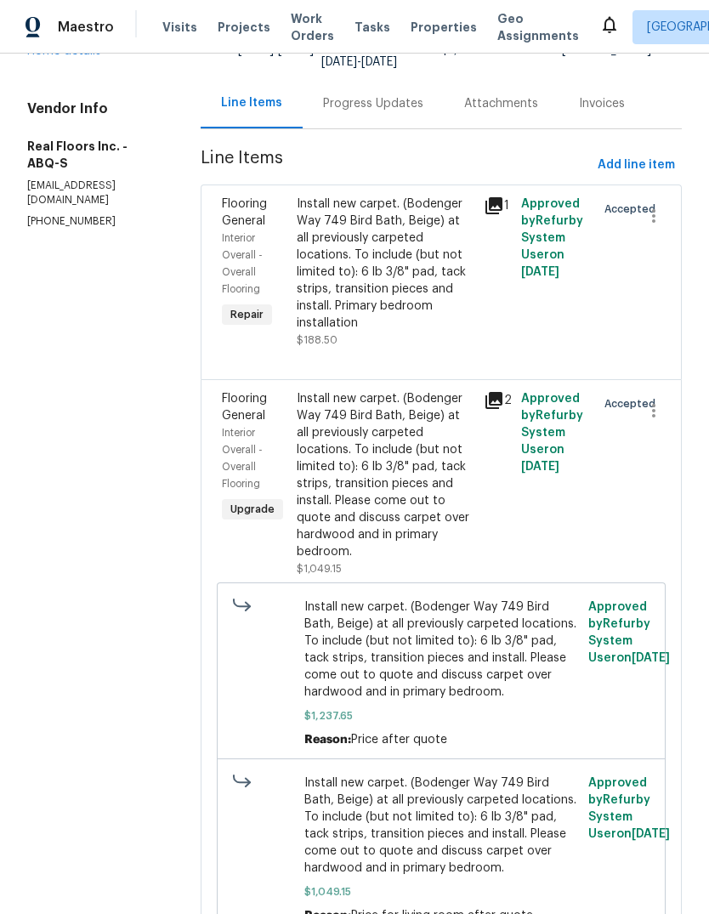
scroll to position [152, 0]
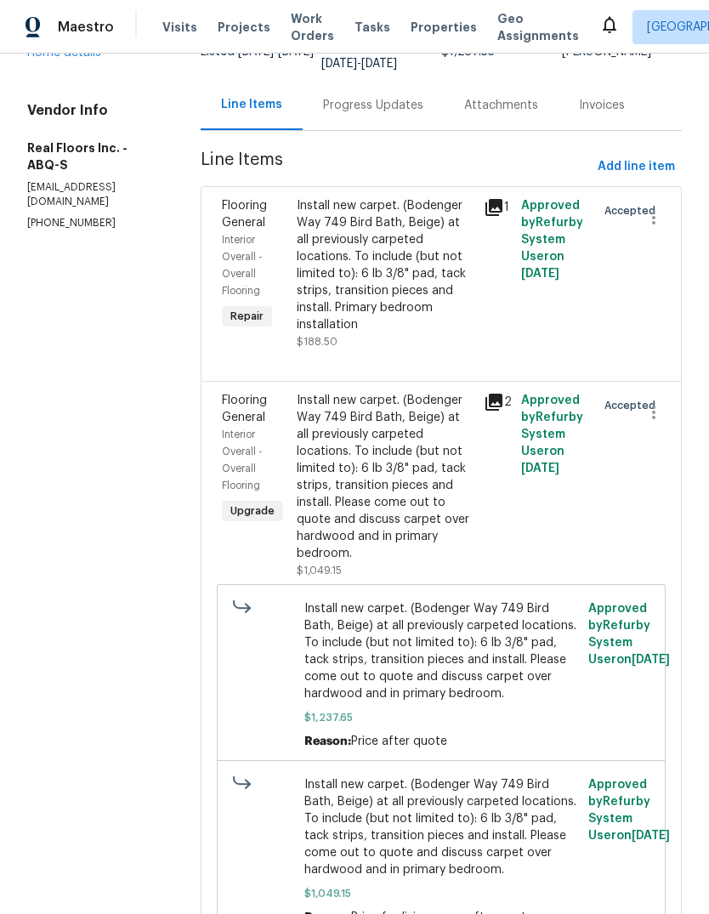
click at [374, 103] on div "Progress Updates" at bounding box center [373, 105] width 100 height 17
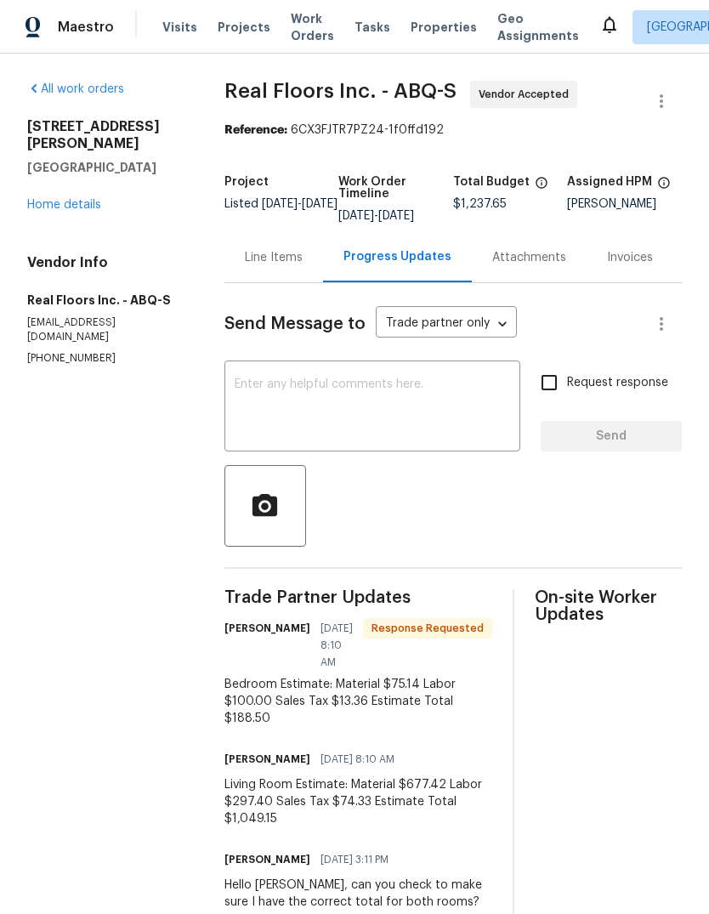
click at [269, 403] on textarea at bounding box center [372, 407] width 275 height 59
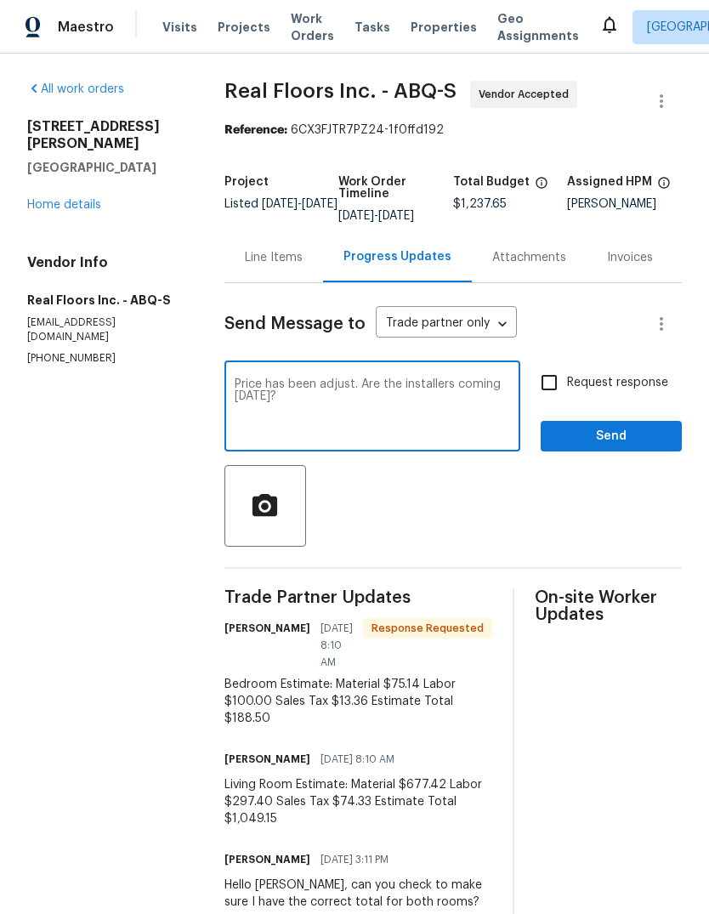
type textarea "Price has been adjust. Are the installers coming [DATE]?"
click at [543, 394] on input "Request response" at bounding box center [549, 383] width 36 height 36
checkbox input "true"
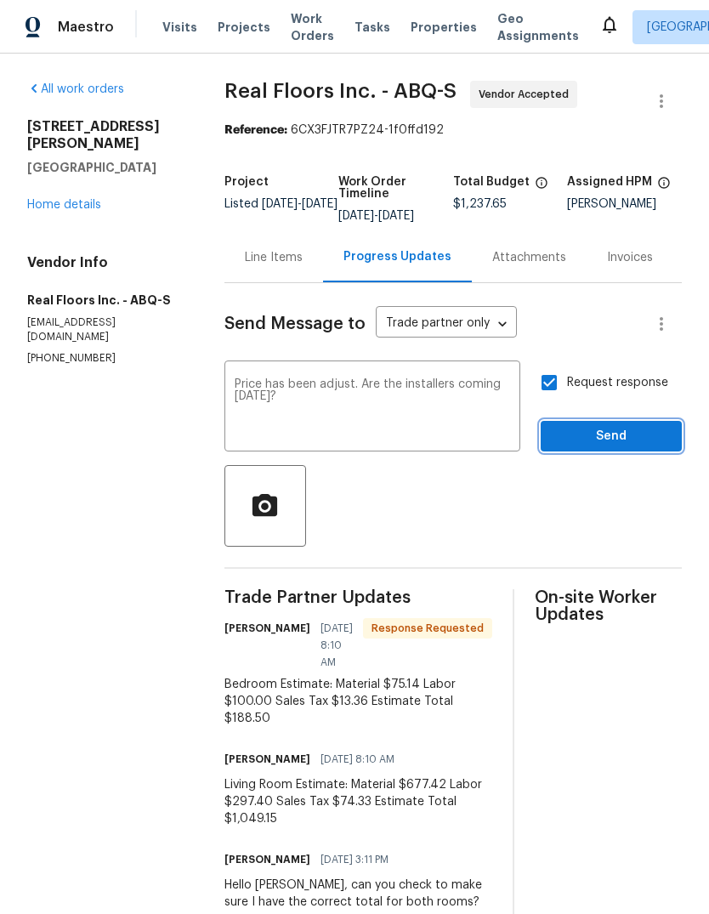
click at [620, 445] on span "Send" at bounding box center [611, 436] width 114 height 21
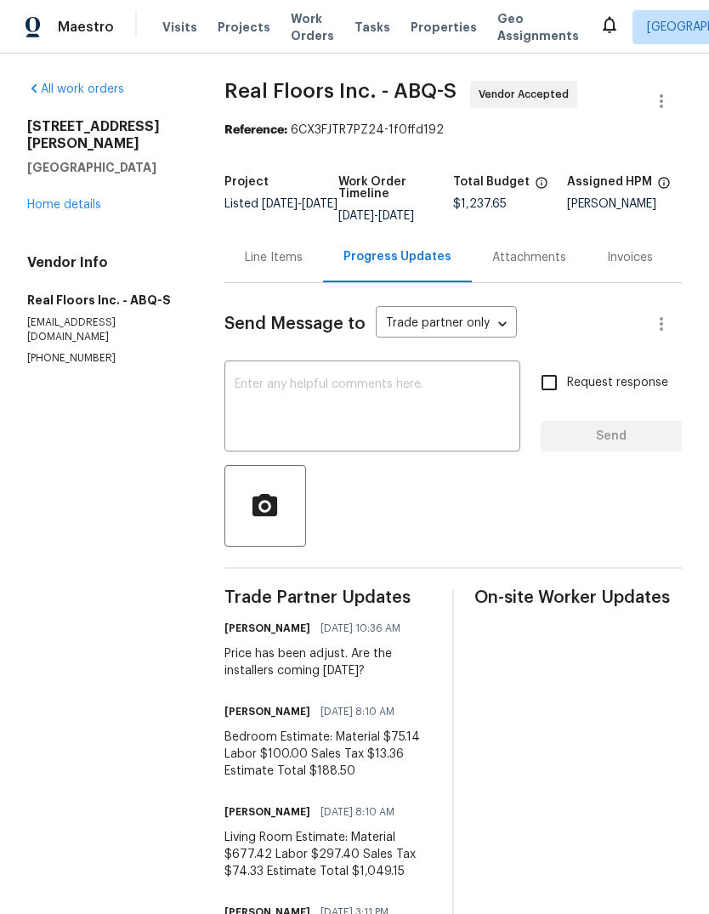
click at [421, 22] on span "Properties" at bounding box center [444, 27] width 66 height 17
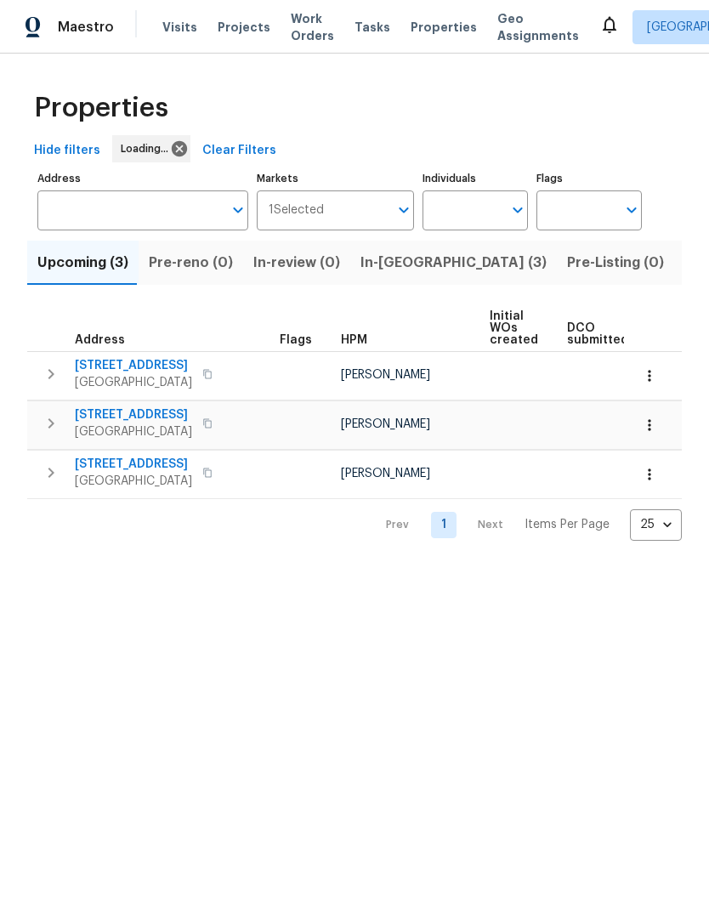
click at [684, 269] on span "Listed (24)" at bounding box center [721, 263] width 74 height 24
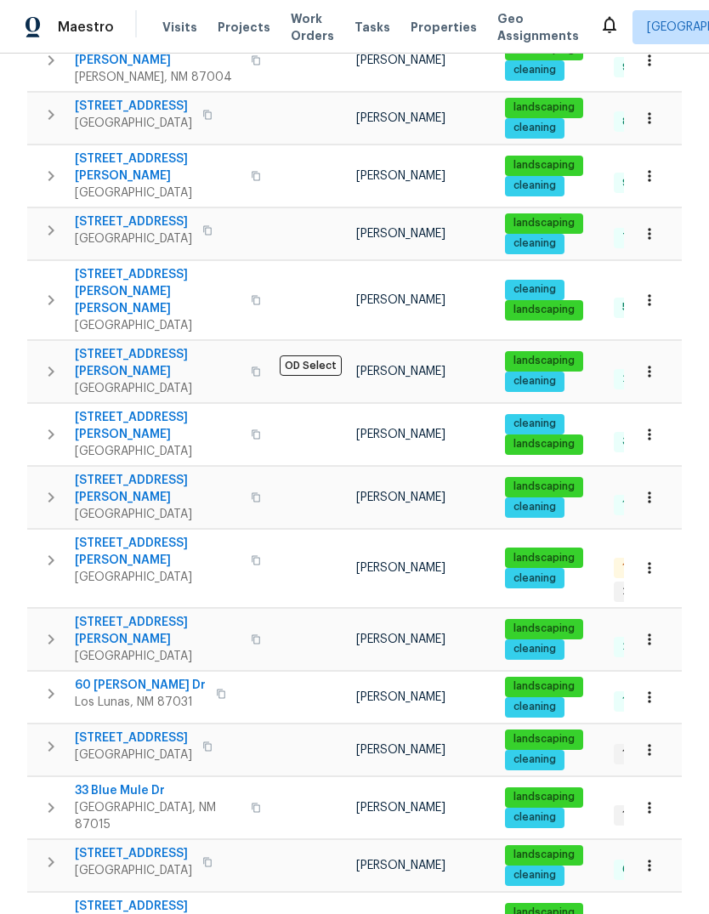
scroll to position [541, 0]
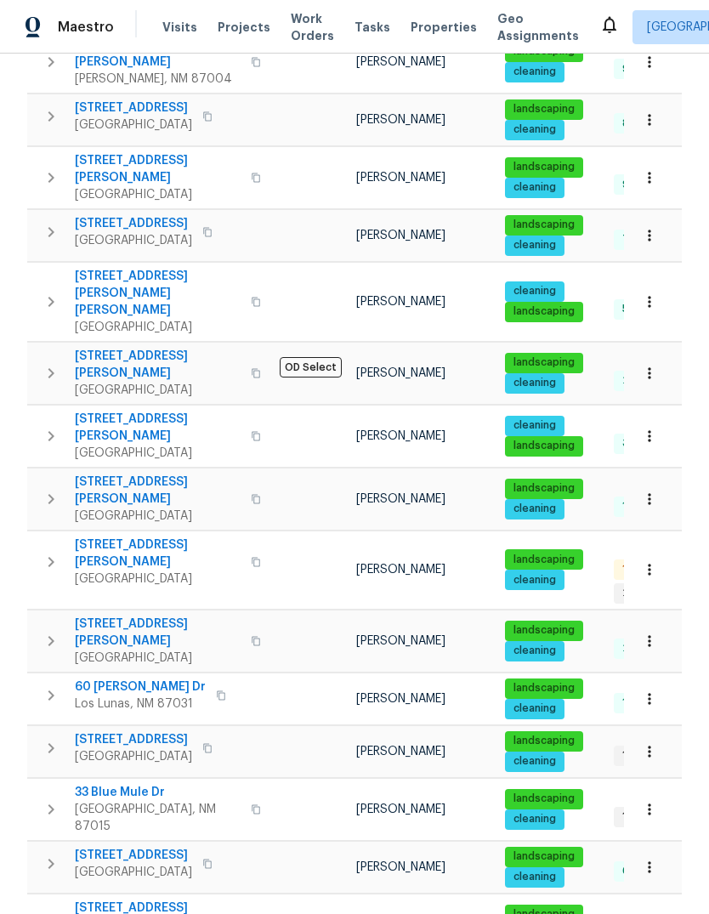
click at [252, 557] on icon "button" at bounding box center [256, 561] width 8 height 9
click at [251, 557] on icon "button" at bounding box center [256, 562] width 10 height 10
click at [649, 561] on icon "button" at bounding box center [649, 569] width 17 height 17
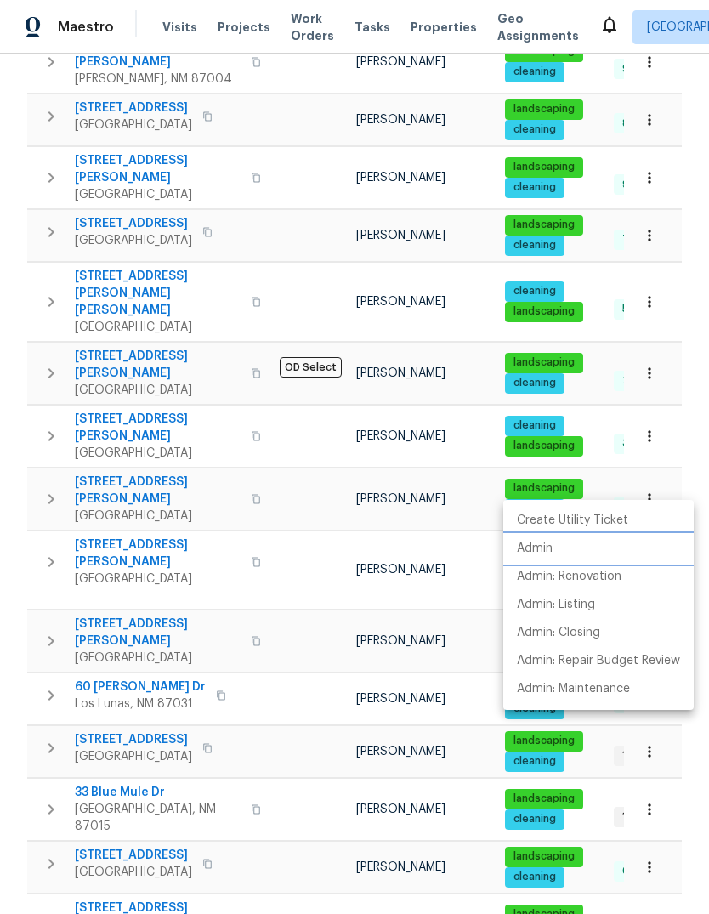
click at [552, 543] on p "Admin" at bounding box center [535, 549] width 36 height 18
click at [252, 522] on div at bounding box center [354, 457] width 709 height 914
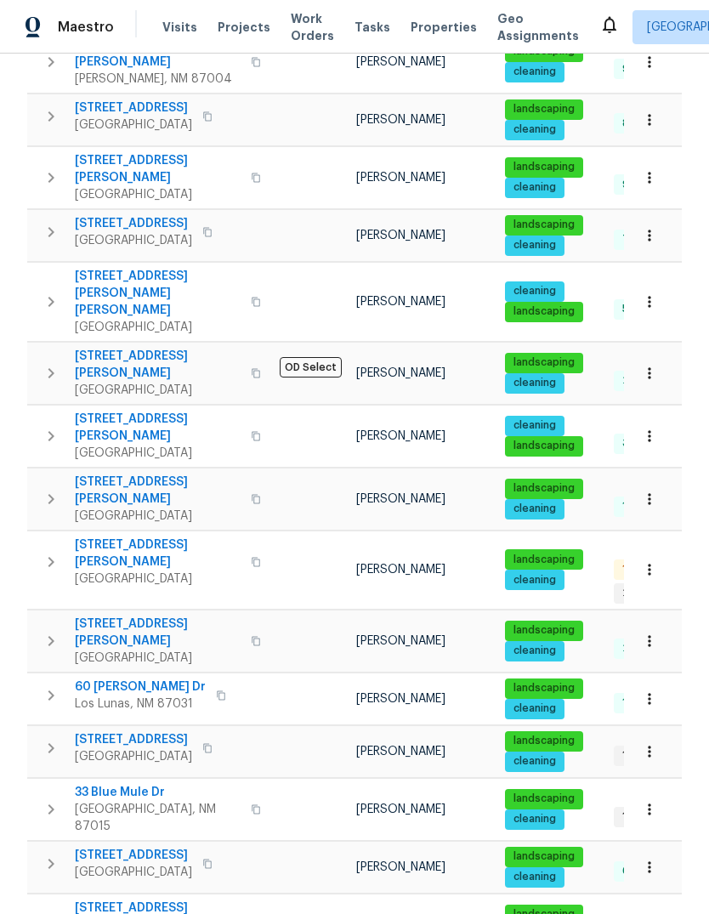
click at [132, 232] on span "Albuquerque, NM 87106" at bounding box center [133, 240] width 117 height 17
click at [423, 21] on span "Properties" at bounding box center [444, 27] width 66 height 17
click at [428, 30] on span "Properties" at bounding box center [444, 27] width 66 height 17
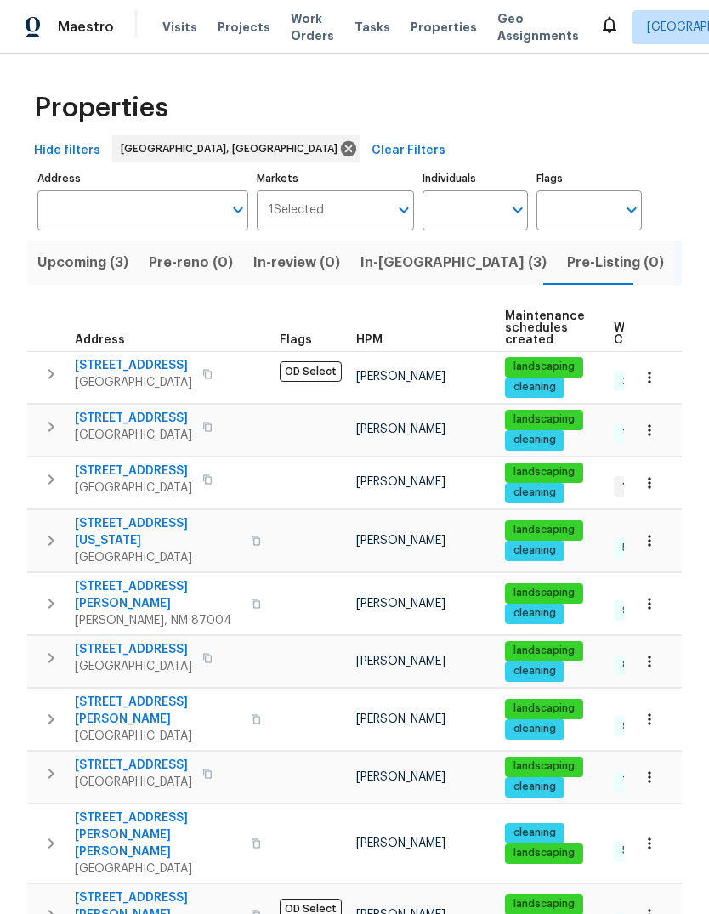
click at [375, 257] on span "In-reno (3)" at bounding box center [453, 263] width 186 height 24
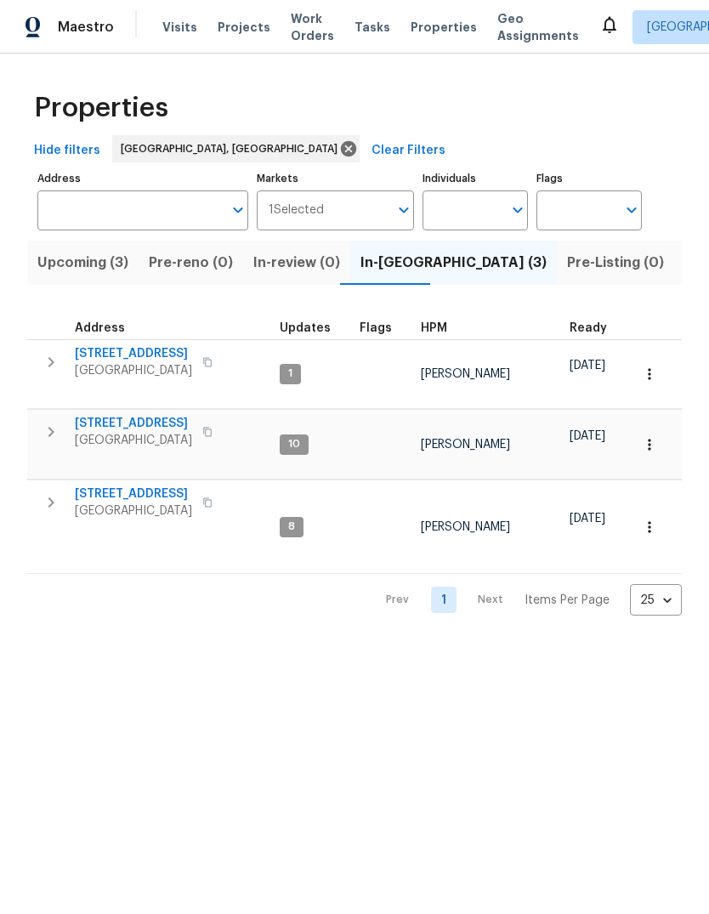
click at [145, 485] on span "8015 Alto Rey Ct NW" at bounding box center [133, 493] width 117 height 17
click at [296, 25] on span "Work Orders" at bounding box center [312, 27] width 43 height 34
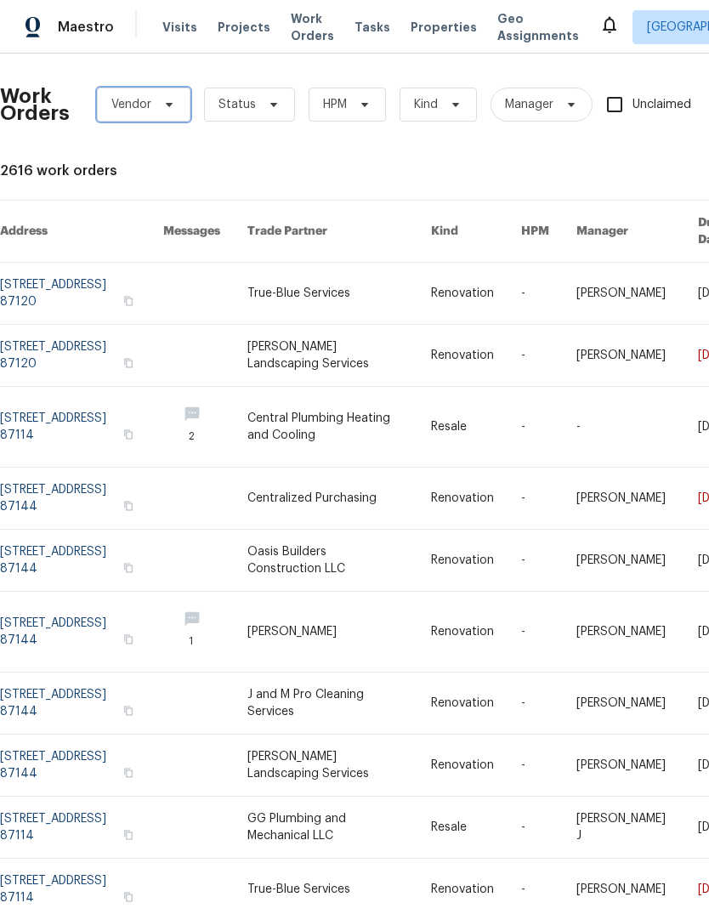
click at [164, 100] on icon at bounding box center [169, 105] width 14 height 14
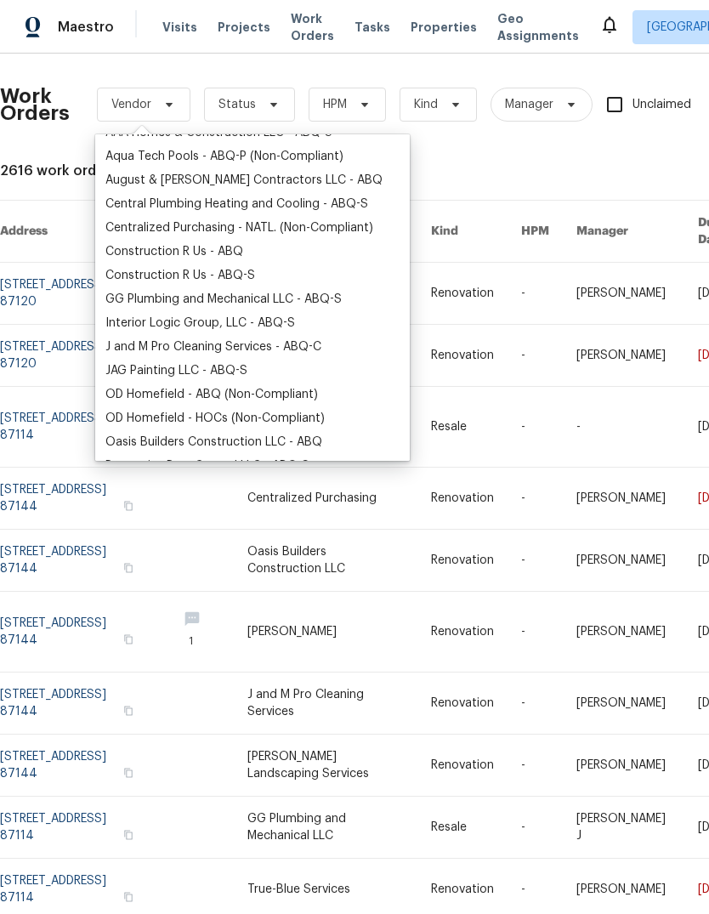
scroll to position [133, 0]
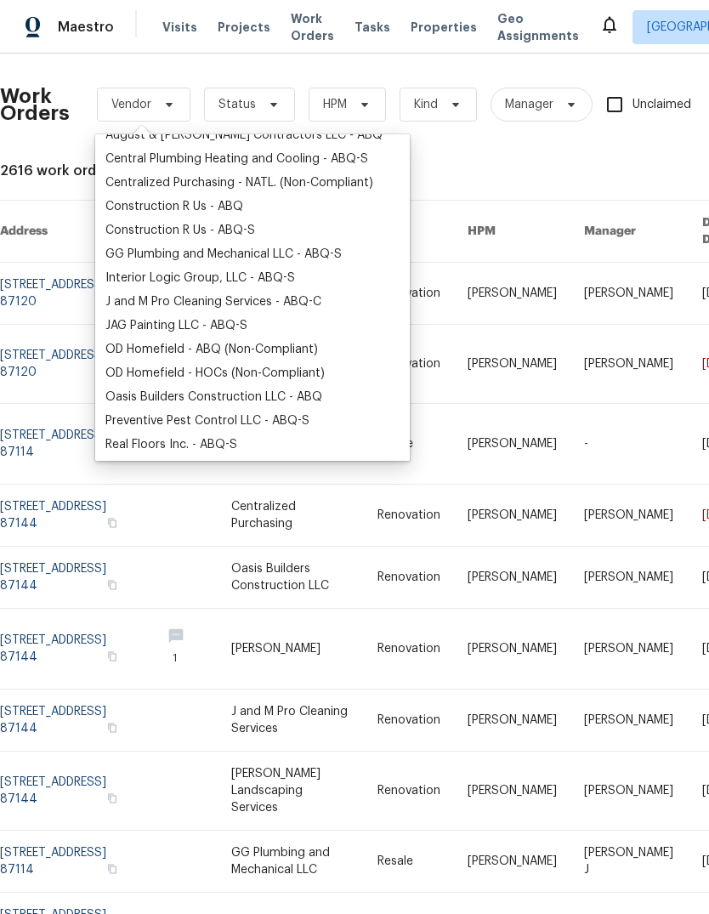
click at [183, 322] on div "JAG Painting LLC - ABQ-S" at bounding box center [176, 325] width 142 height 17
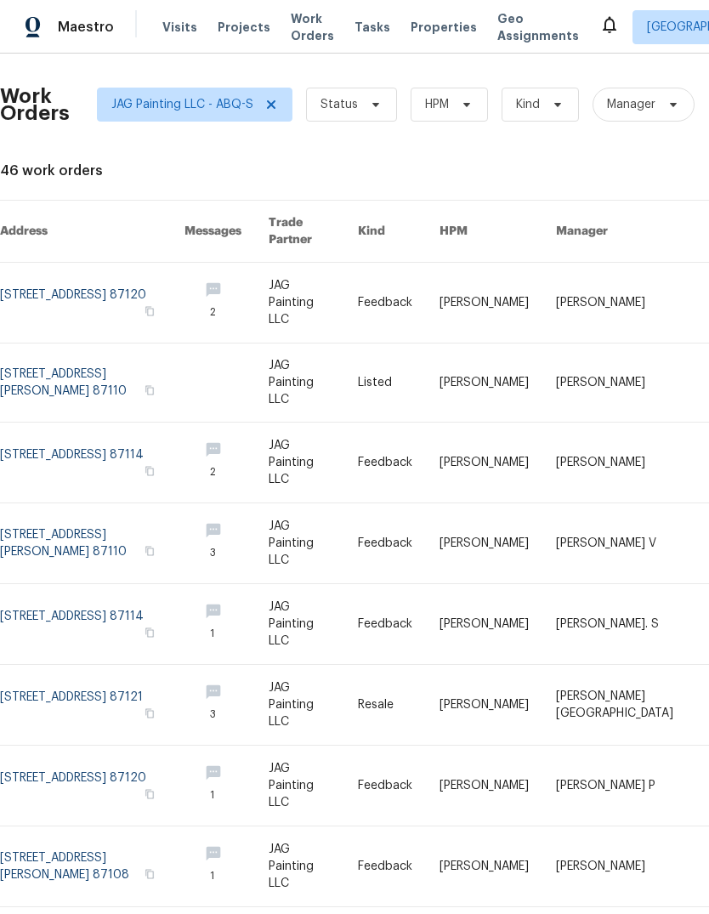
click at [507, 368] on link at bounding box center [497, 382] width 116 height 78
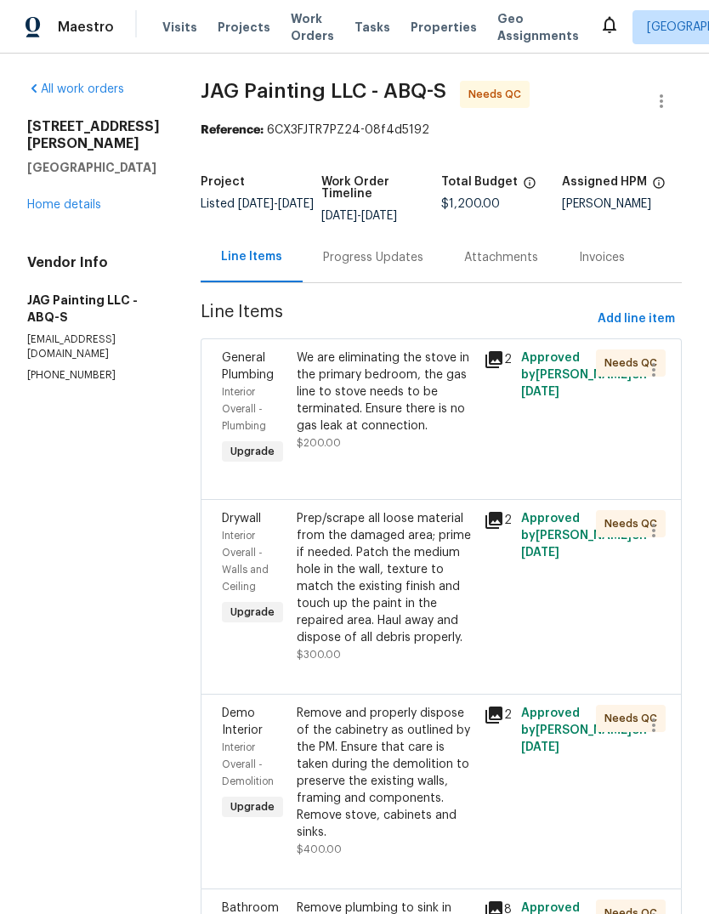
click at [405, 392] on div "We are eliminating the stove in the primary bedroom, the gas line to stove need…" at bounding box center [385, 391] width 177 height 85
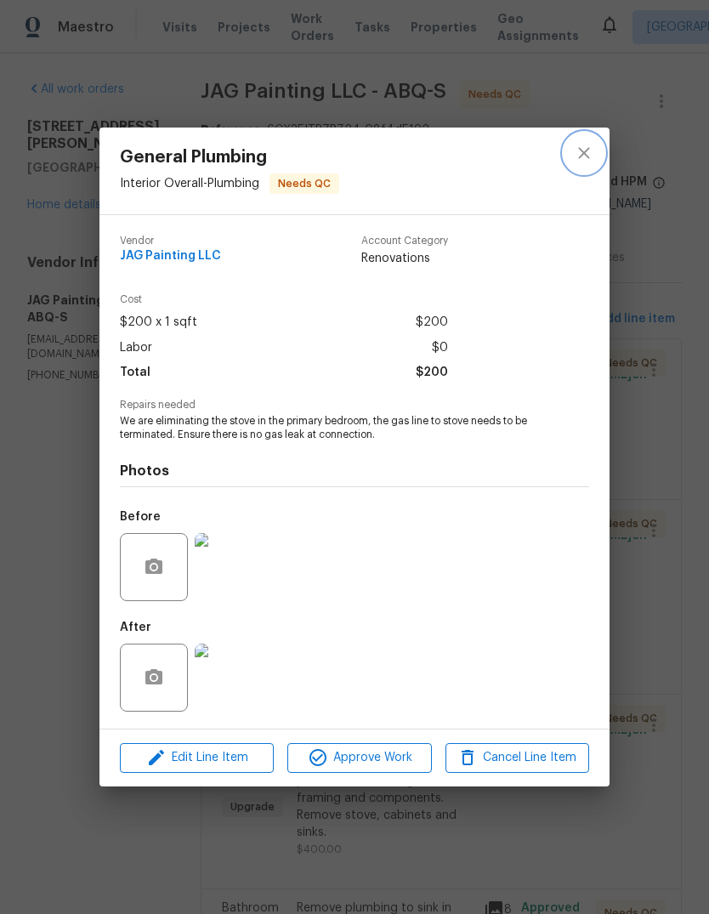
click at [579, 148] on icon "close" at bounding box center [583, 153] width 11 height 11
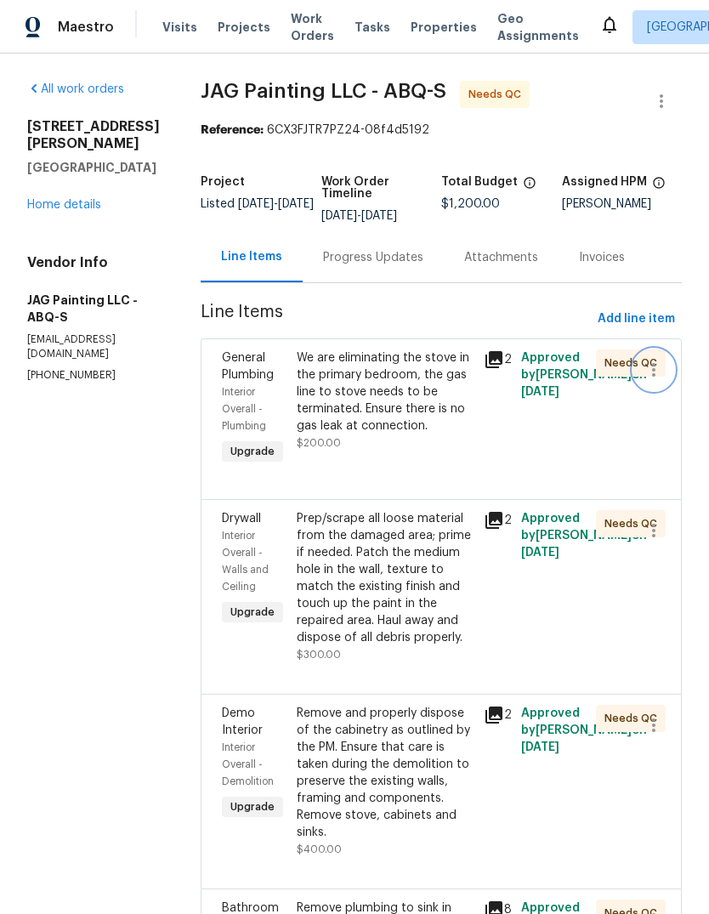
click at [655, 369] on icon "button" at bounding box center [653, 370] width 20 height 20
click at [504, 452] on div at bounding box center [354, 457] width 709 height 914
click at [416, 620] on div "Prep/scrape all loose material from the damaged area; prime if needed. Patch th…" at bounding box center [385, 578] width 177 height 136
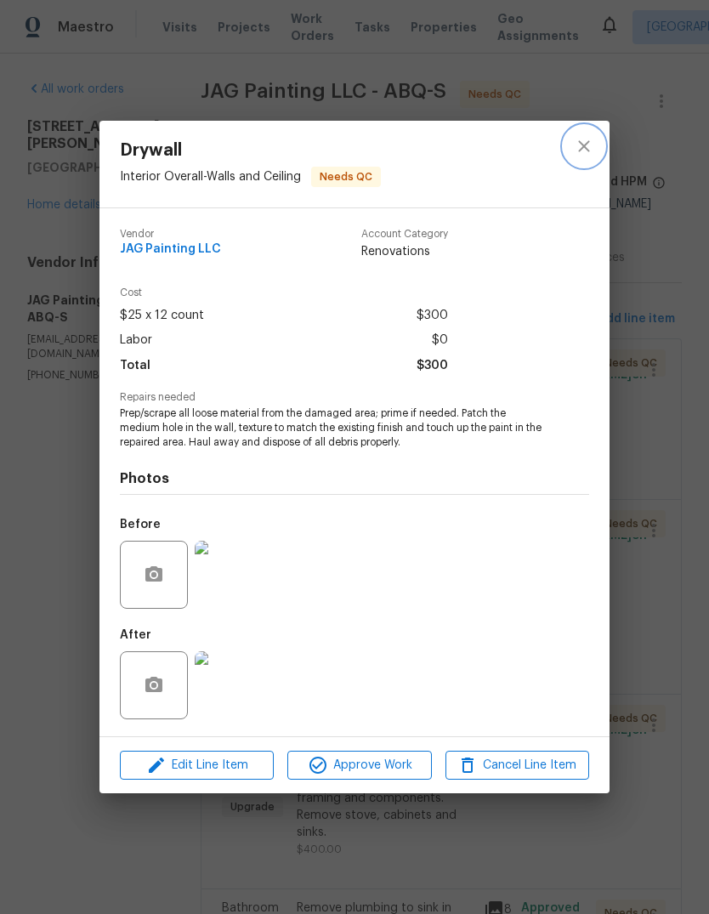
click at [582, 143] on icon "close" at bounding box center [583, 145] width 11 height 11
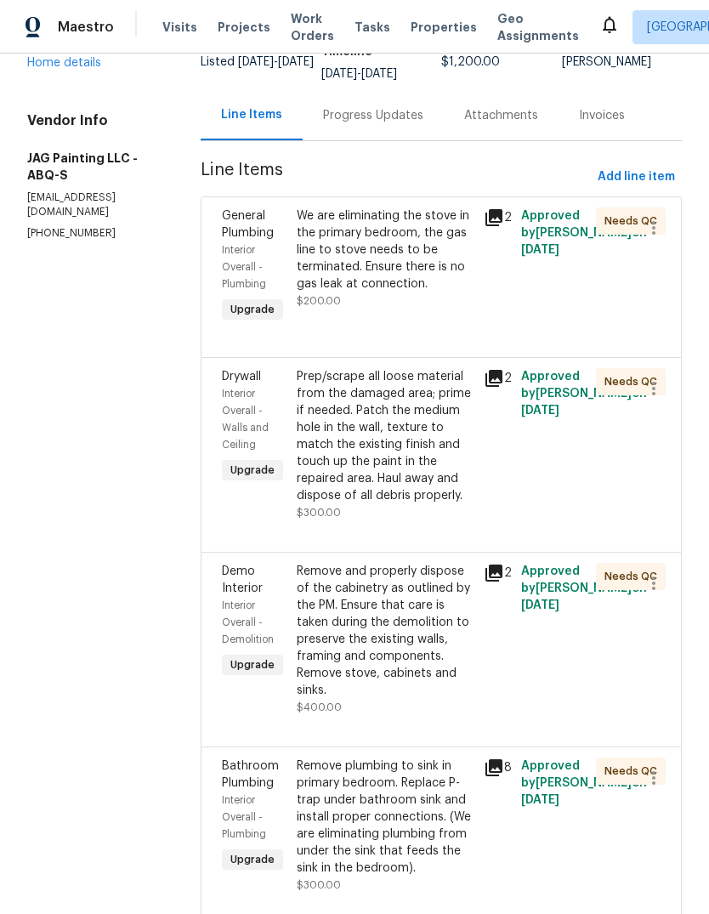
scroll to position [64, 0]
click at [398, 757] on div "Remove plumbing to sink in primary bedroom. Replace P-trap under bathroom sink …" at bounding box center [385, 816] width 177 height 119
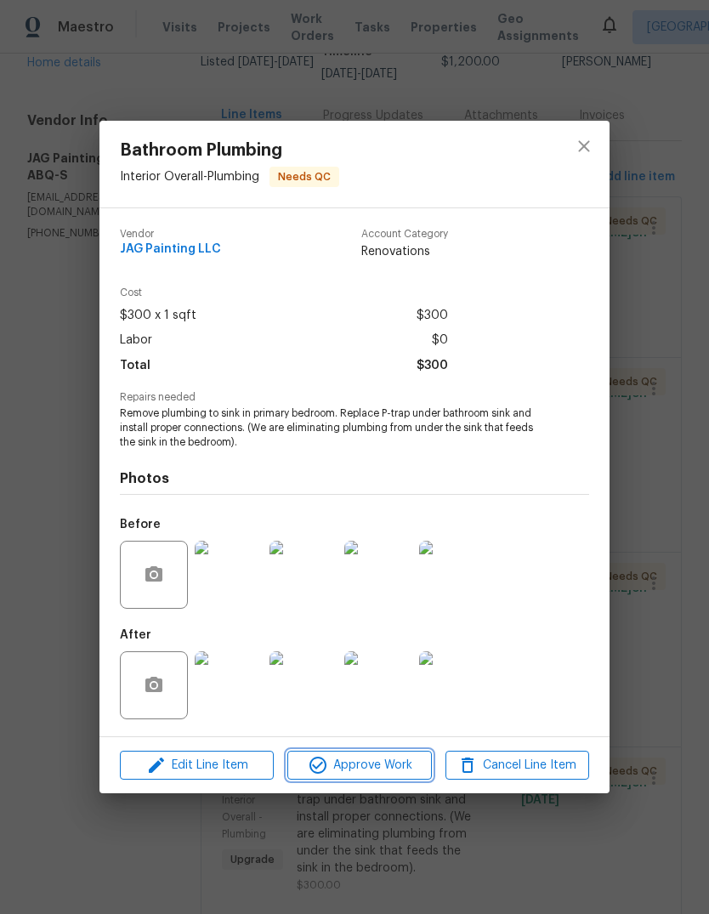
click at [371, 762] on span "Approve Work" at bounding box center [358, 765] width 133 height 21
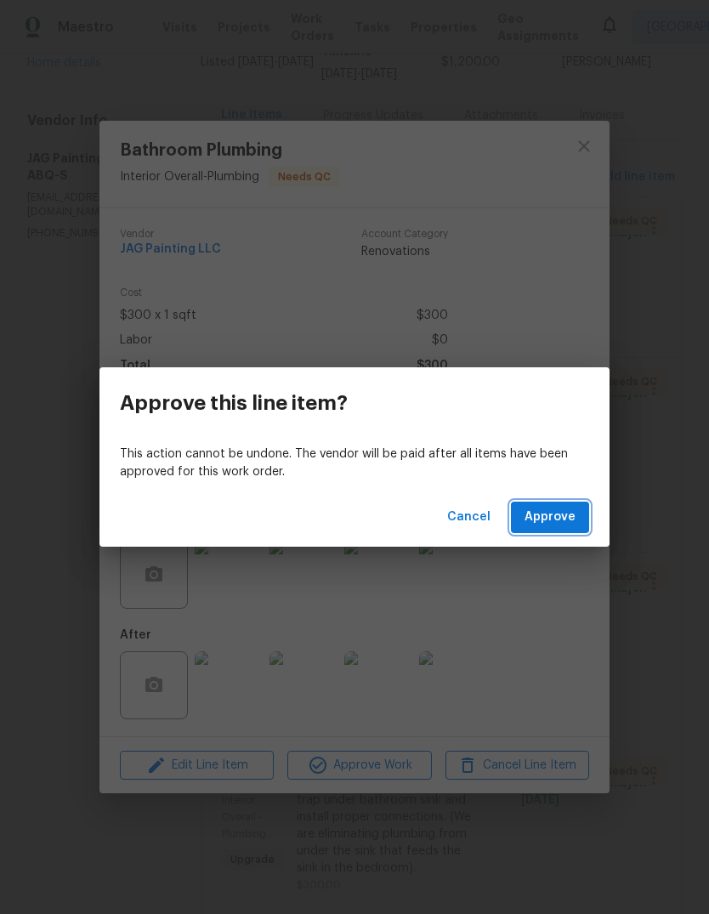
click at [560, 513] on span "Approve" at bounding box center [549, 517] width 51 height 21
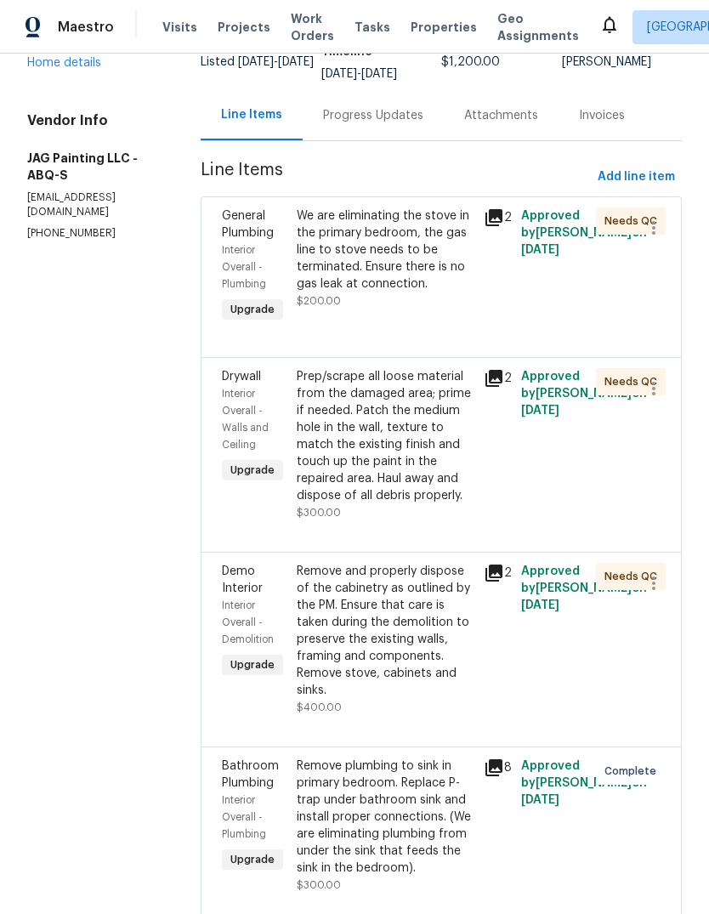
click at [400, 588] on div "Remove and properly dispose of the cabinetry as outlined by the PM. Ensure that…" at bounding box center [385, 631] width 177 height 136
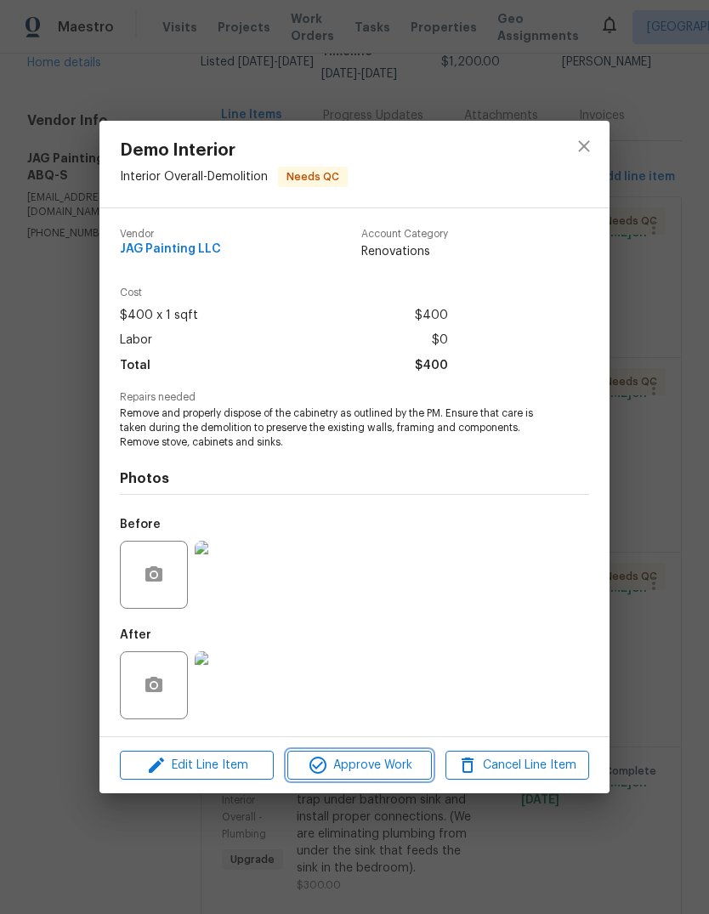
click at [377, 759] on span "Approve Work" at bounding box center [358, 765] width 133 height 21
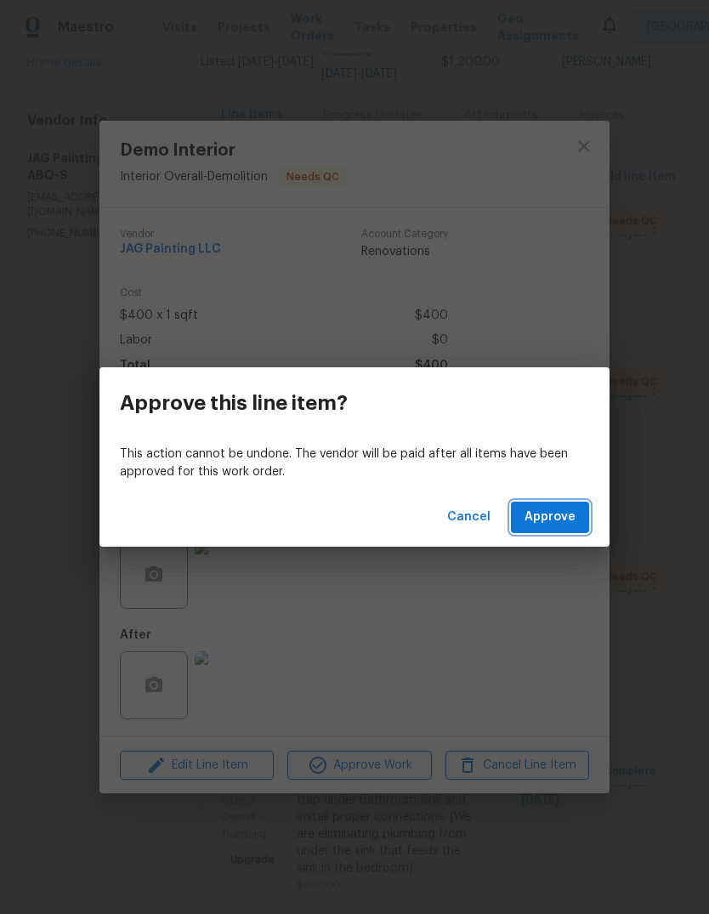
click at [548, 514] on span "Approve" at bounding box center [549, 517] width 51 height 21
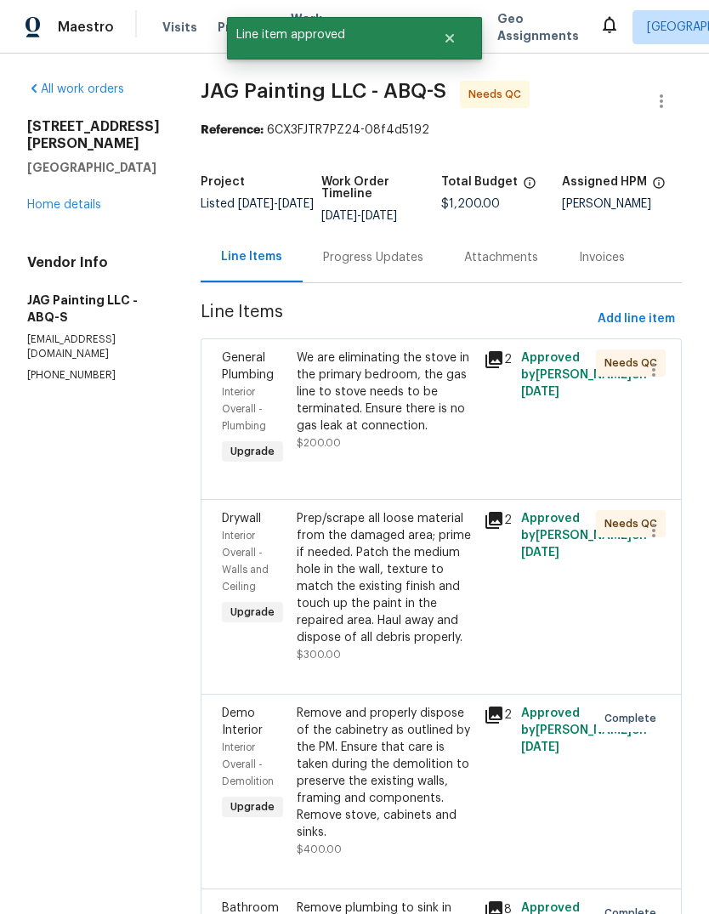
scroll to position [0, 0]
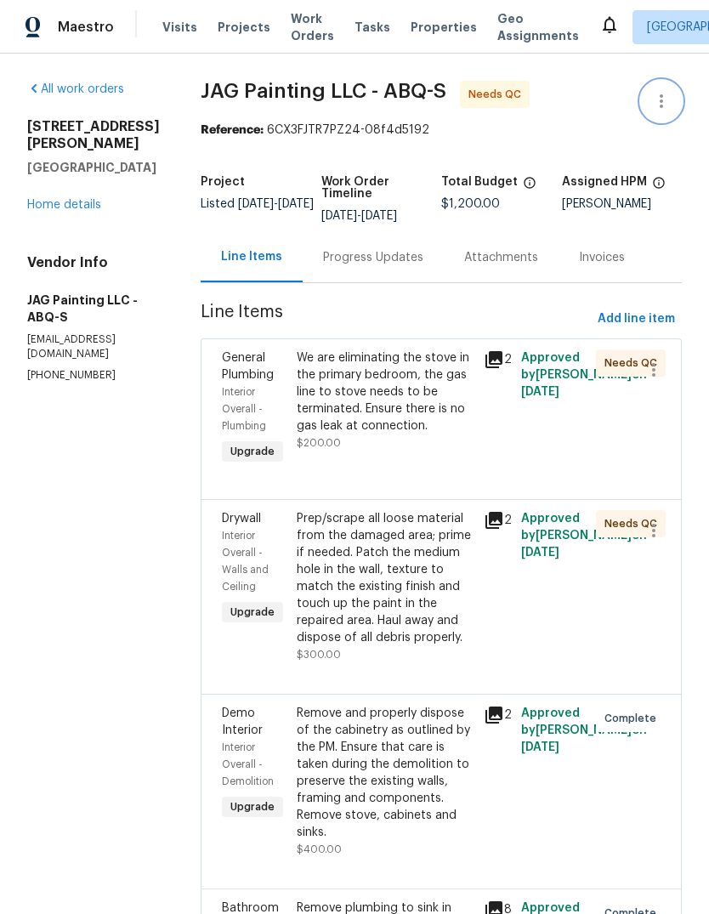
click at [660, 91] on icon "button" at bounding box center [661, 101] width 20 height 20
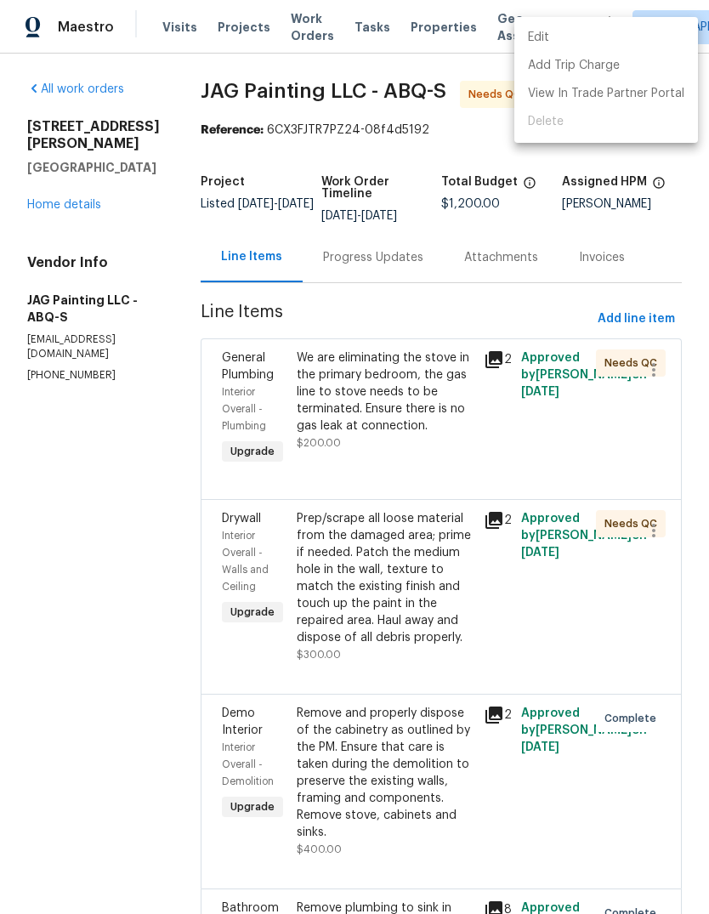
click at [82, 489] on div at bounding box center [354, 457] width 709 height 914
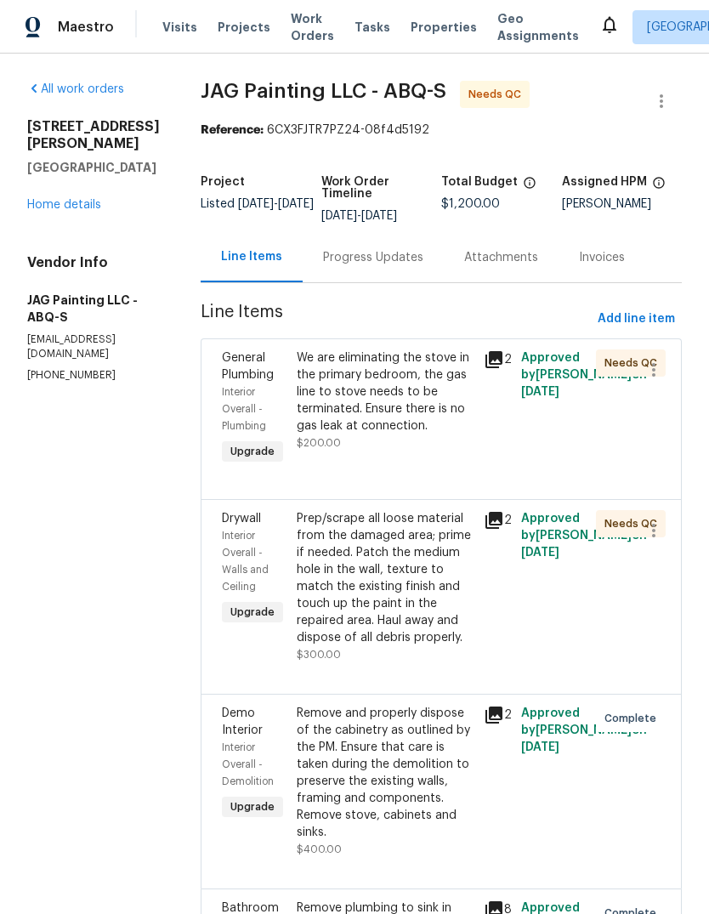
click at [382, 249] on div "Progress Updates" at bounding box center [373, 257] width 100 height 17
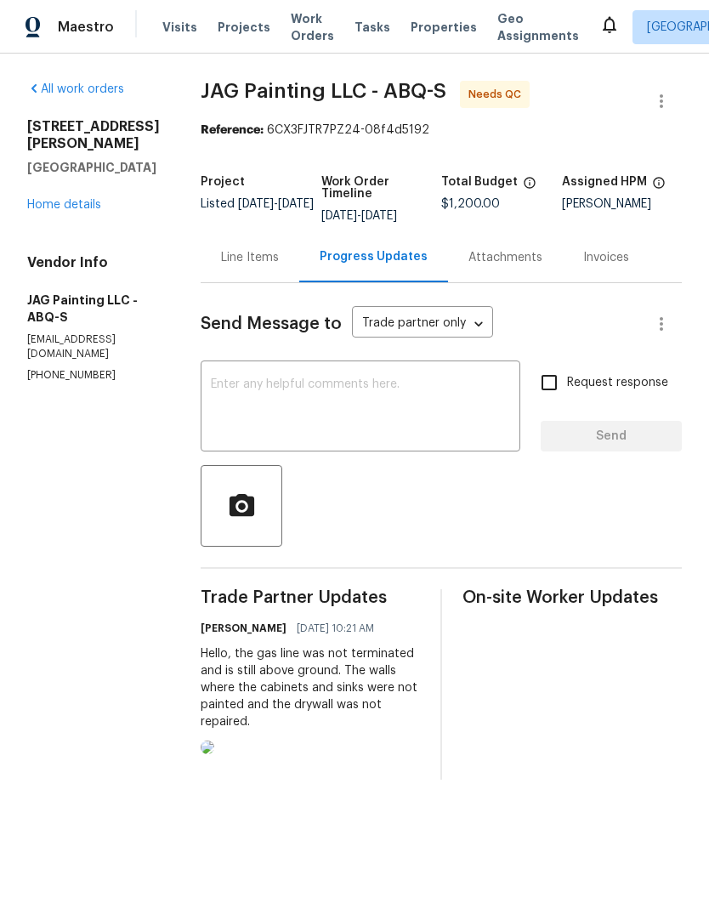
click at [214, 754] on img at bounding box center [208, 747] width 14 height 14
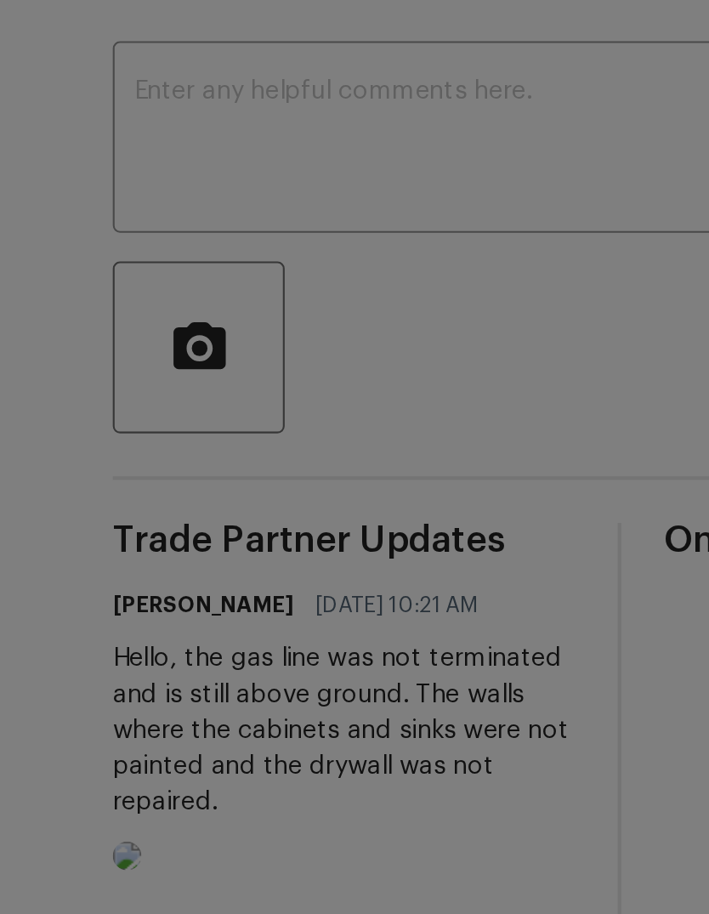
click at [348, 166] on img at bounding box center [355, 457] width 14 height 914
click at [348, 64] on img at bounding box center [355, 457] width 14 height 914
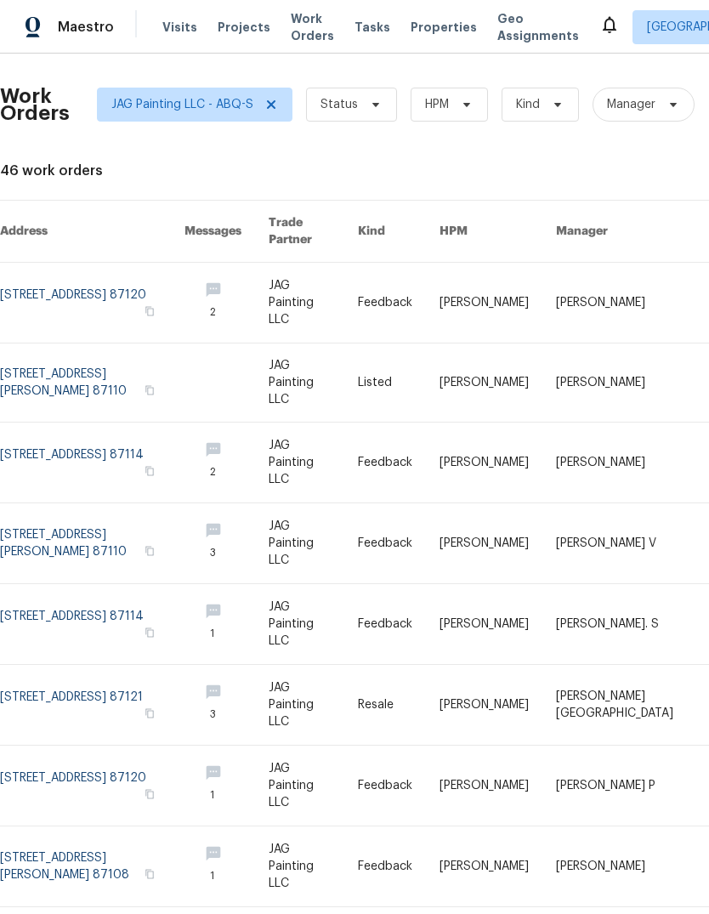
click at [428, 23] on span "Properties" at bounding box center [444, 27] width 66 height 17
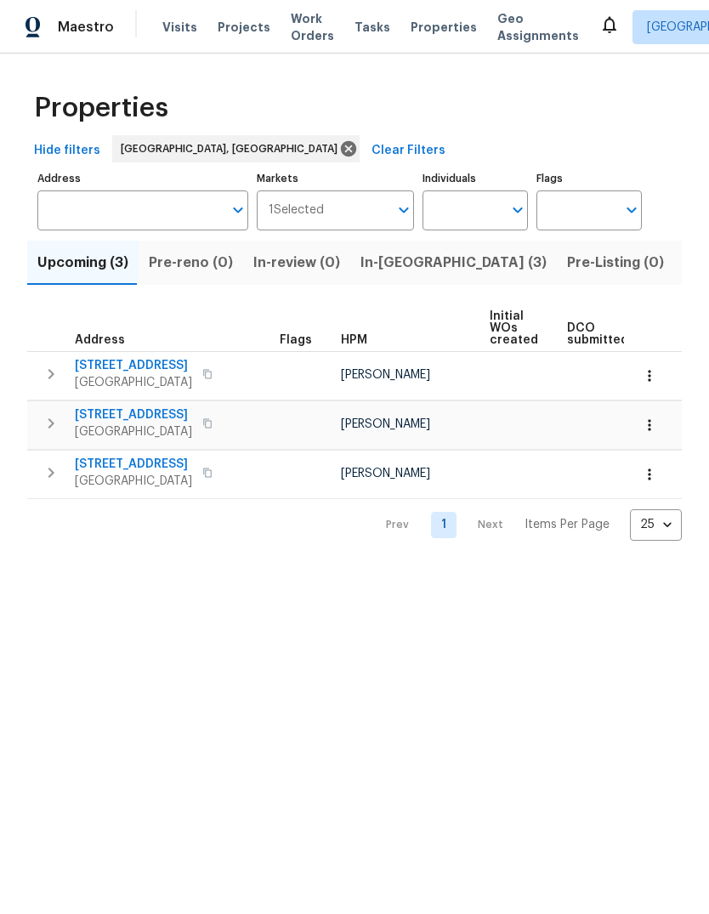
click at [381, 265] on span "In-reno (3)" at bounding box center [453, 263] width 186 height 24
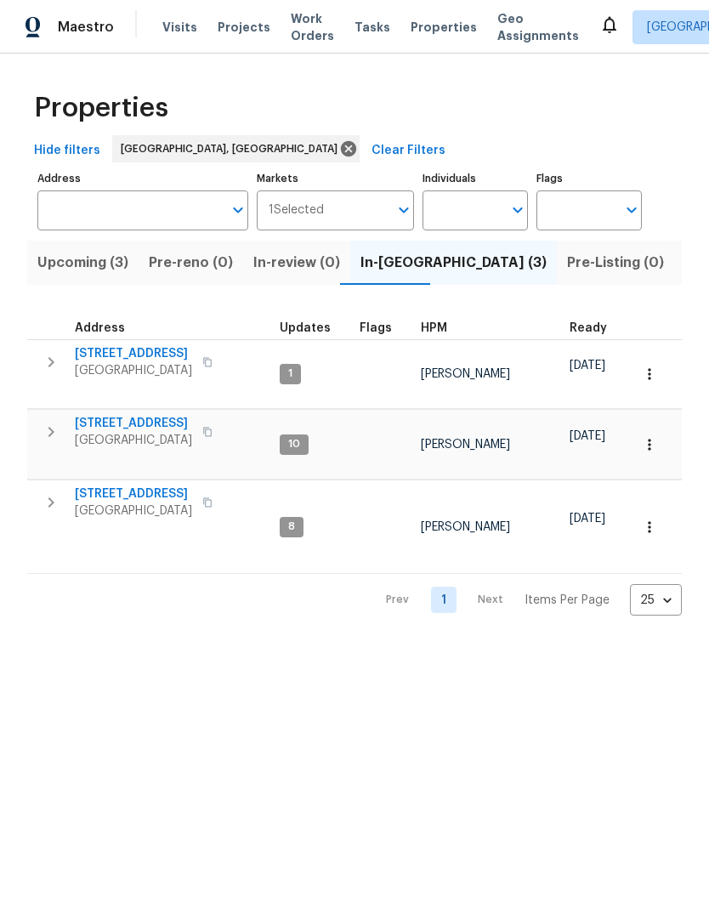
click at [52, 492] on icon "button" at bounding box center [51, 502] width 20 height 20
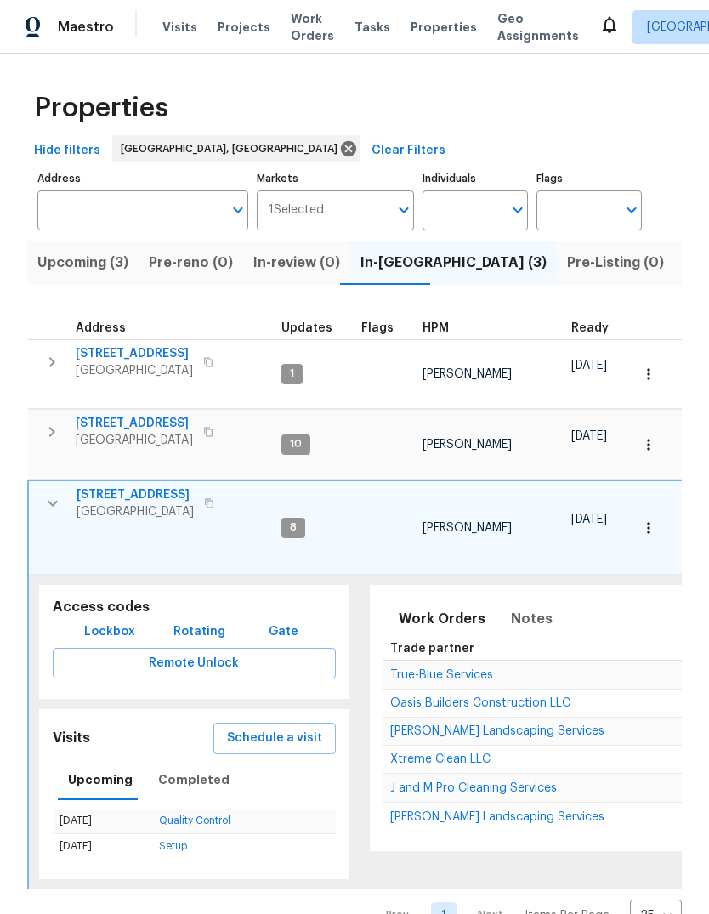
click at [272, 728] on span "Schedule a visit" at bounding box center [274, 738] width 95 height 21
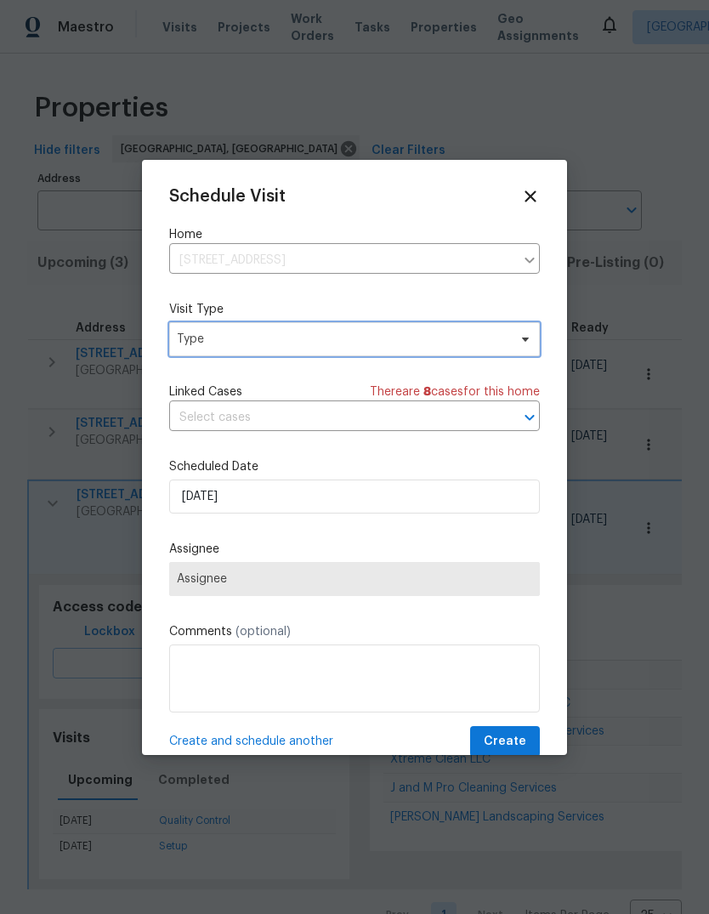
click at [285, 343] on span "Type" at bounding box center [342, 339] width 331 height 17
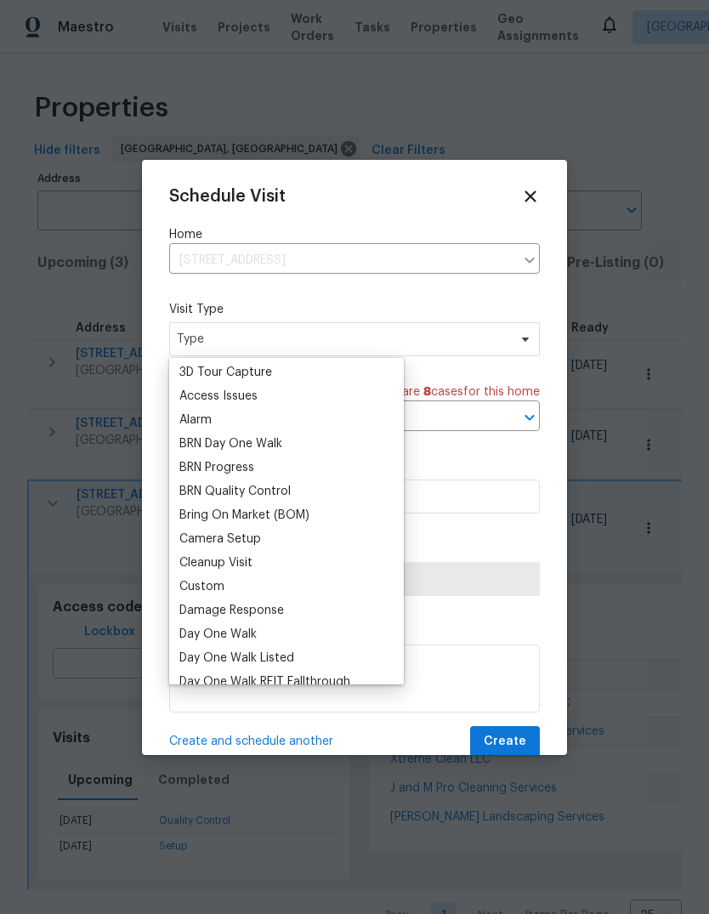
scroll to position [133, 0]
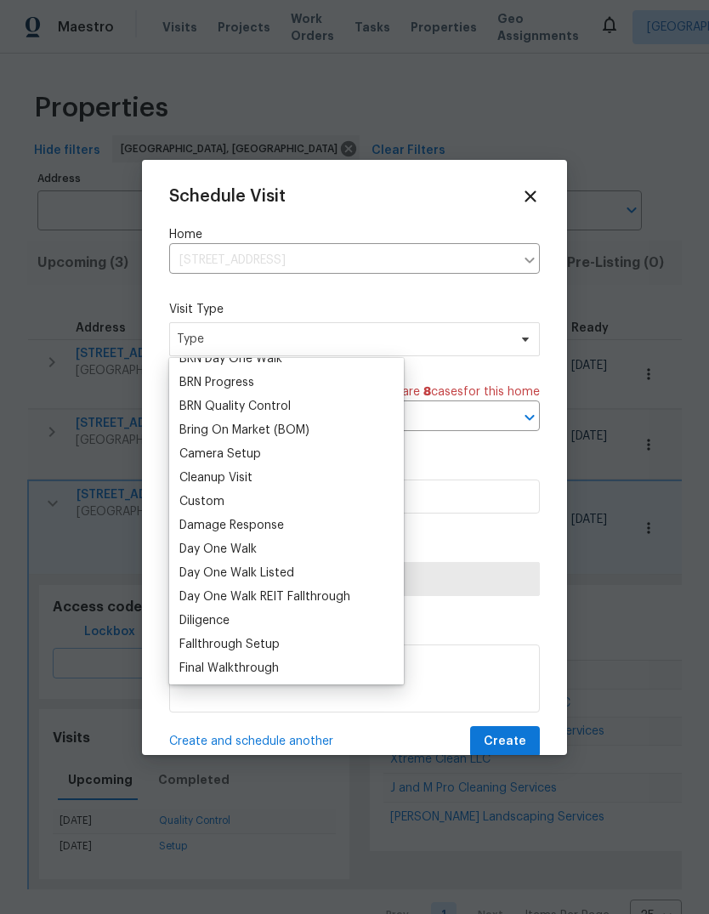
click at [221, 484] on div "Cleanup Visit" at bounding box center [215, 477] width 73 height 17
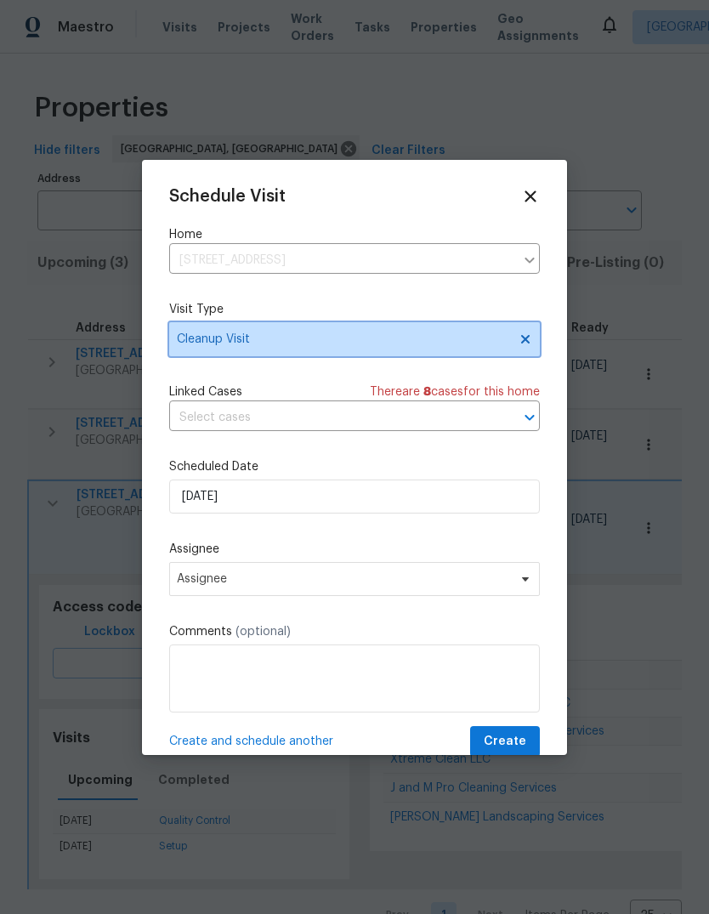
click at [277, 343] on span "Cleanup Visit" at bounding box center [342, 339] width 331 height 17
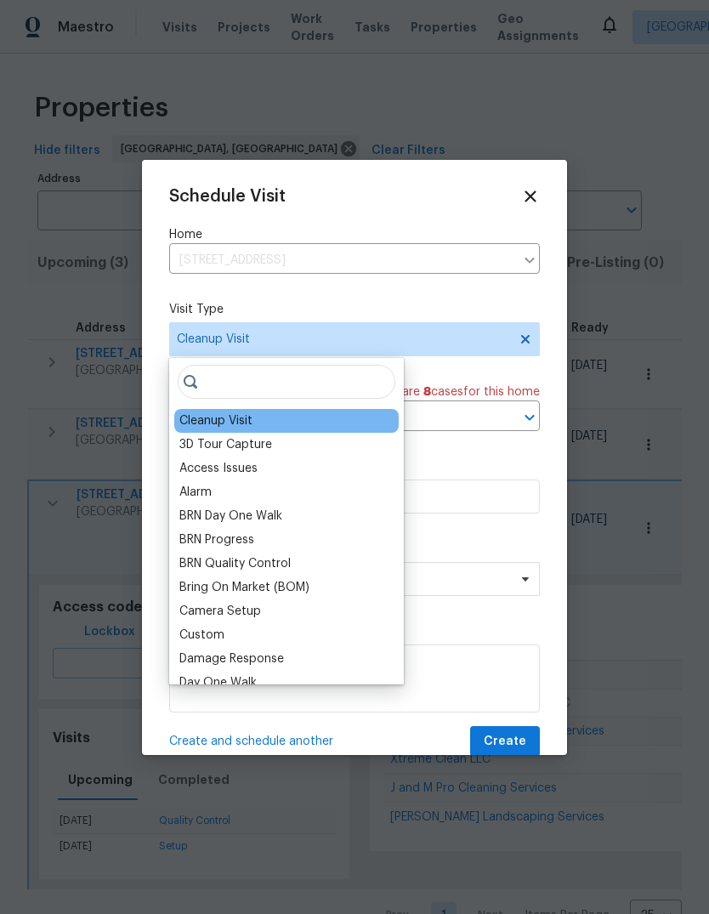
scroll to position [0, 0]
click at [212, 635] on div "Custom" at bounding box center [201, 634] width 45 height 17
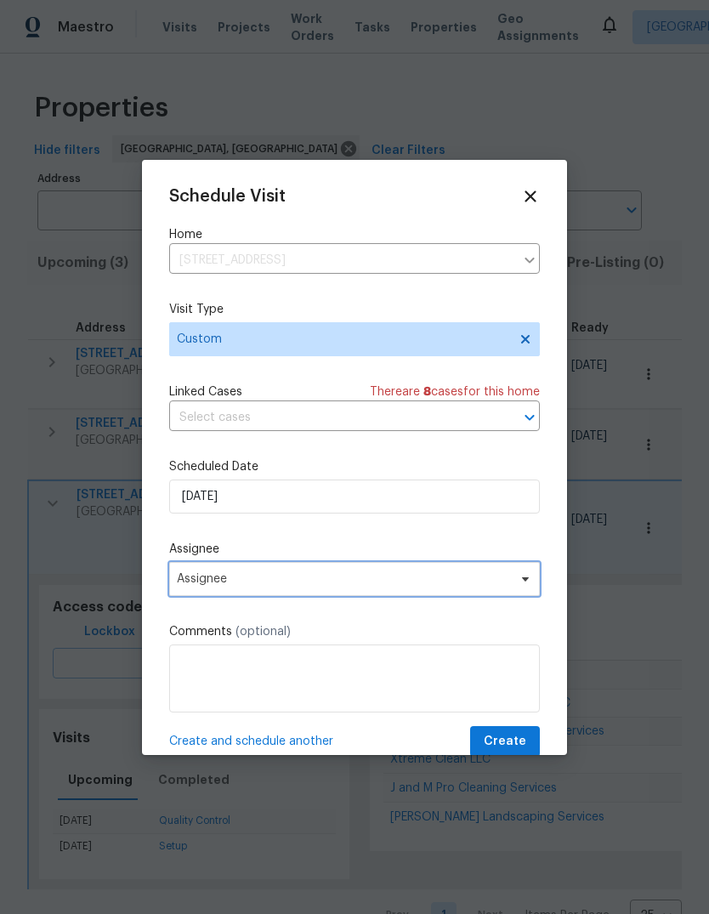
click at [224, 585] on span "Assignee" at bounding box center [343, 579] width 333 height 14
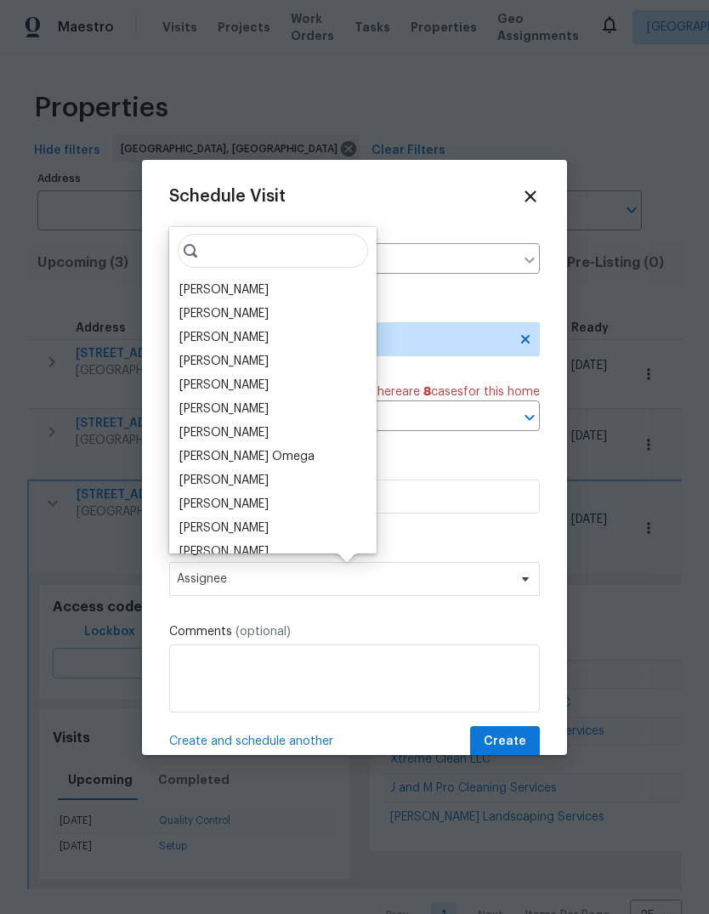
click at [257, 283] on div "[PERSON_NAME]" at bounding box center [223, 289] width 89 height 17
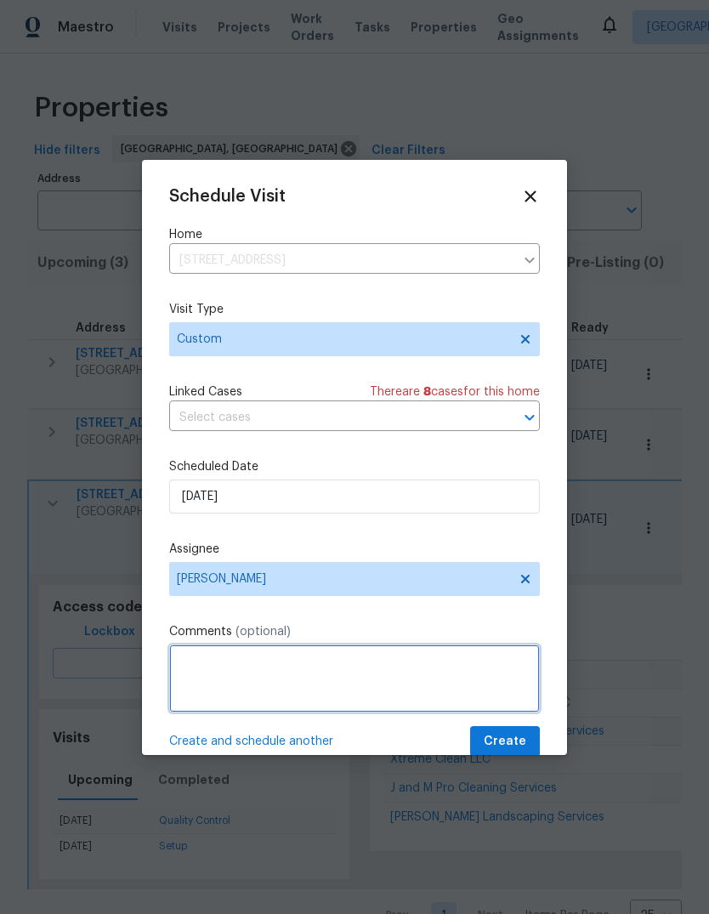
click at [212, 655] on textarea at bounding box center [354, 678] width 371 height 68
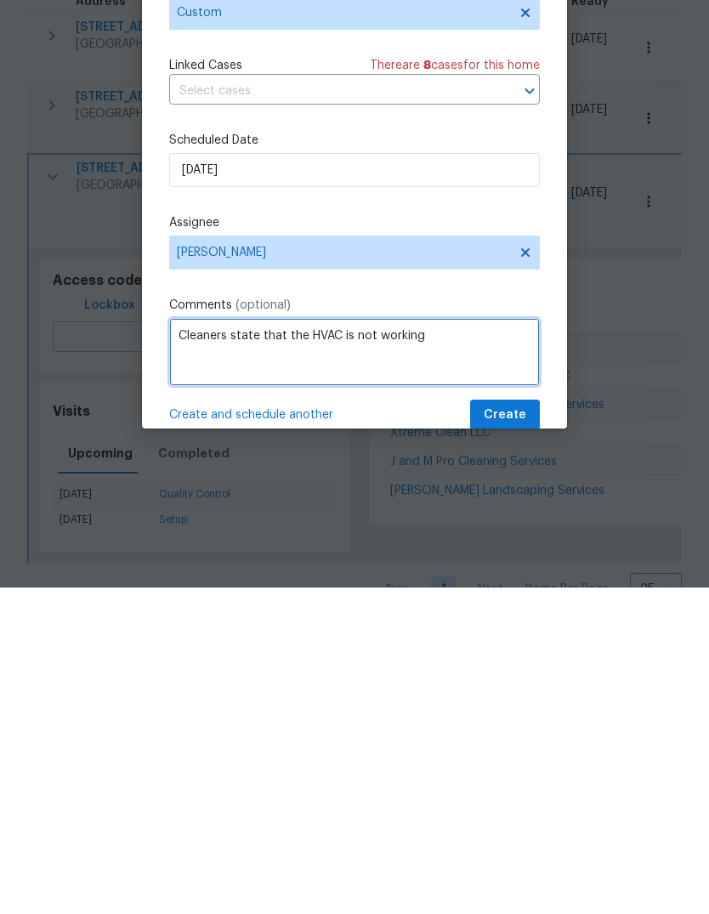
type textarea "Cleaners state that the HVAC is not working"
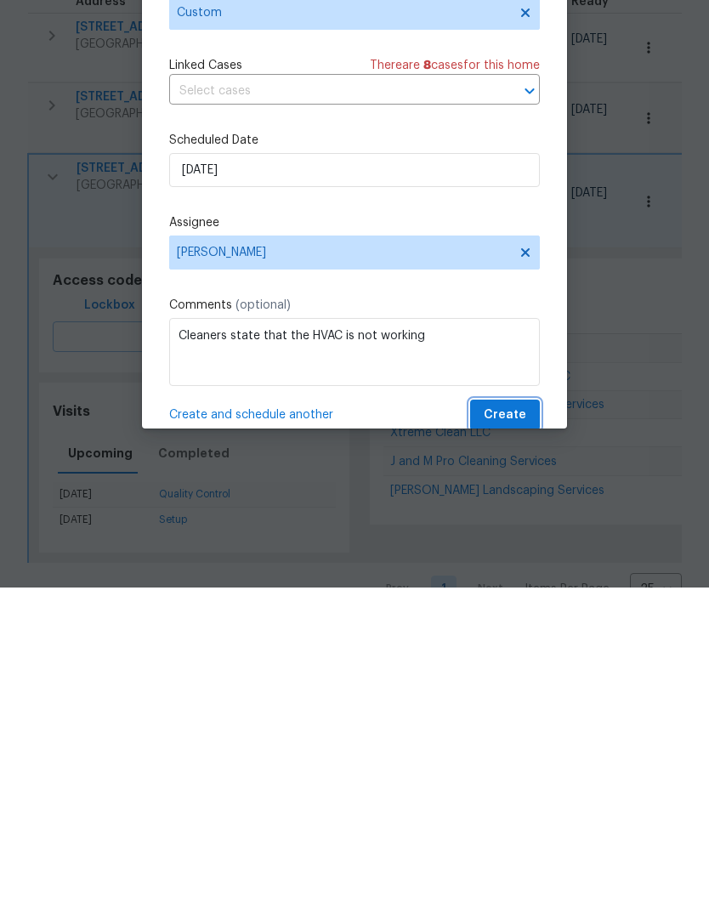
click at [513, 731] on span "Create" at bounding box center [505, 741] width 42 height 21
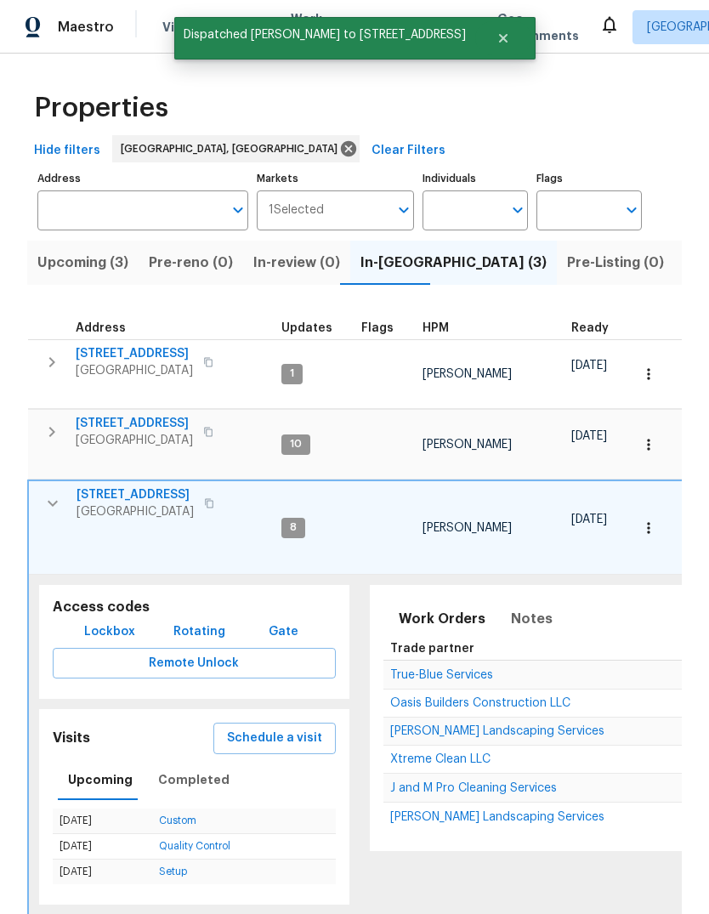
click at [49, 493] on icon "button" at bounding box center [52, 503] width 20 height 20
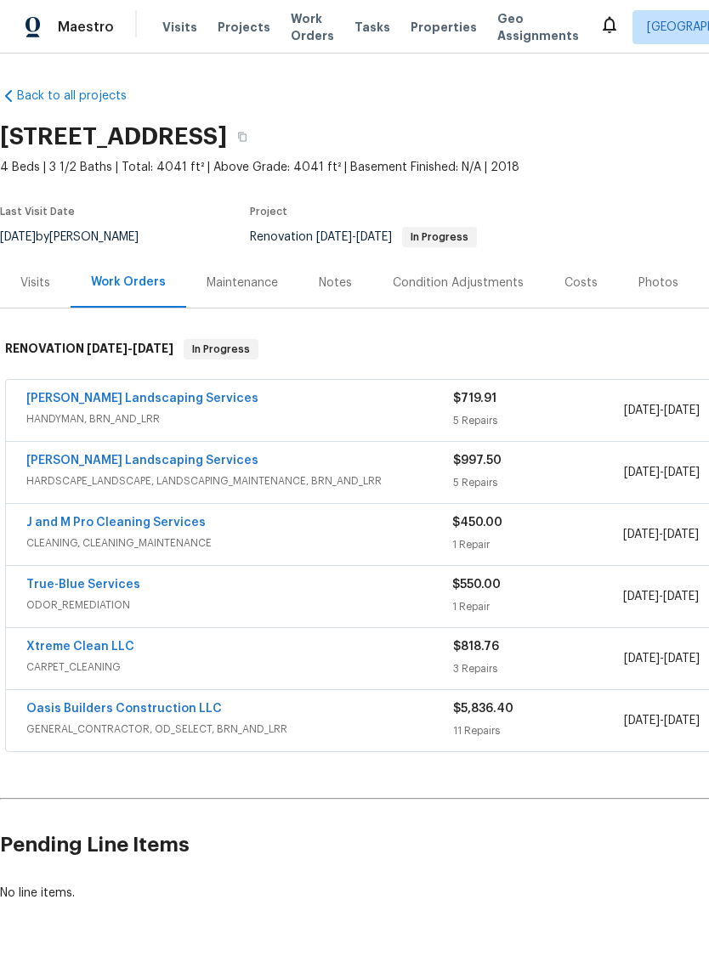
click at [337, 278] on div "Notes" at bounding box center [335, 283] width 33 height 17
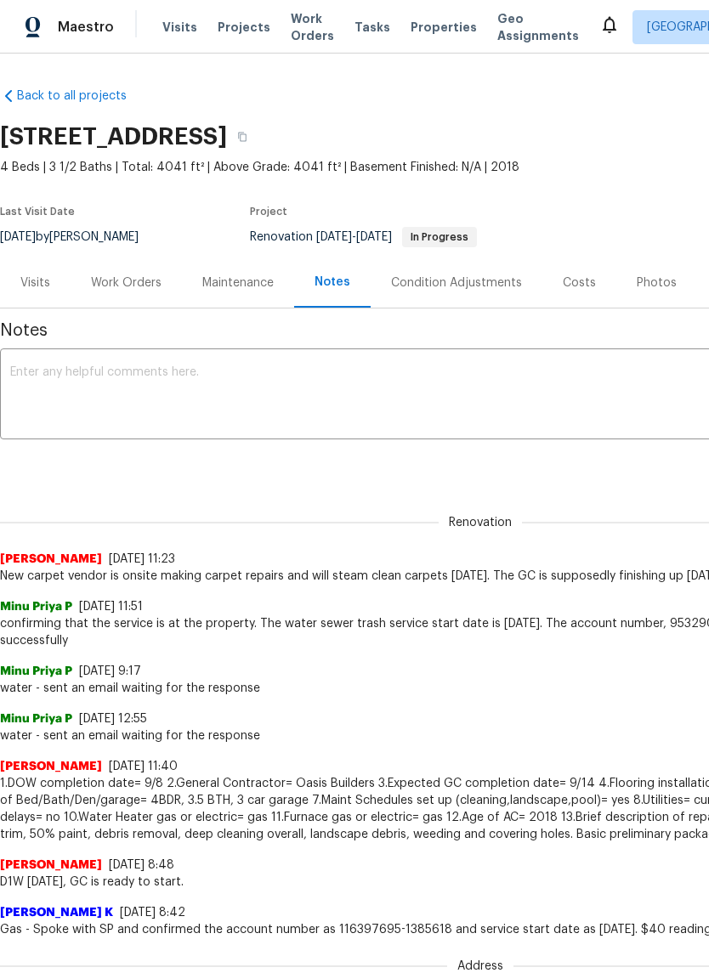
click at [32, 369] on textarea at bounding box center [480, 395] width 940 height 59
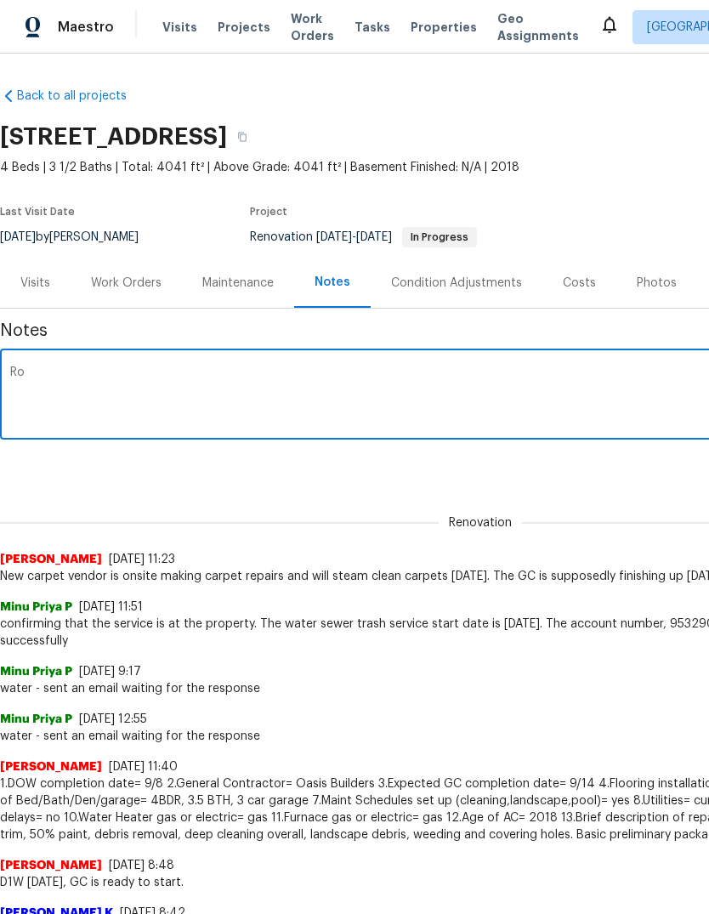
type textarea "R"
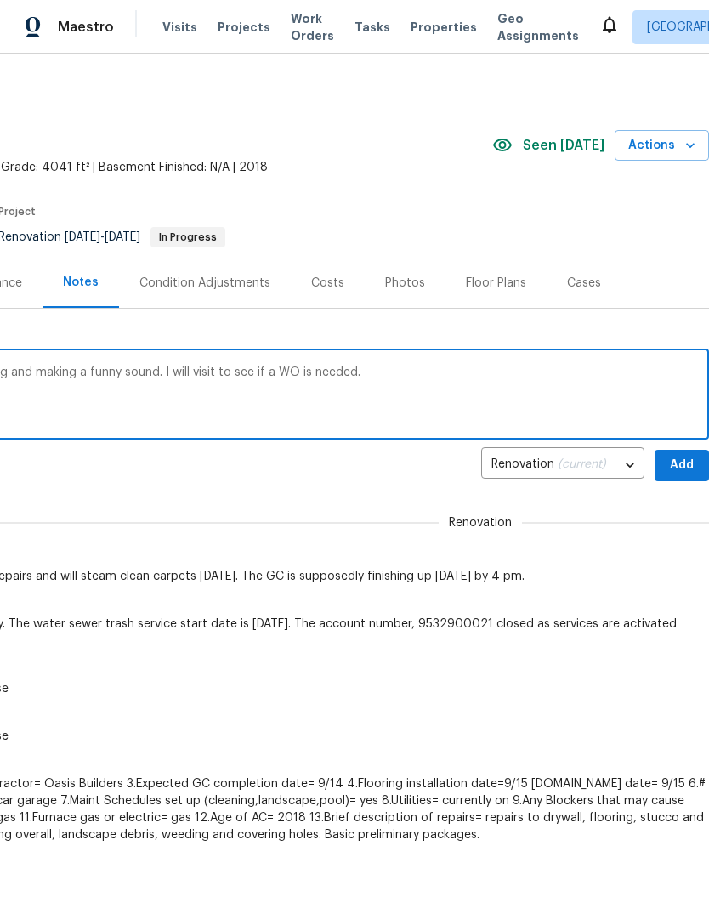
scroll to position [0, 252]
type textarea "Cleaners states that the hvac is not working and making a funny sound. I will v…"
click at [680, 467] on span "Add" at bounding box center [681, 465] width 27 height 21
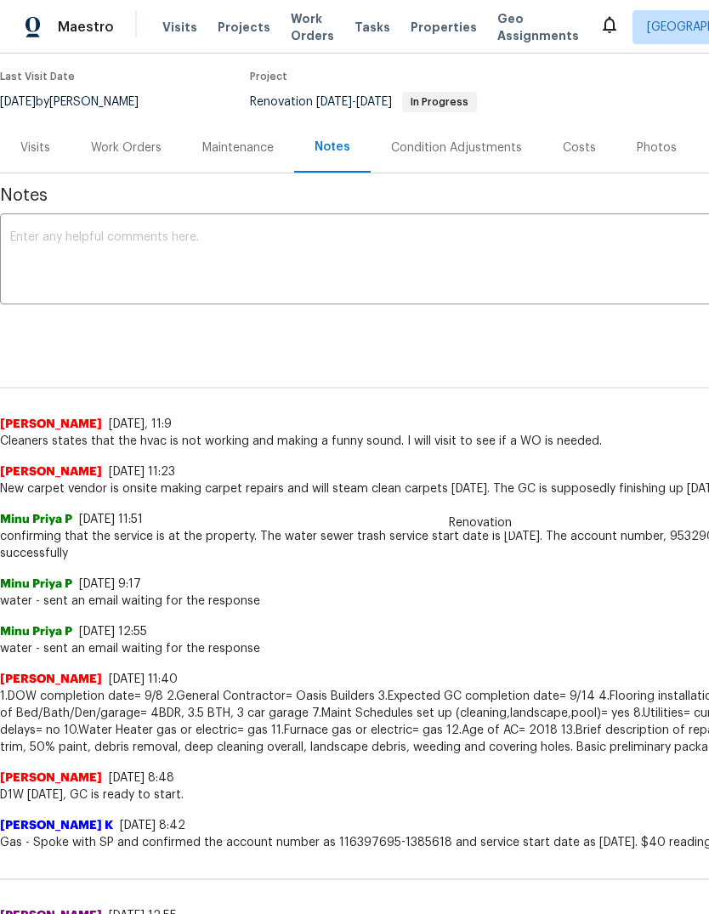
scroll to position [138, 0]
